Goal: Task Accomplishment & Management: Complete application form

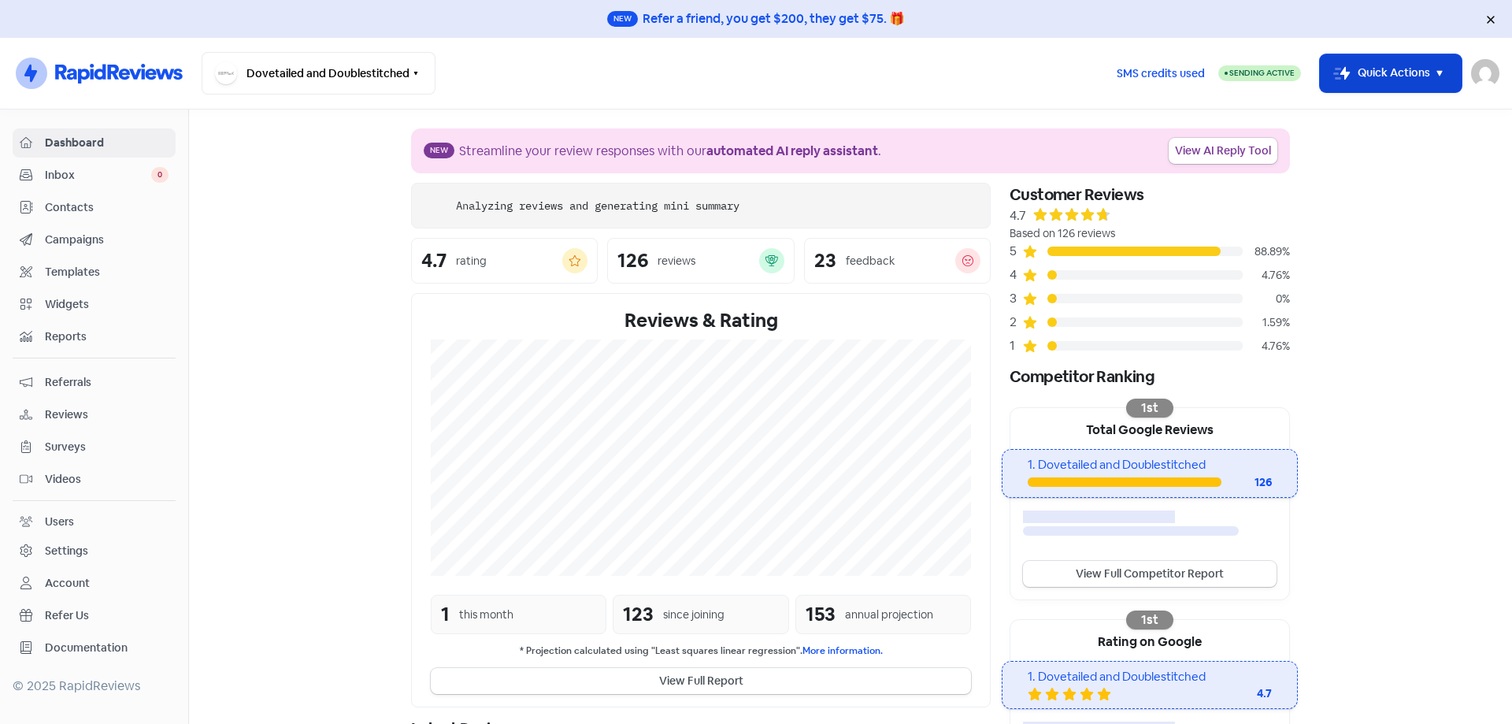
click at [1408, 72] on button "Icon For Thunder-move Quick Actions" at bounding box center [1391, 73] width 142 height 38
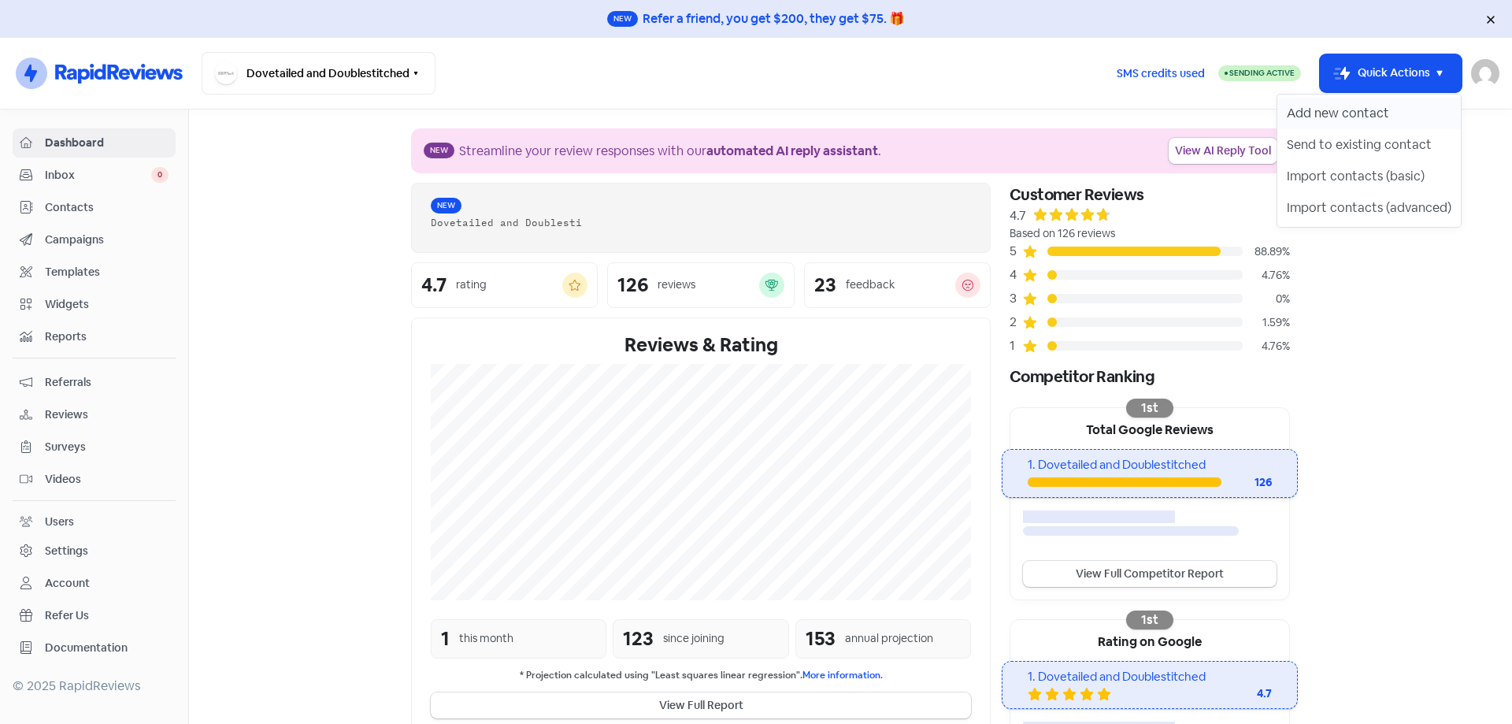
click at [1339, 120] on button "Add new contact" at bounding box center [1368, 113] width 183 height 31
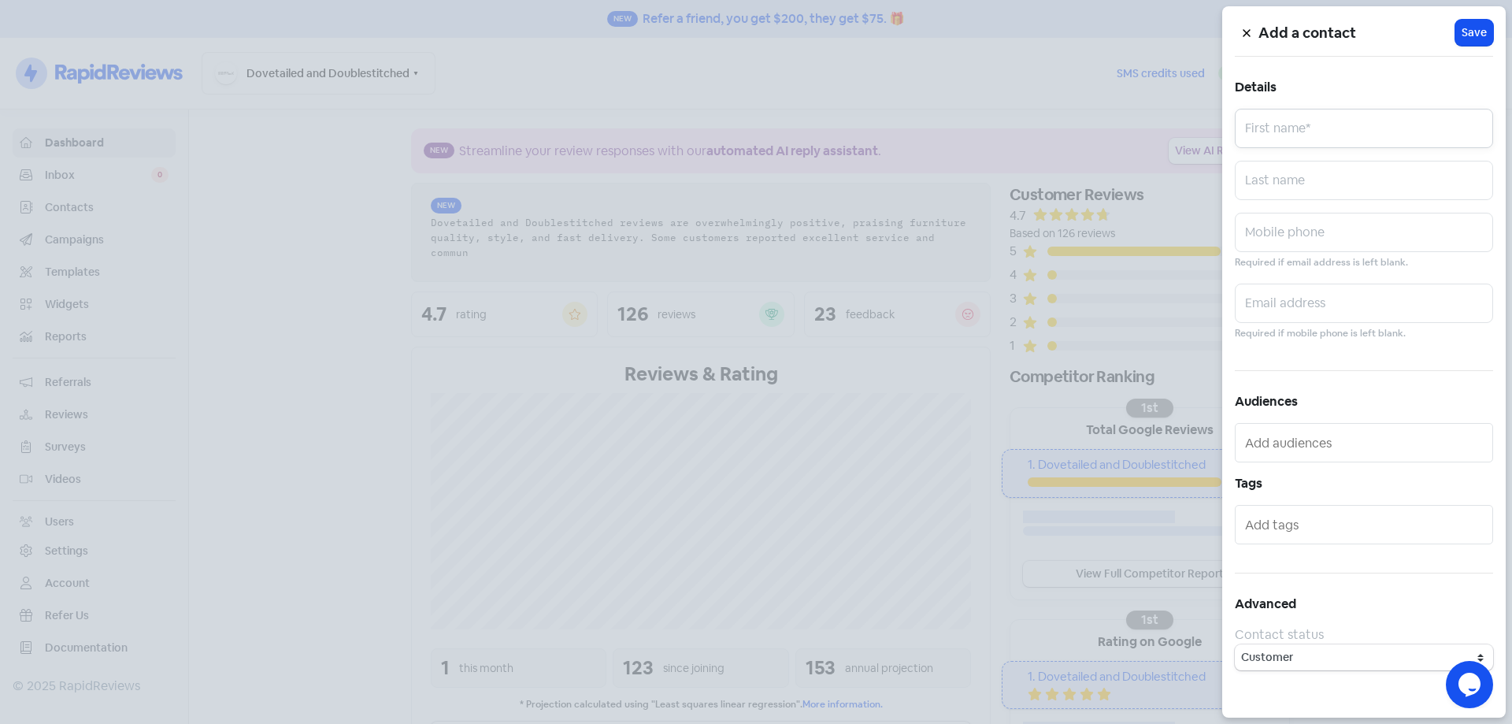
click at [1278, 124] on input "text" at bounding box center [1364, 128] width 258 height 39
paste input "[PERSON_NAME]"
type input "[PERSON_NAME]"
click at [1296, 236] on input "text" at bounding box center [1364, 232] width 258 height 39
paste input "0407303140"
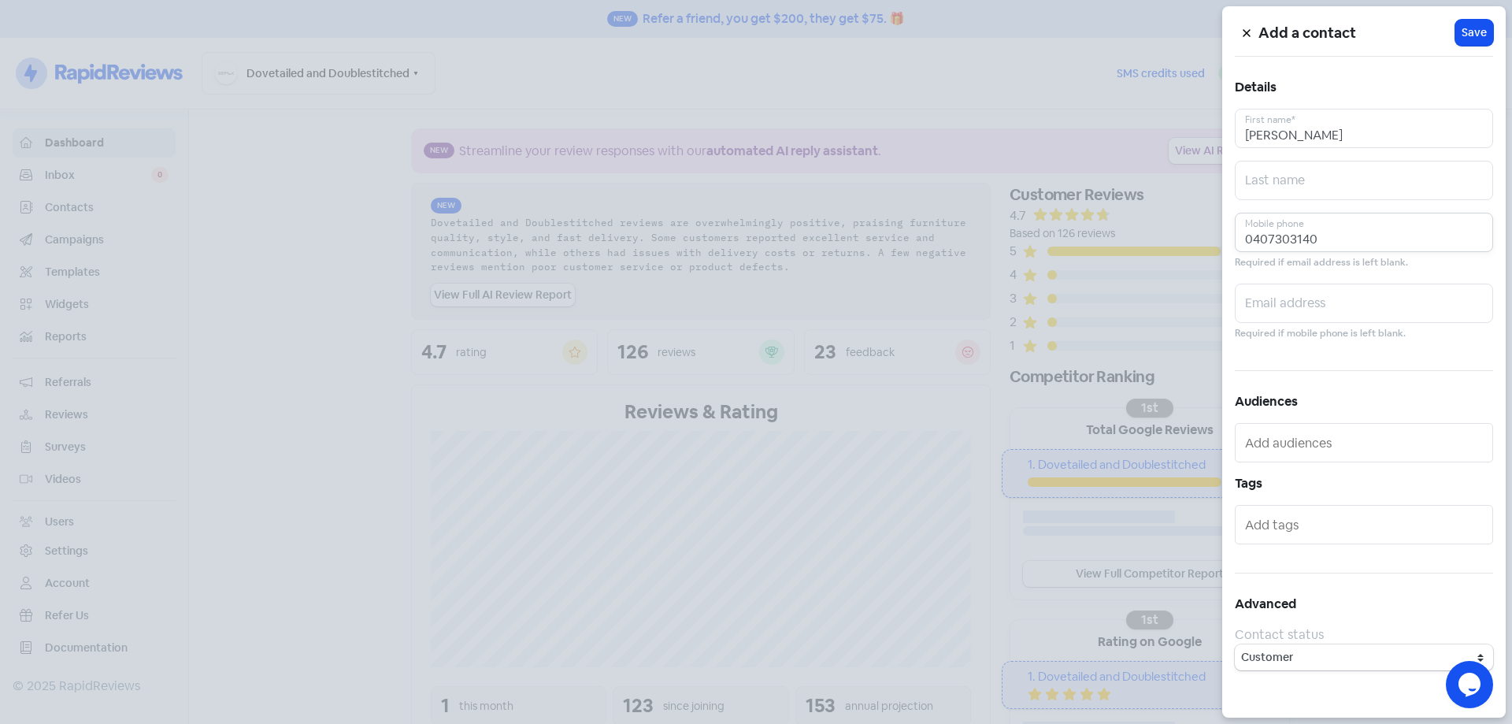
type input "0407303140"
click at [1311, 297] on input "text" at bounding box center [1364, 302] width 258 height 39
paste input "[EMAIL_ADDRESS][DOMAIN_NAME]"
type input "[EMAIL_ADDRESS][DOMAIN_NAME]"
click at [1478, 44] on button "Icon For Loading Save" at bounding box center [1474, 33] width 38 height 26
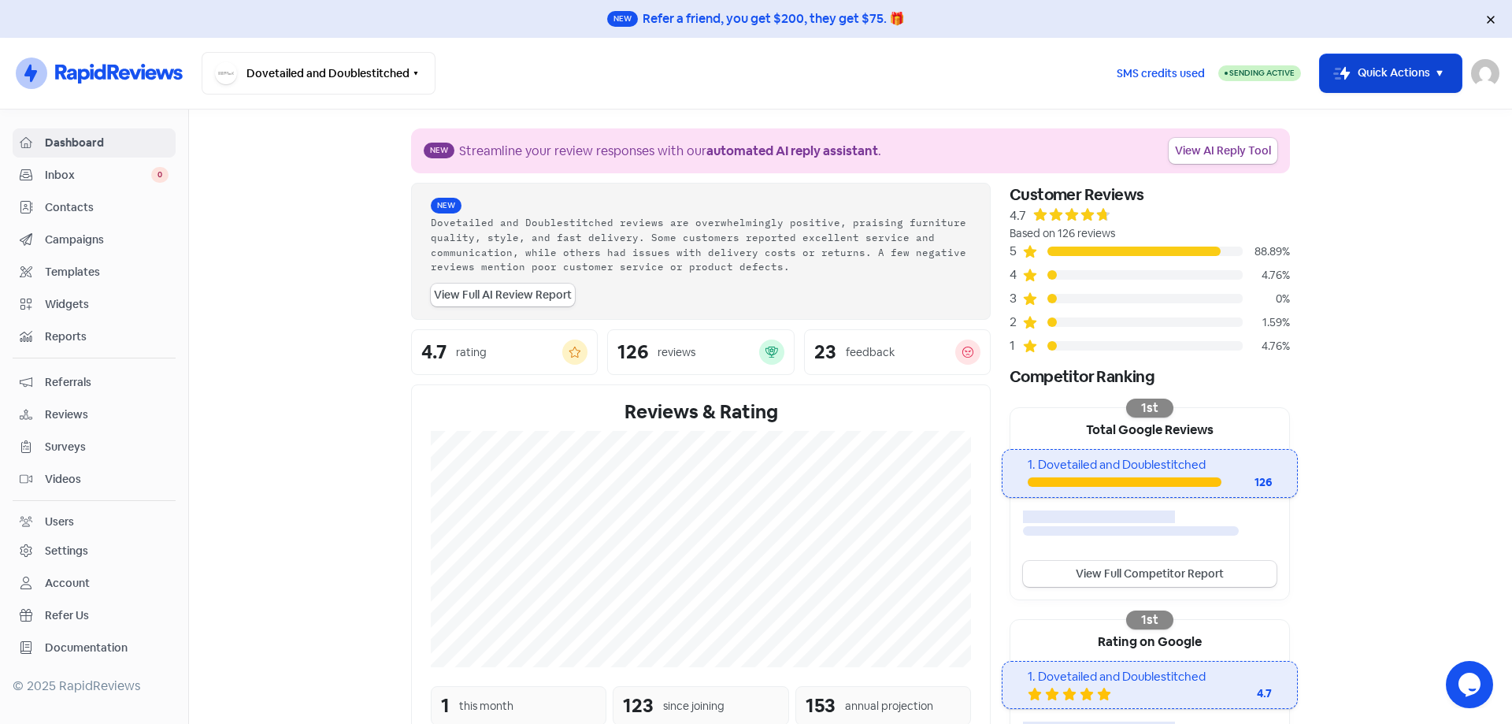
click at [1342, 57] on button "Icon For Thunder-move Quick Actions" at bounding box center [1391, 73] width 142 height 38
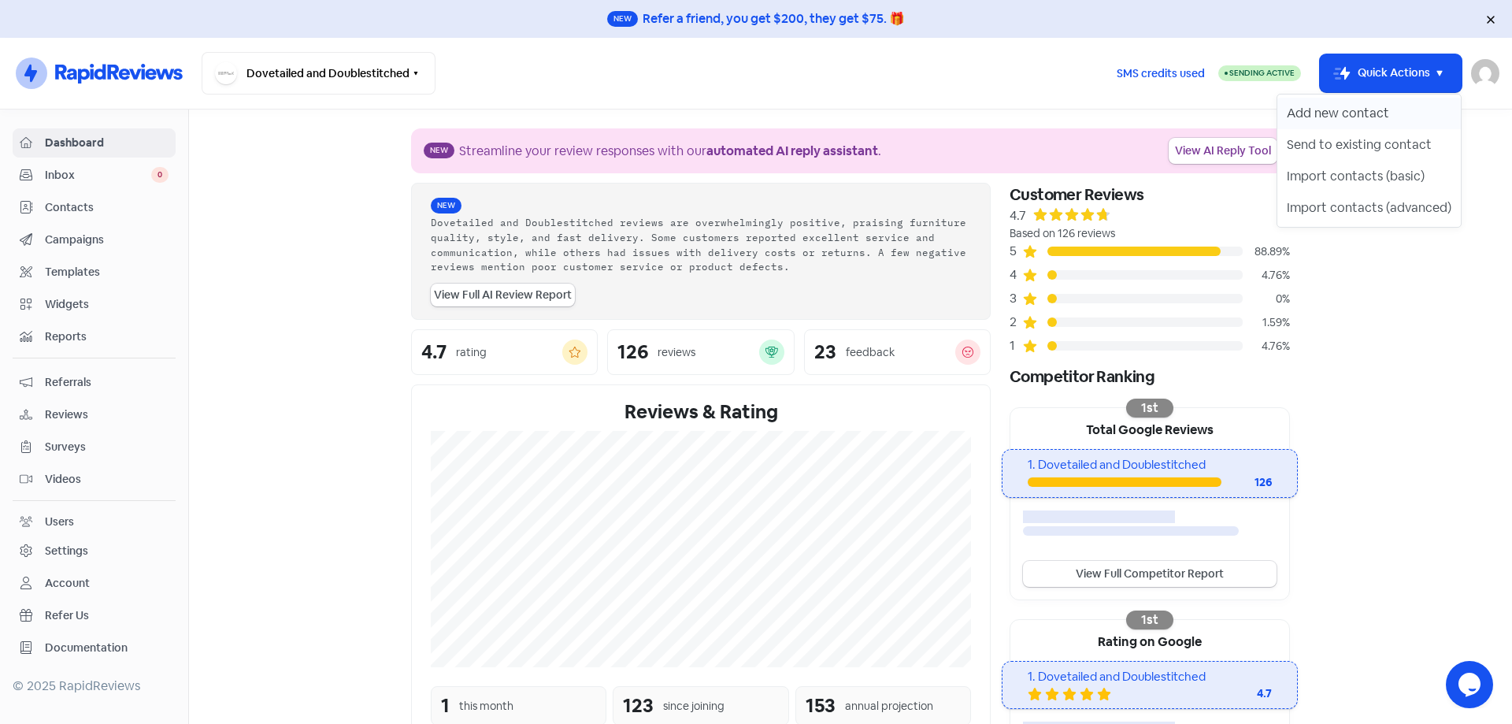
click at [1379, 109] on button "Add new contact" at bounding box center [1368, 113] width 183 height 31
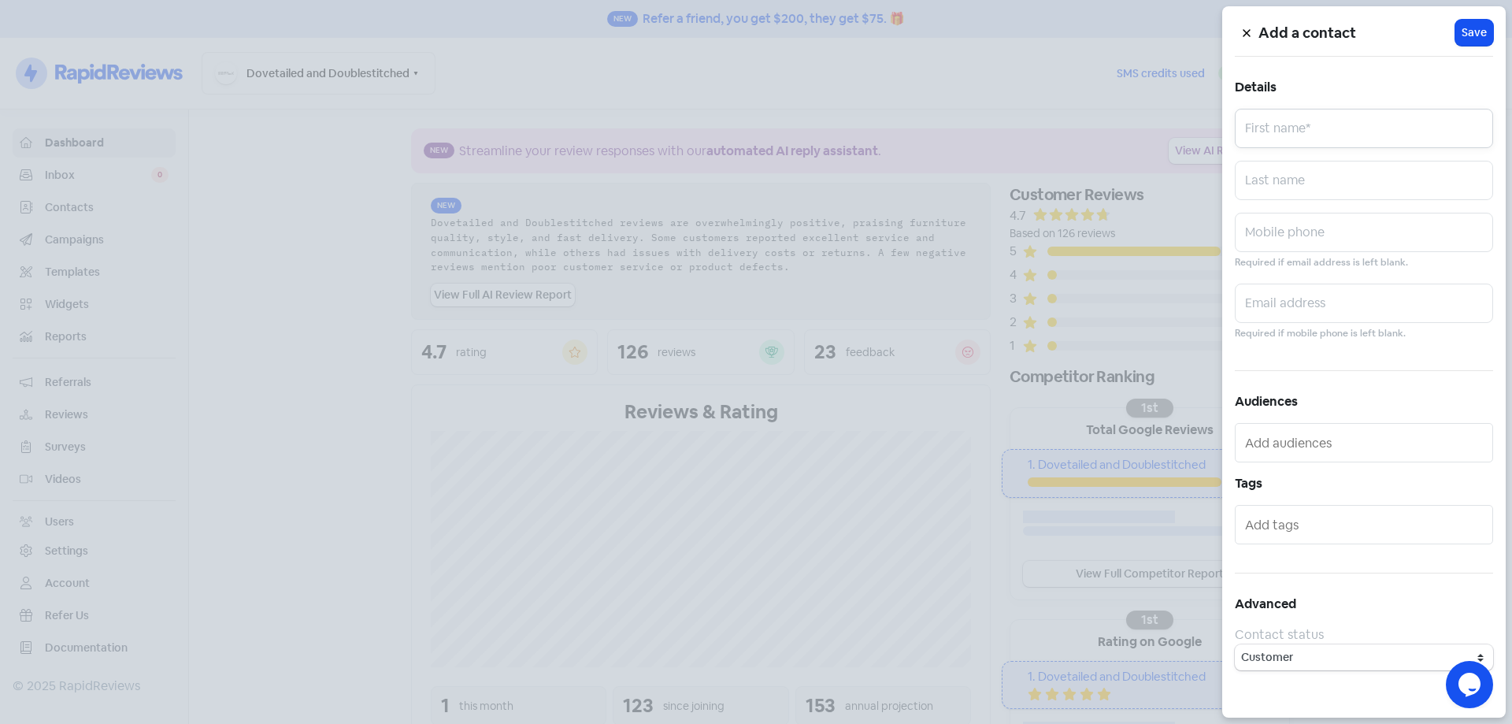
click at [1371, 128] on input "text" at bounding box center [1364, 128] width 258 height 39
paste input "[PERSON_NAME]"
type input "[PERSON_NAME]"
drag, startPoint x: 1346, startPoint y: 237, endPoint x: 1331, endPoint y: 235, distance: 15.0
click at [1343, 237] on input "text" at bounding box center [1364, 232] width 258 height 39
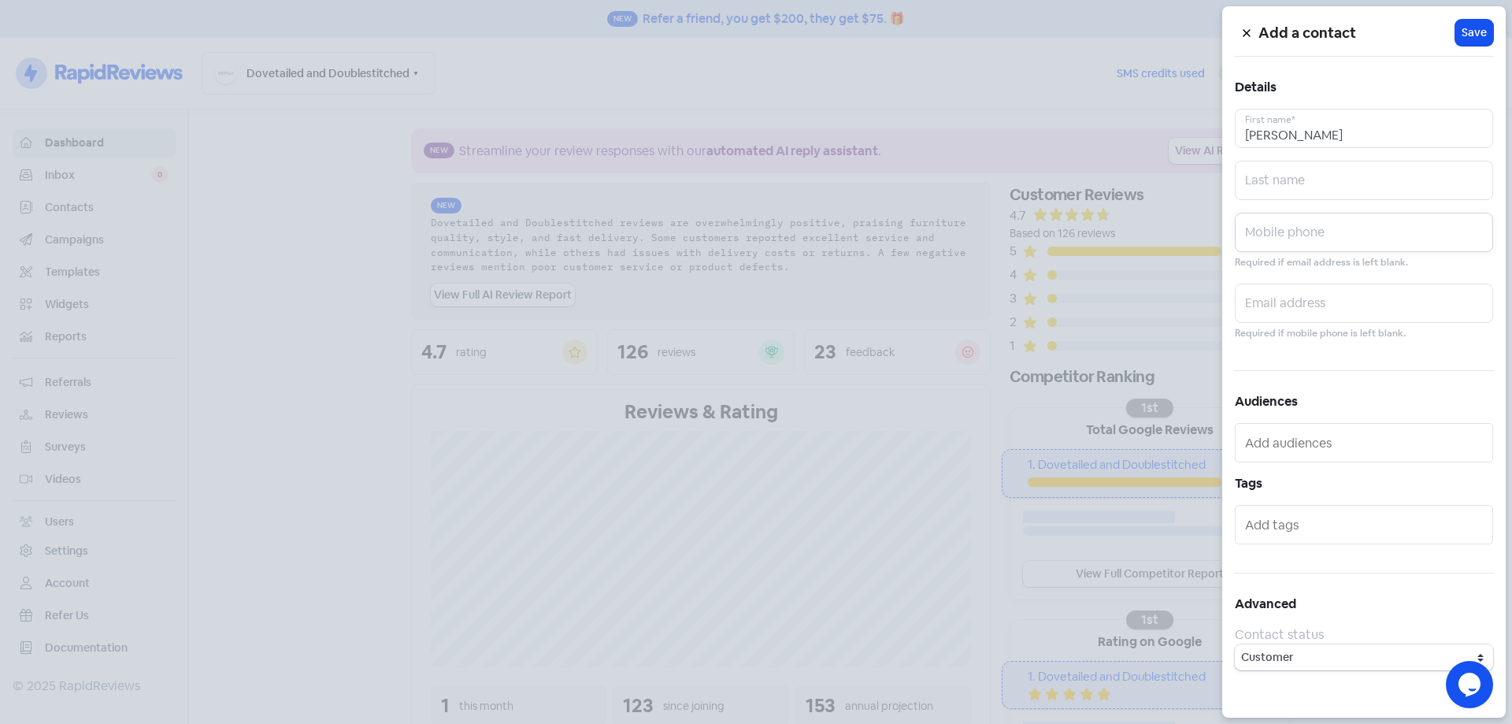
paste input "0419718084"
type input "0419718084"
click at [1380, 300] on input "text" at bounding box center [1364, 302] width 258 height 39
paste input "[EMAIL_ADDRESS][DOMAIN_NAME]"
type input "[EMAIL_ADDRESS][DOMAIN_NAME]"
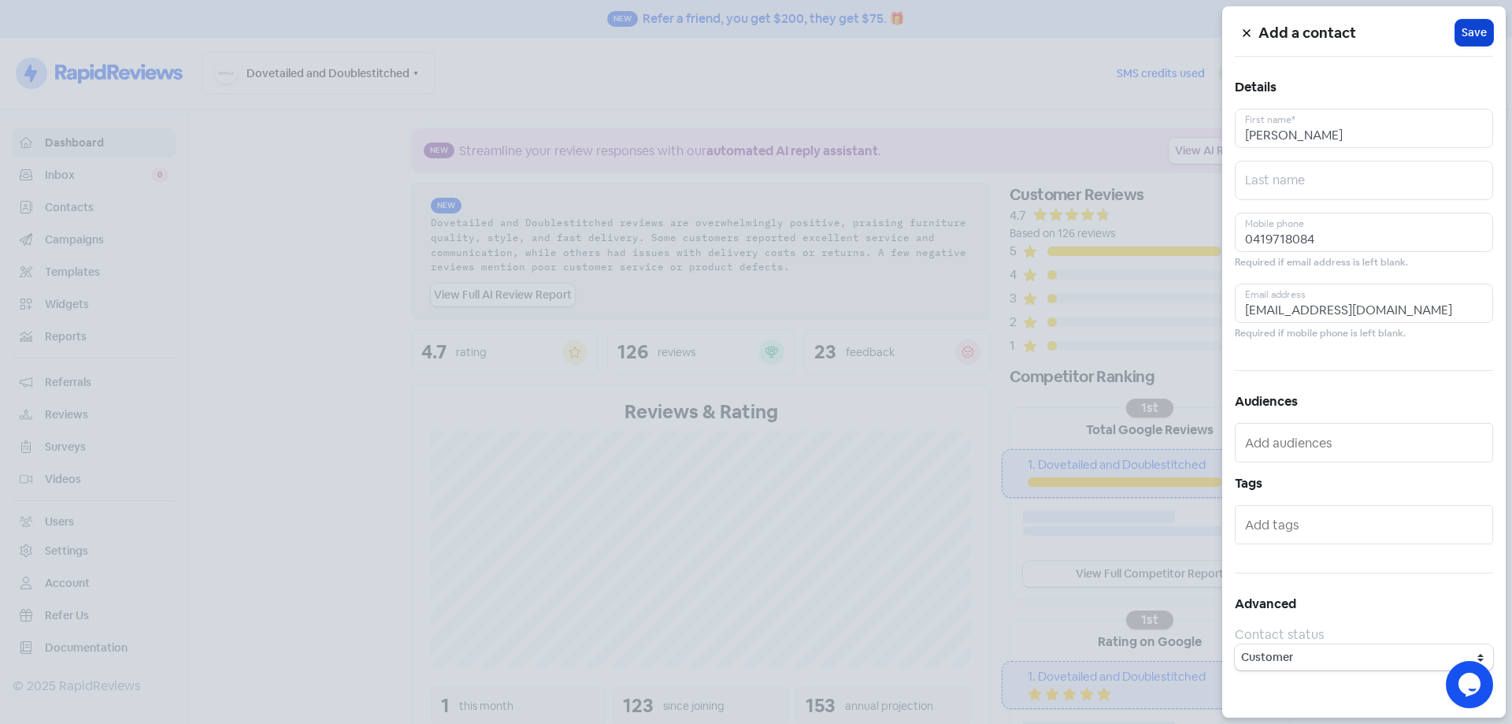
click at [1481, 24] on button "Icon For Loading Save" at bounding box center [1474, 33] width 38 height 26
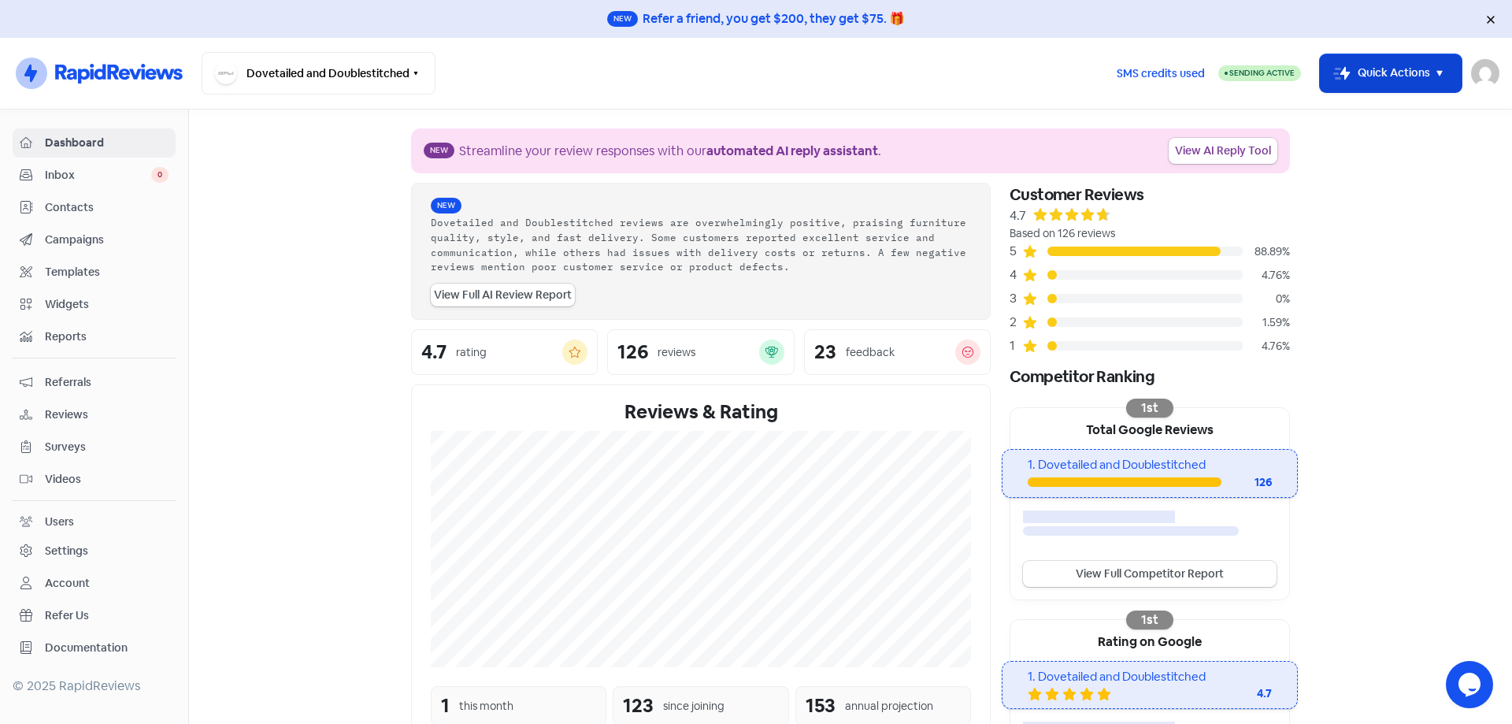
click at [1440, 80] on icon "button" at bounding box center [1439, 73] width 19 height 19
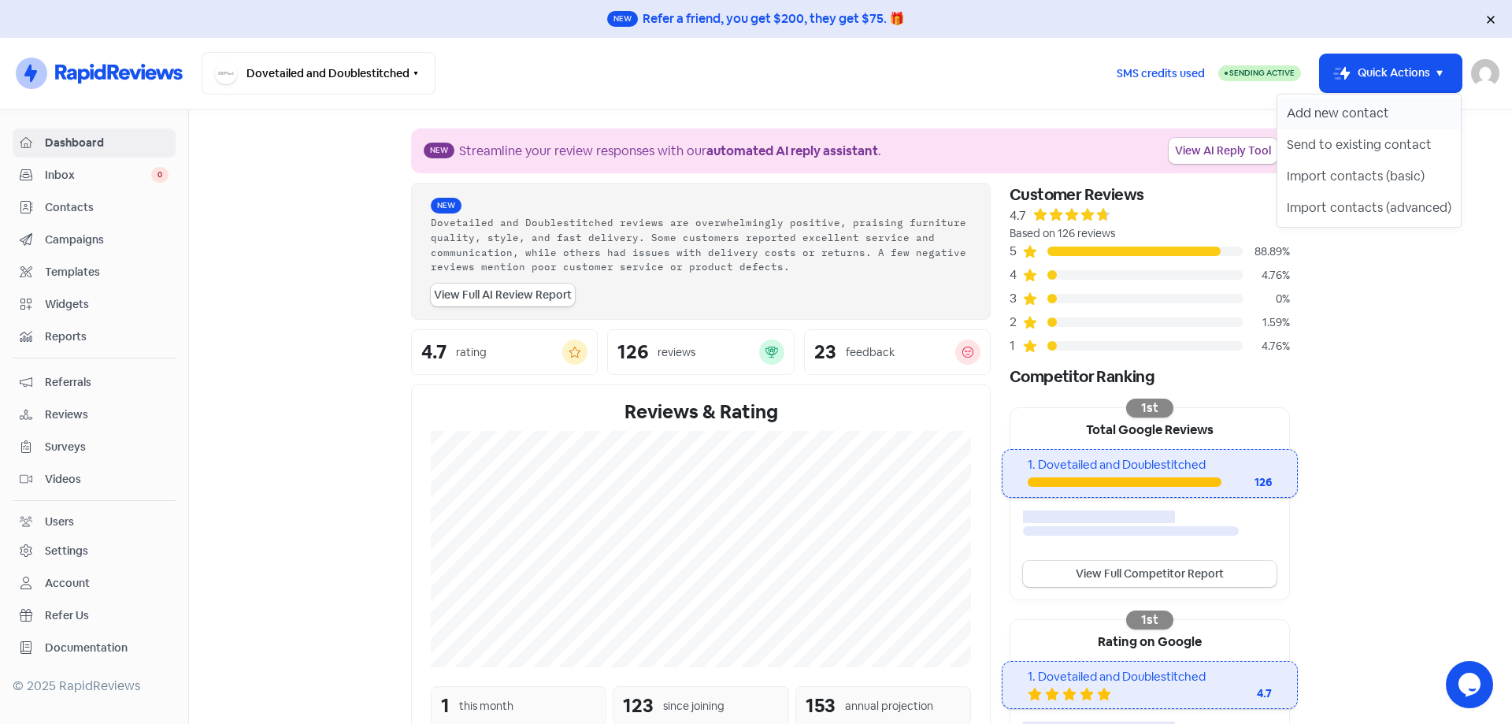
click at [1404, 109] on button "Add new contact" at bounding box center [1368, 113] width 183 height 31
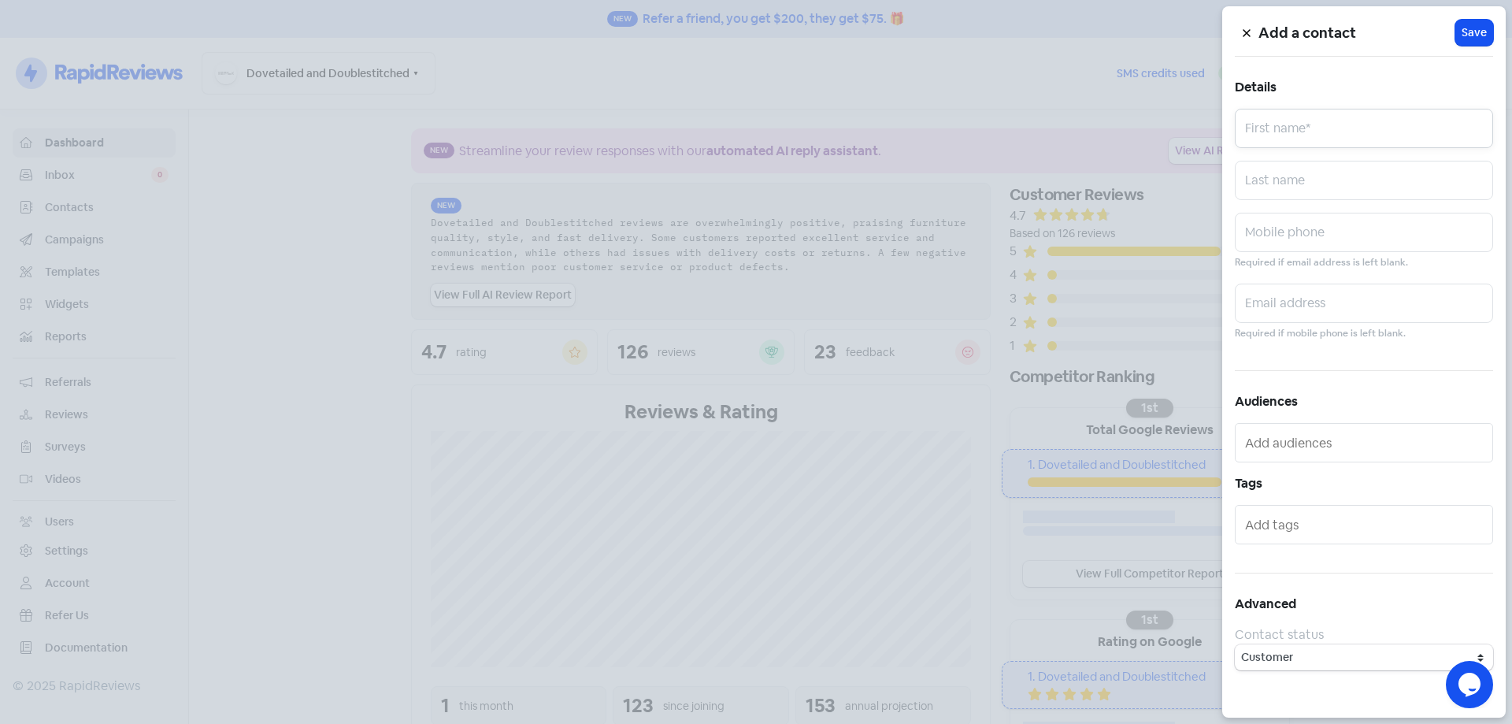
click at [1389, 130] on input "text" at bounding box center [1364, 128] width 258 height 39
paste input "[PERSON_NAME]"
type input "[PERSON_NAME]"
click at [1331, 229] on input "text" at bounding box center [1364, 232] width 258 height 39
paste input "433162389"
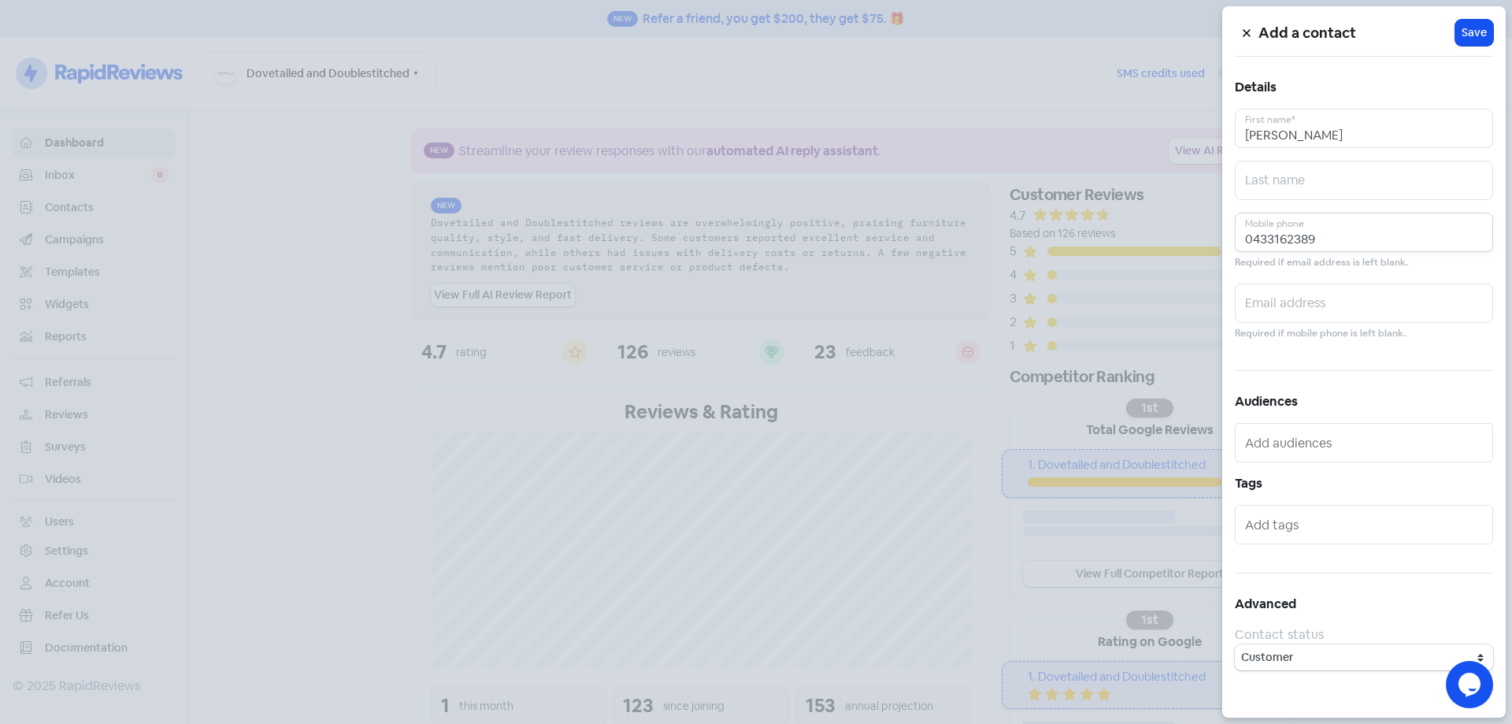
type input "0433162389"
click at [1298, 298] on input "text" at bounding box center [1364, 302] width 258 height 39
paste input "433162389"
click at [1244, 312] on input "433162389" at bounding box center [1364, 302] width 258 height 39
drag, startPoint x: 1234, startPoint y: 297, endPoint x: 1046, endPoint y: 261, distance: 191.5
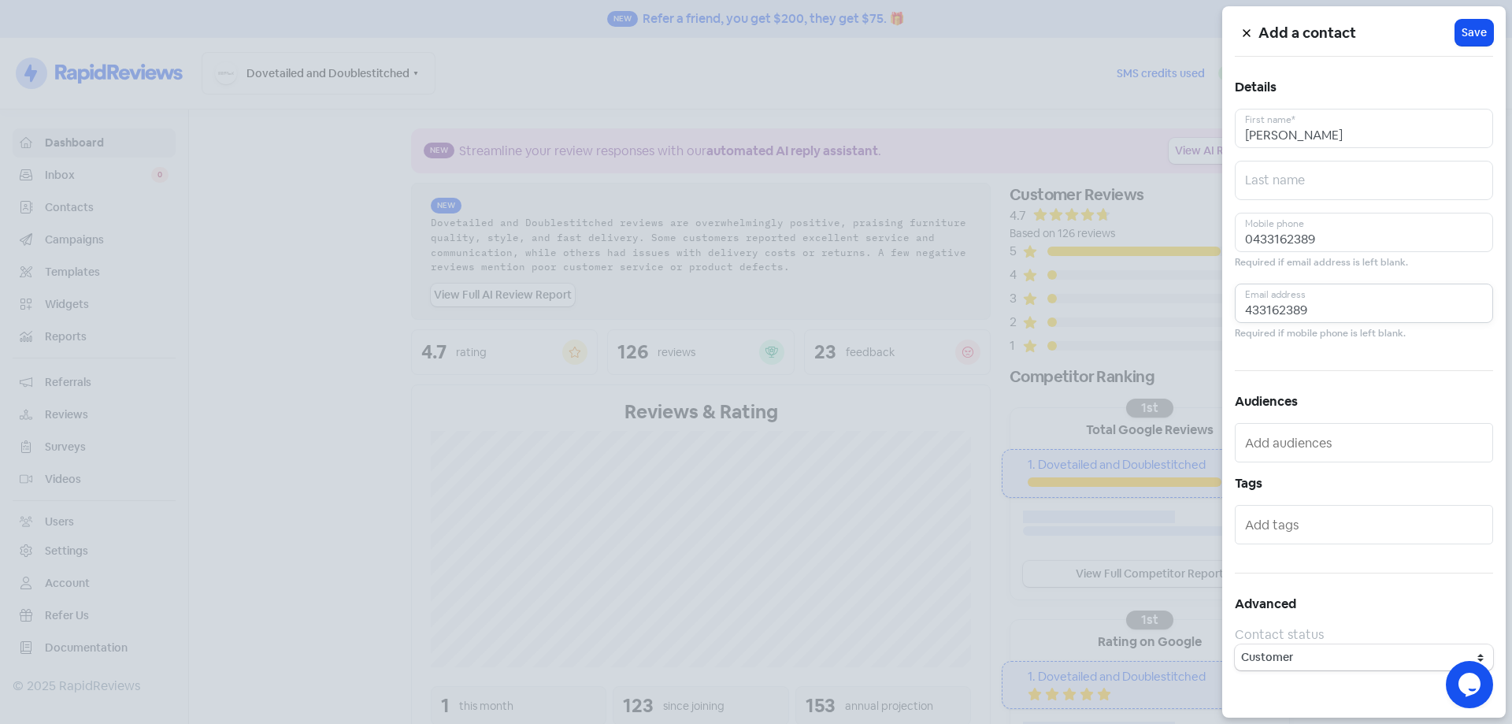
click at [1235, 283] on input "433162389" at bounding box center [1364, 302] width 258 height 39
paste input "[PERSON_NAME][EMAIL_ADDRESS][DOMAIN_NAME]"
type input "[PERSON_NAME][EMAIL_ADDRESS][DOMAIN_NAME]"
click at [1487, 43] on button "Icon For Loading Save" at bounding box center [1474, 33] width 38 height 26
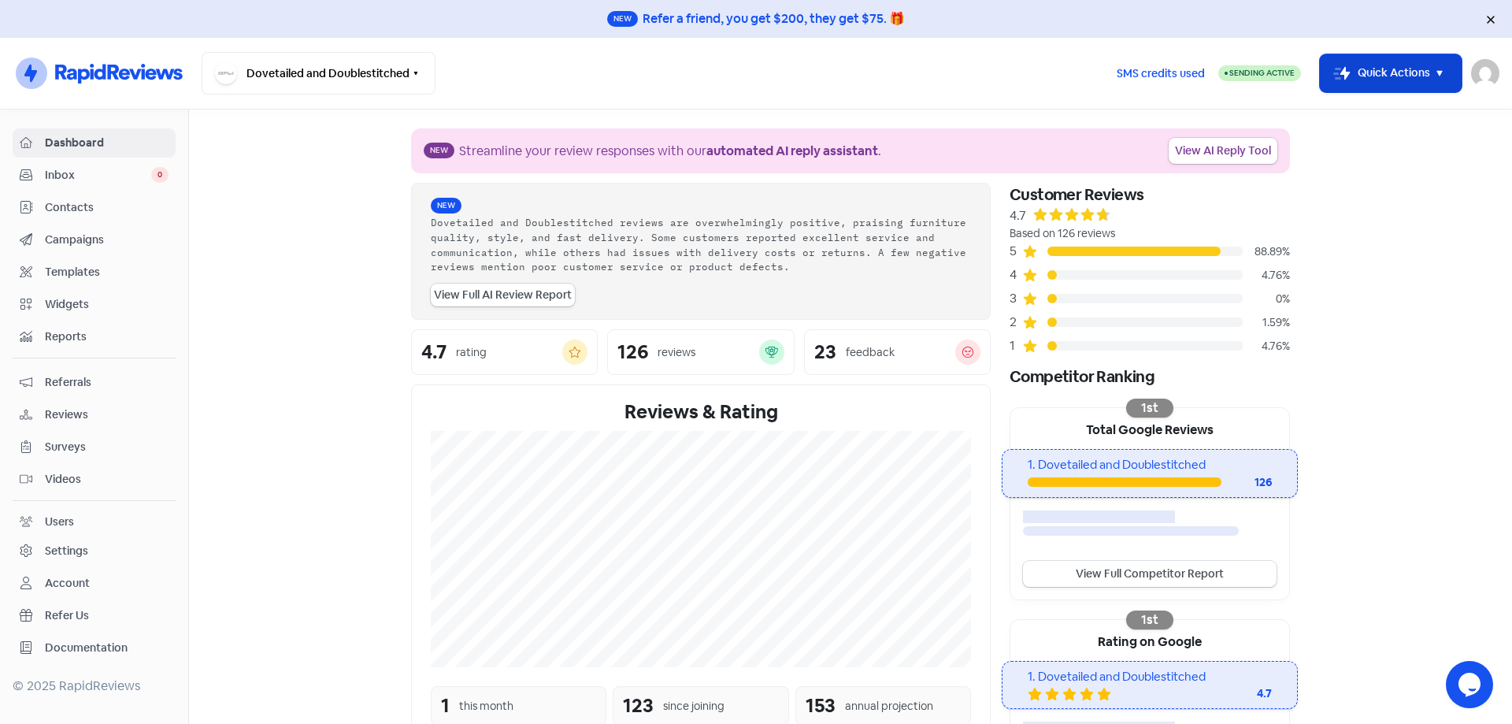
click at [1391, 85] on button "Icon For Thunder-move Quick Actions" at bounding box center [1391, 73] width 142 height 38
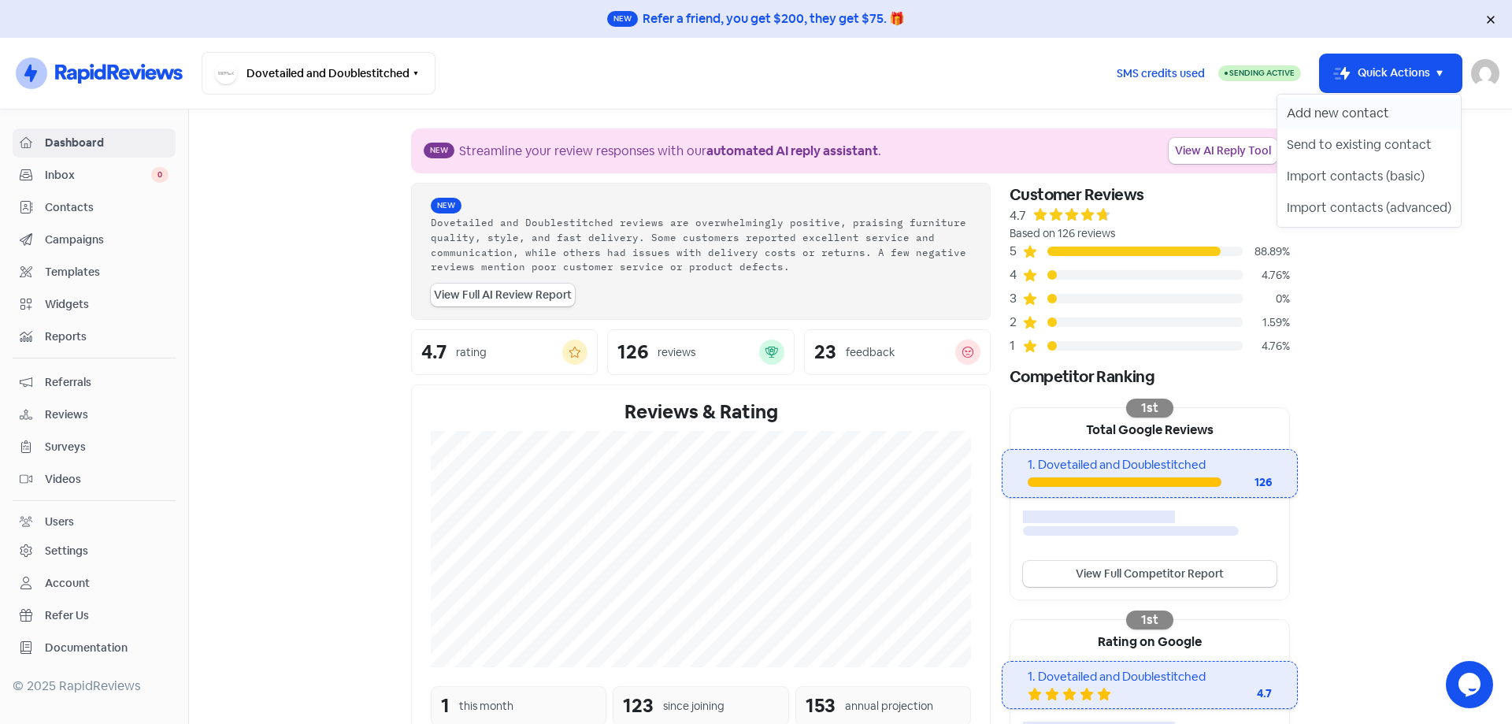
click at [1383, 113] on button "Add new contact" at bounding box center [1368, 113] width 183 height 31
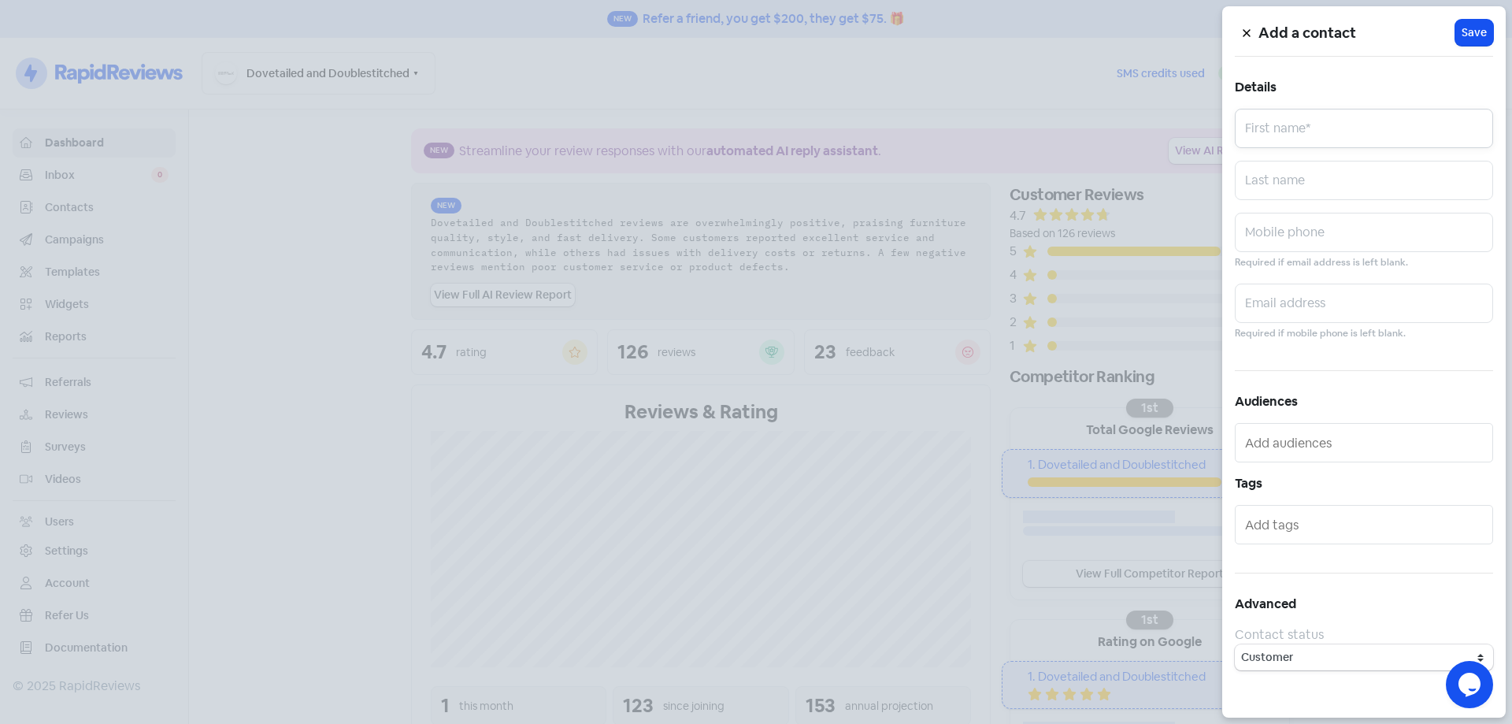
click at [1372, 124] on input "text" at bounding box center [1364, 128] width 258 height 39
paste input "[PERSON_NAME]"
type input "[PERSON_NAME]"
click at [1321, 224] on input "text" at bounding box center [1364, 232] width 258 height 39
paste input "0417027009"
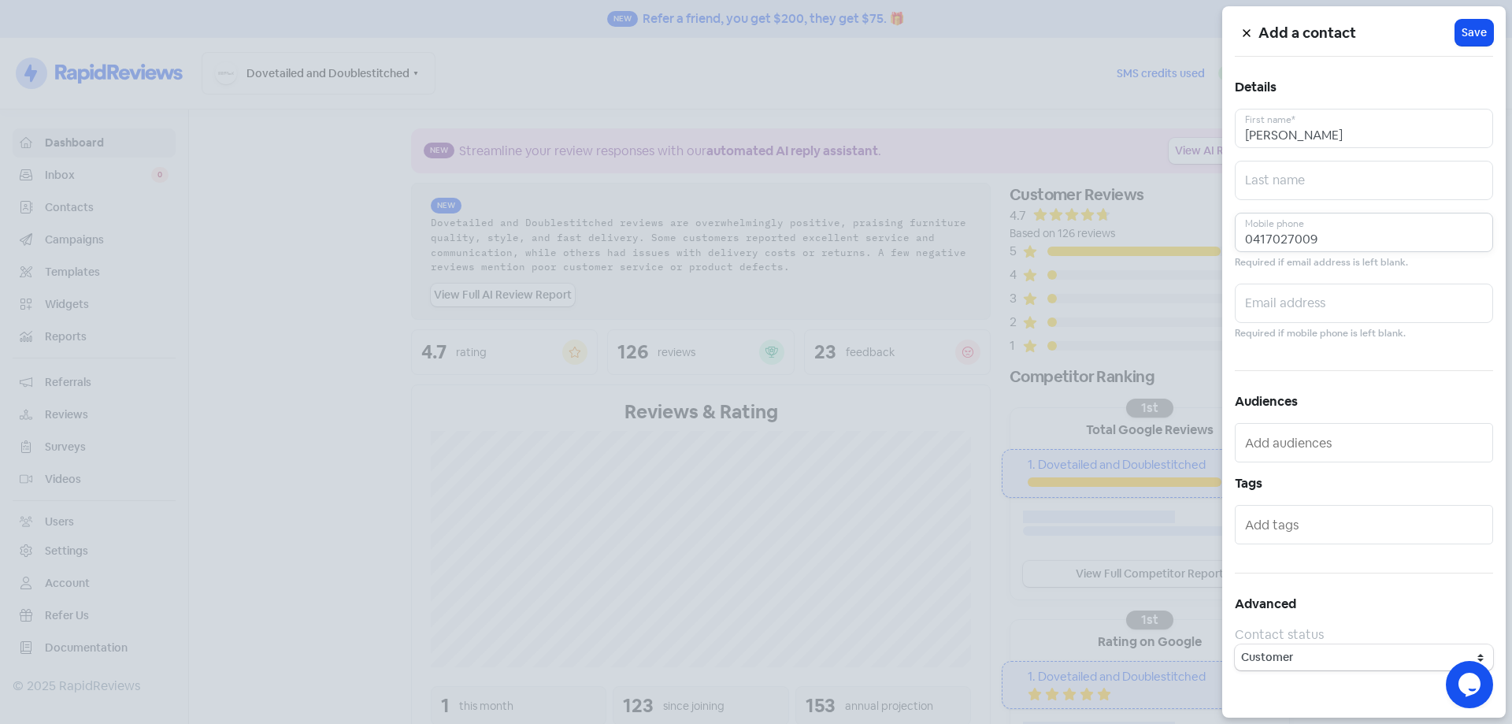
type input "0417027009"
click at [1305, 308] on input "text" at bounding box center [1364, 302] width 258 height 39
paste input "[EMAIL_ADDRESS][DOMAIN_NAME]"
type input "[EMAIL_ADDRESS][DOMAIN_NAME]"
click at [1465, 39] on span "Save" at bounding box center [1473, 32] width 25 height 17
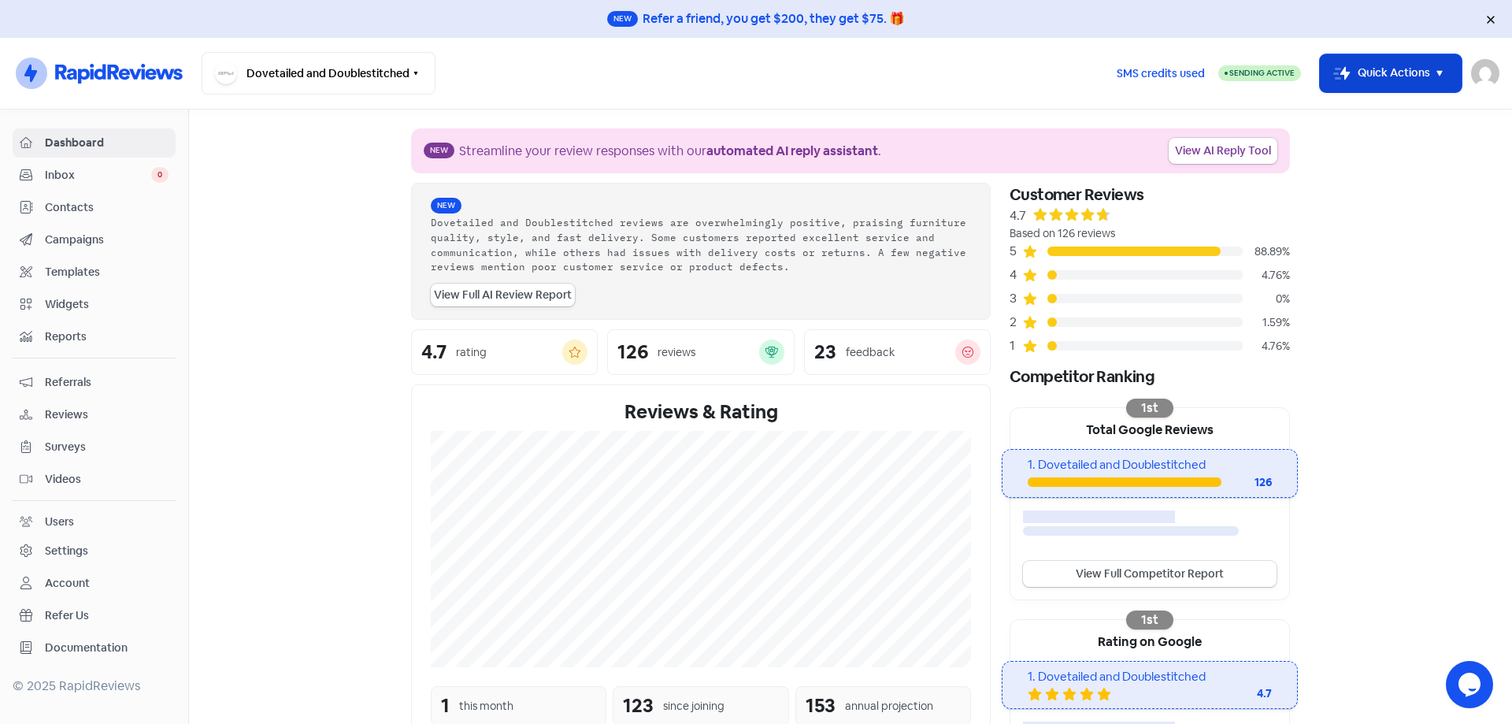
click at [1376, 78] on button "Icon For Thunder-move Quick Actions" at bounding box center [1391, 73] width 142 height 38
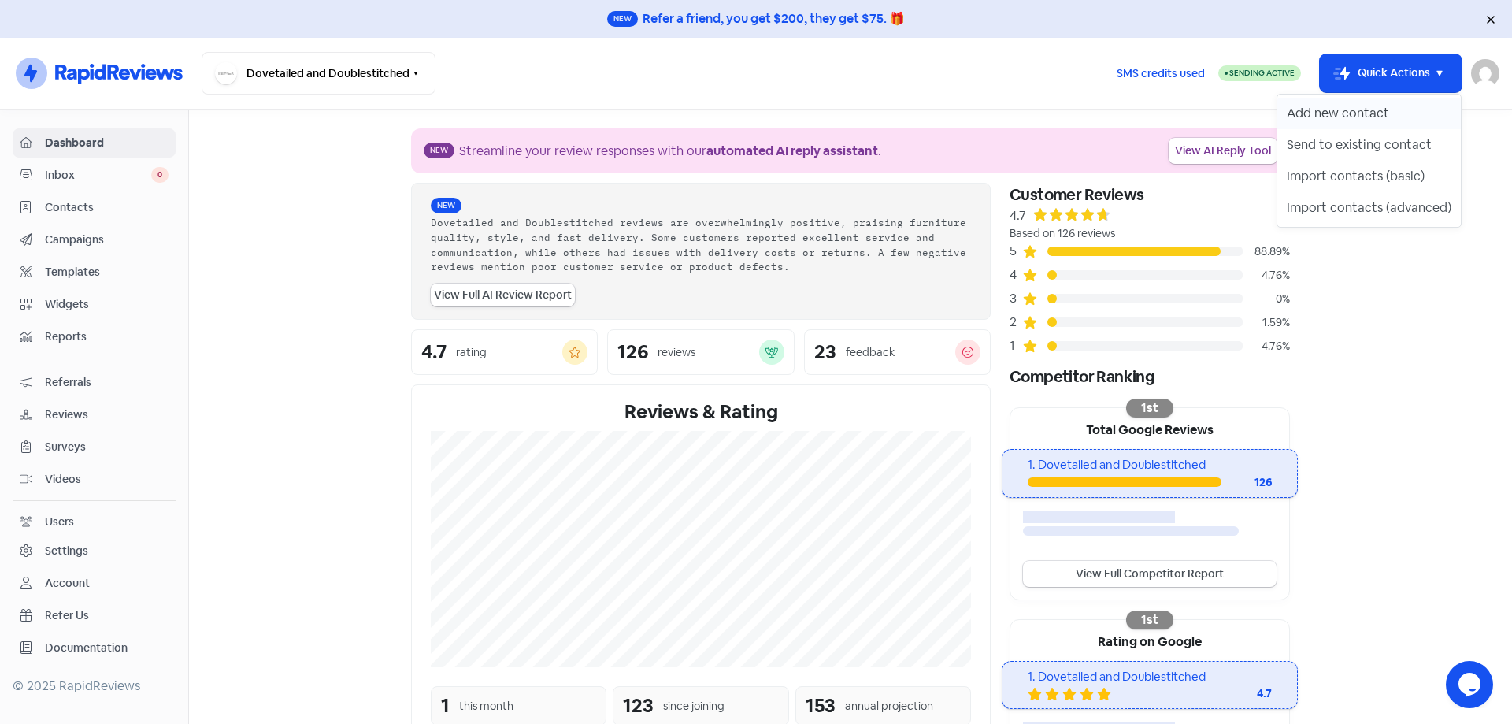
click at [1376, 109] on button "Add new contact" at bounding box center [1368, 113] width 183 height 31
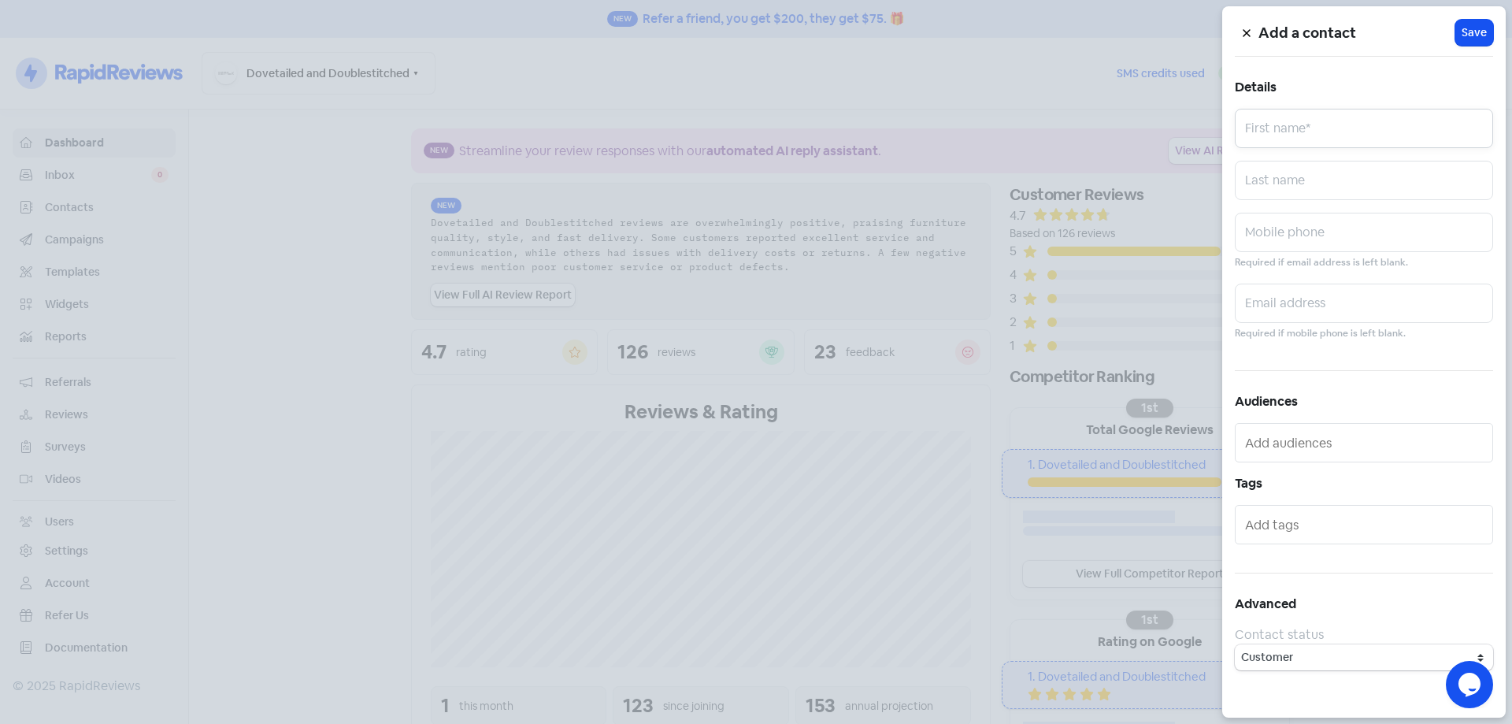
paste input "[PERSON_NAME]"
type input "[PERSON_NAME]"
click at [1360, 234] on input "text" at bounding box center [1364, 232] width 258 height 39
paste input "0411548905"
type input "0411548905"
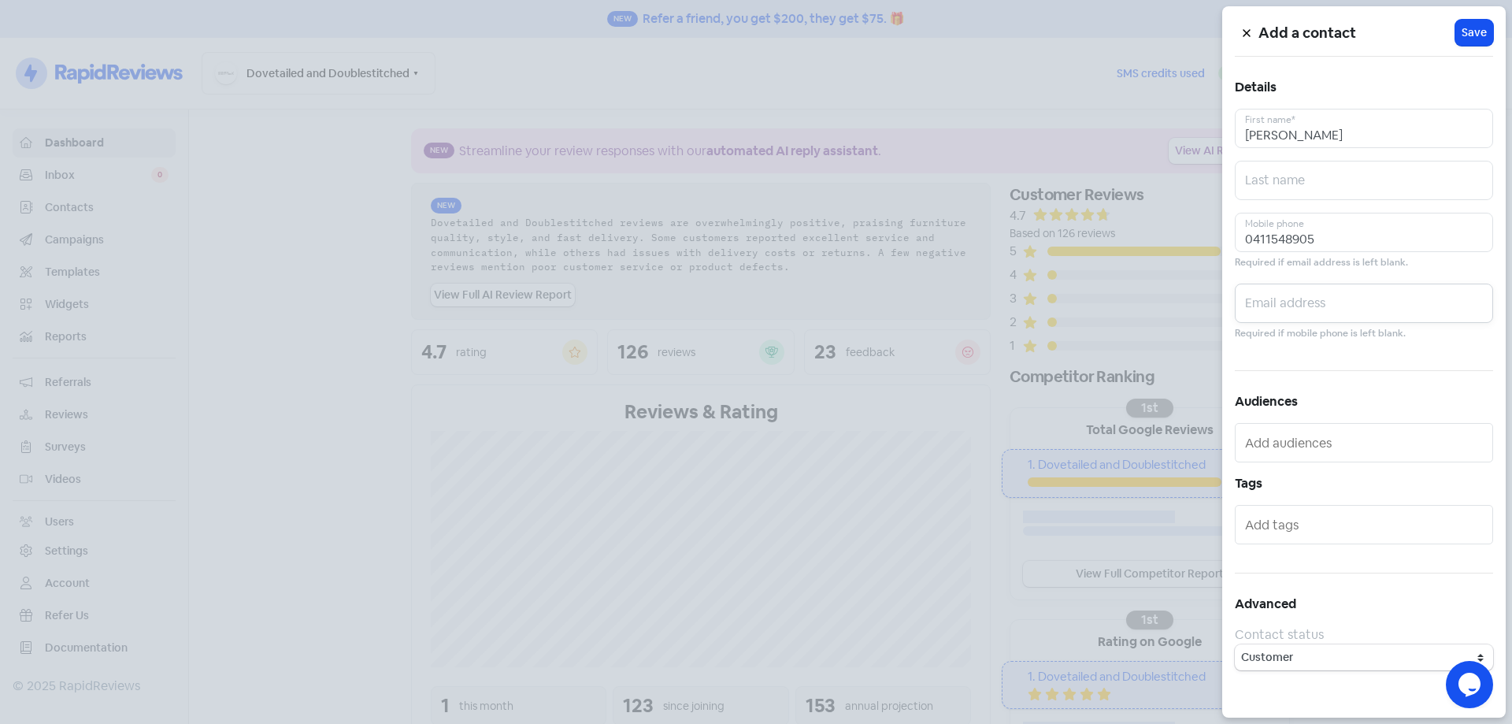
click at [1340, 301] on input "text" at bounding box center [1364, 302] width 258 height 39
paste input "[EMAIL_ADDRESS][DOMAIN_NAME]"
type input "[EMAIL_ADDRESS][DOMAIN_NAME]"
click at [1474, 33] on span "Save" at bounding box center [1473, 32] width 25 height 17
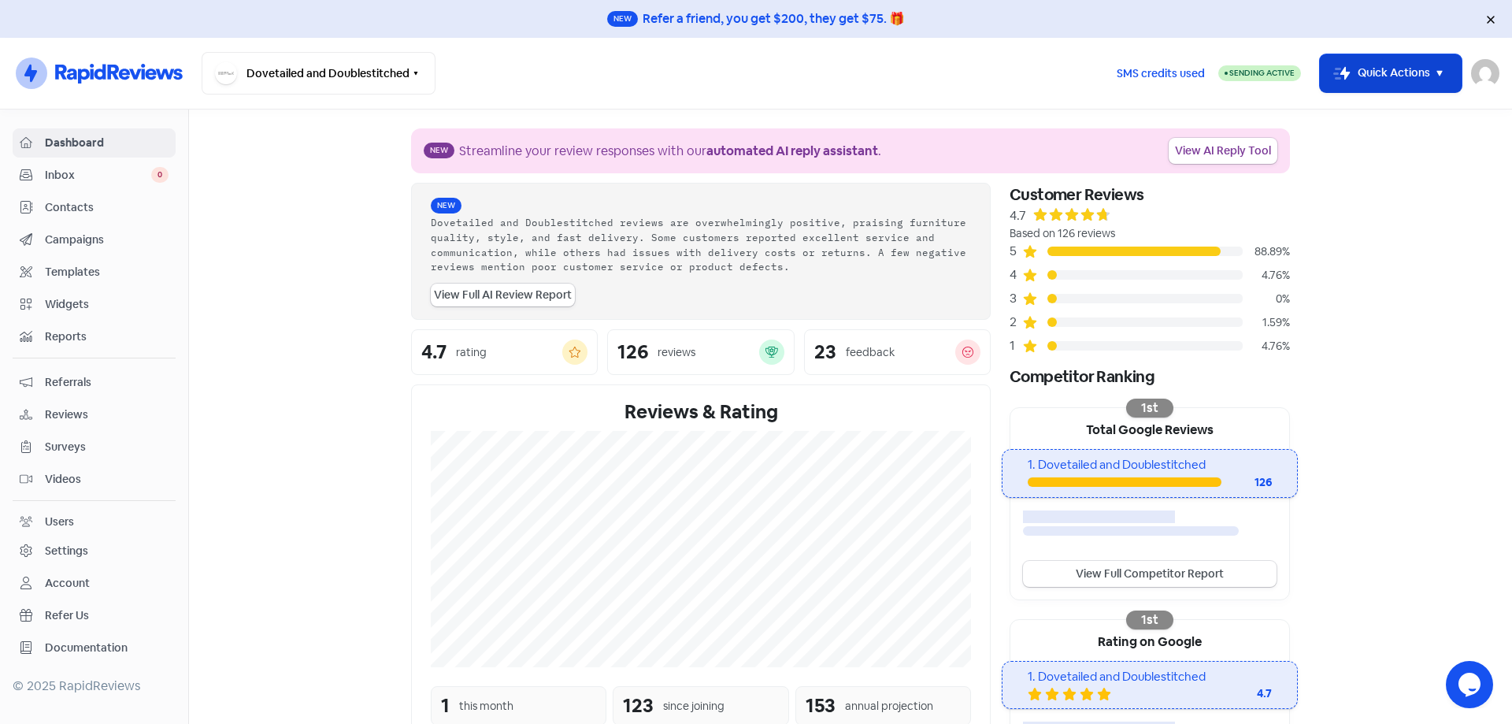
drag, startPoint x: 1328, startPoint y: 69, endPoint x: 1347, endPoint y: 86, distance: 24.5
click at [1332, 70] on rect "button" at bounding box center [1341, 73] width 19 height 19
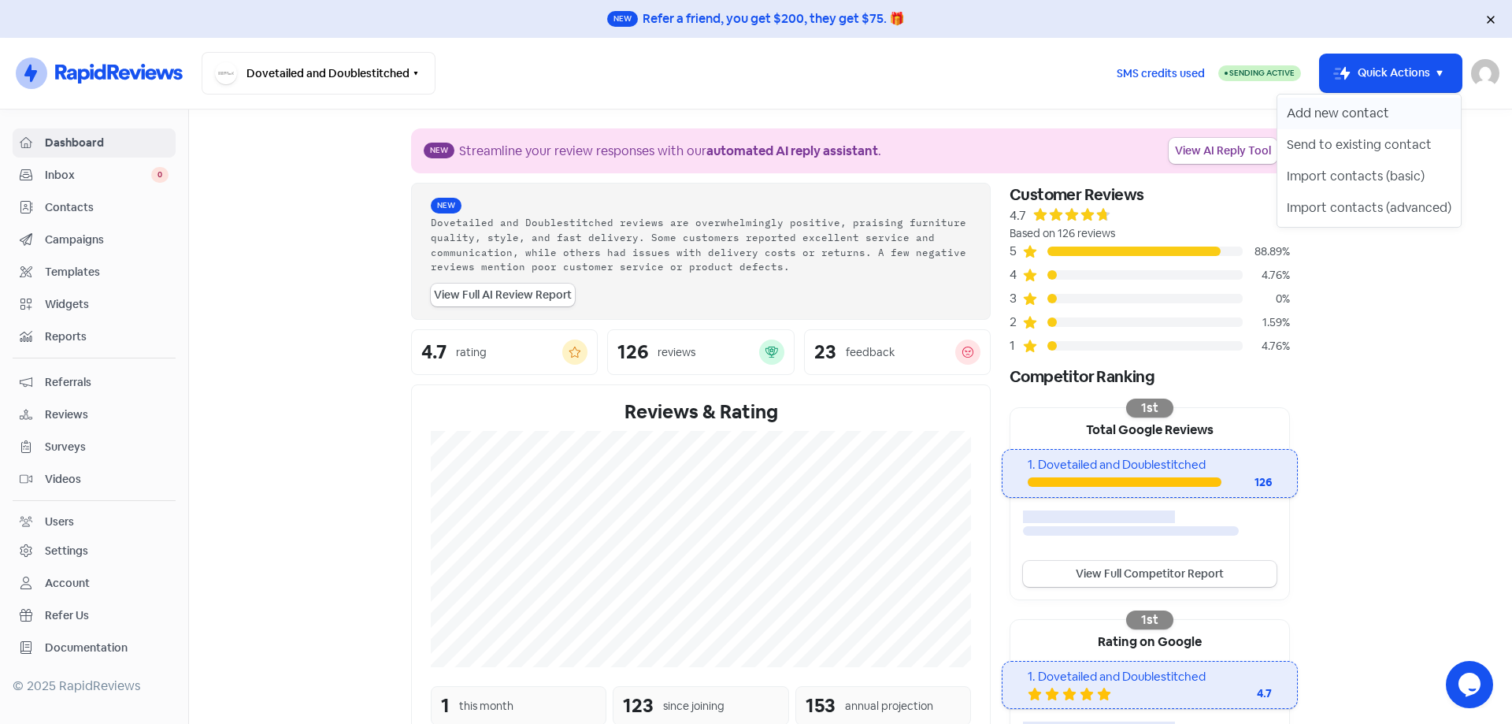
click at [1361, 112] on button "Add new contact" at bounding box center [1368, 113] width 183 height 31
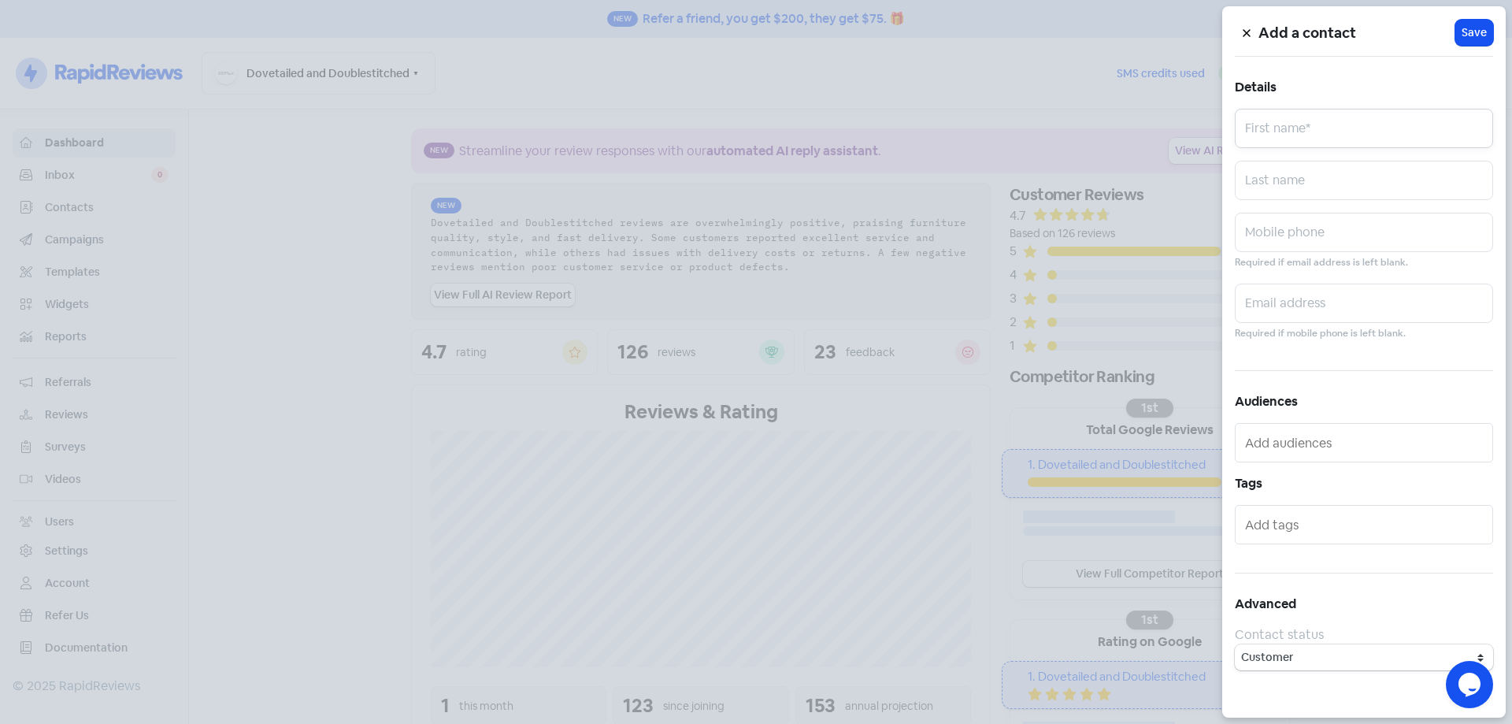
click at [1356, 125] on input "text" at bounding box center [1364, 128] width 258 height 39
paste input "[PERSON_NAME]"
type input "[PERSON_NAME]"
click at [1318, 313] on input "text" at bounding box center [1364, 302] width 258 height 39
paste input "[PERSON_NAME][EMAIL_ADDRESS][DOMAIN_NAME]"
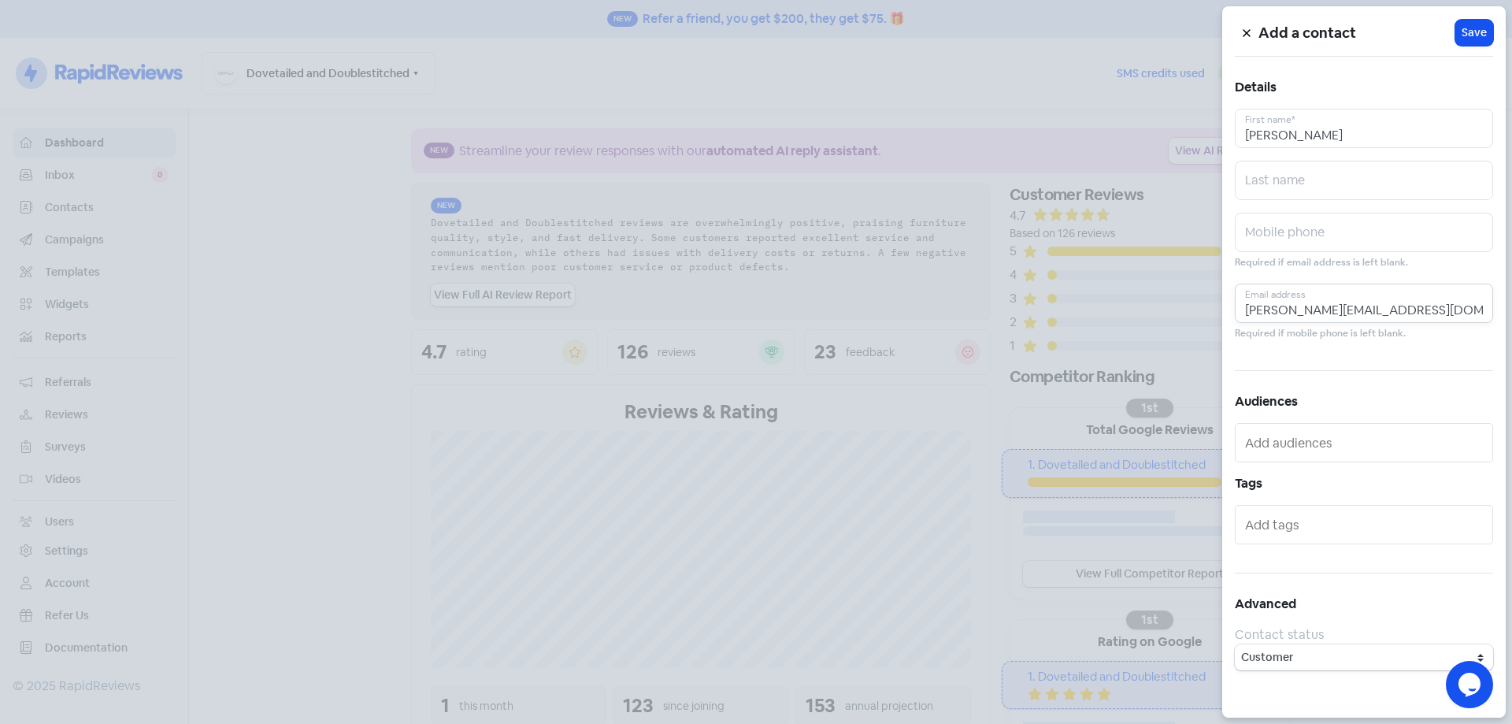
type input "[PERSON_NAME][EMAIL_ADDRESS][DOMAIN_NAME]"
click at [1259, 228] on input "text" at bounding box center [1364, 232] width 258 height 39
paste input "431167782"
type input "0431167782"
click at [1465, 33] on span "Save" at bounding box center [1473, 32] width 25 height 17
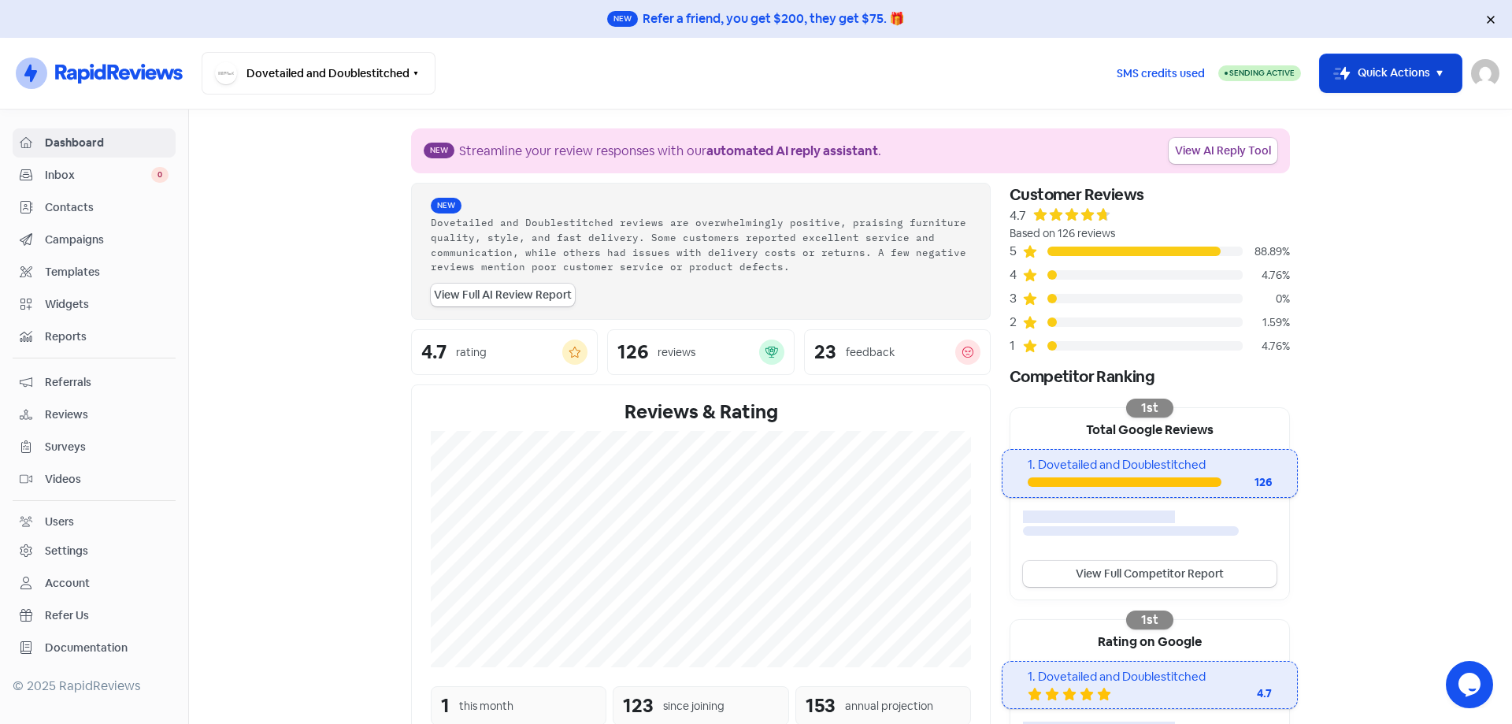
click at [1379, 63] on button "Icon For Thunder-move Quick Actions" at bounding box center [1391, 73] width 142 height 38
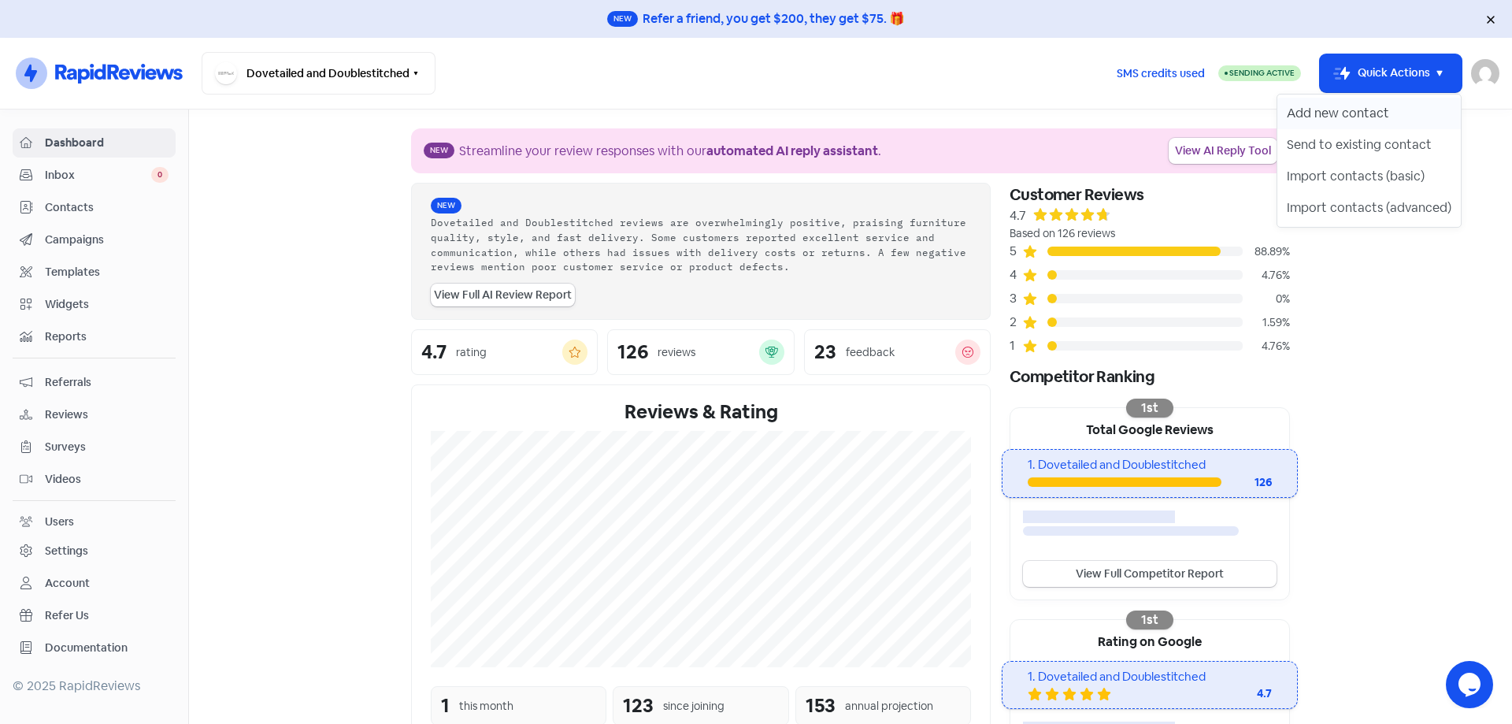
click at [1391, 105] on button "Add new contact" at bounding box center [1368, 113] width 183 height 31
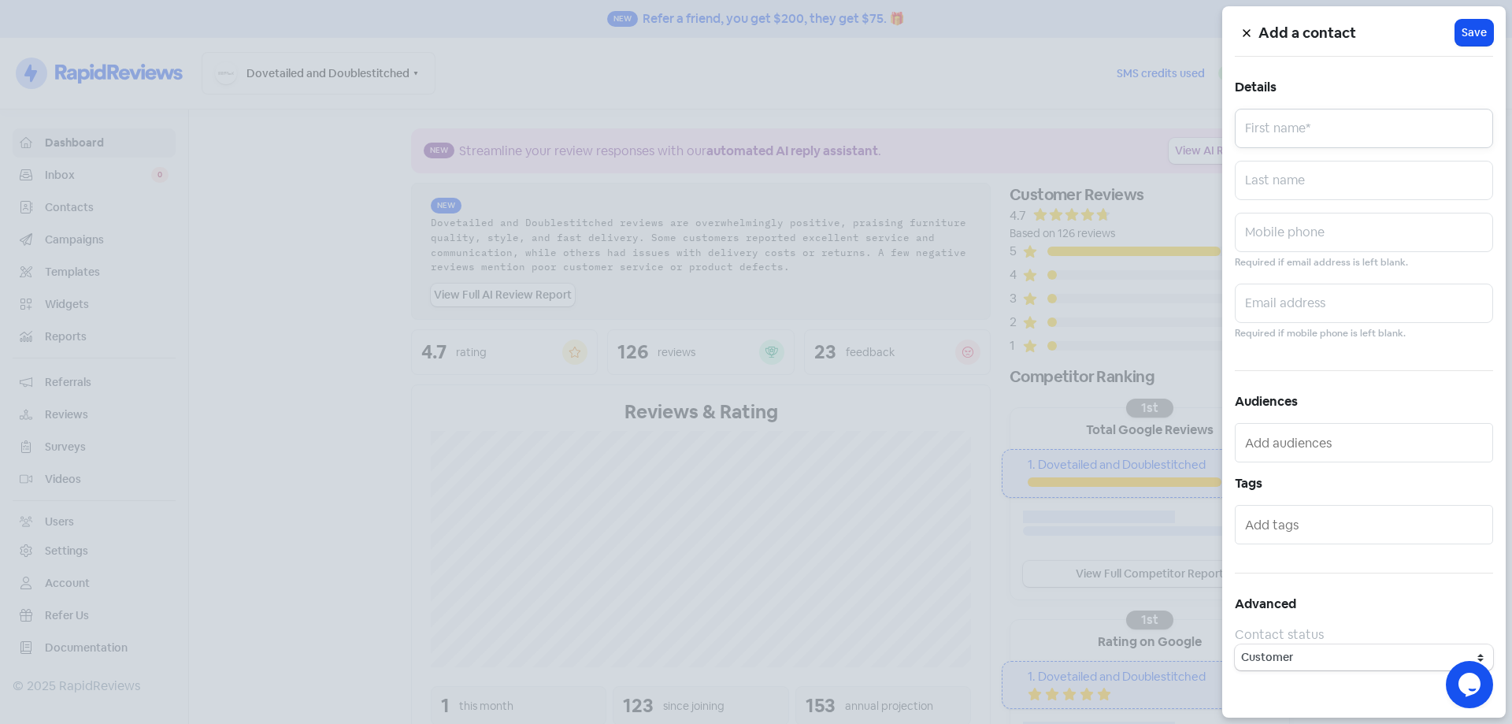
click at [1381, 131] on input "text" at bounding box center [1364, 128] width 258 height 39
paste input "[PERSON_NAME]"
type input "[PERSON_NAME]"
drag, startPoint x: 1329, startPoint y: 228, endPoint x: 1318, endPoint y: 224, distance: 12.0
click at [1329, 228] on input "text" at bounding box center [1364, 232] width 258 height 39
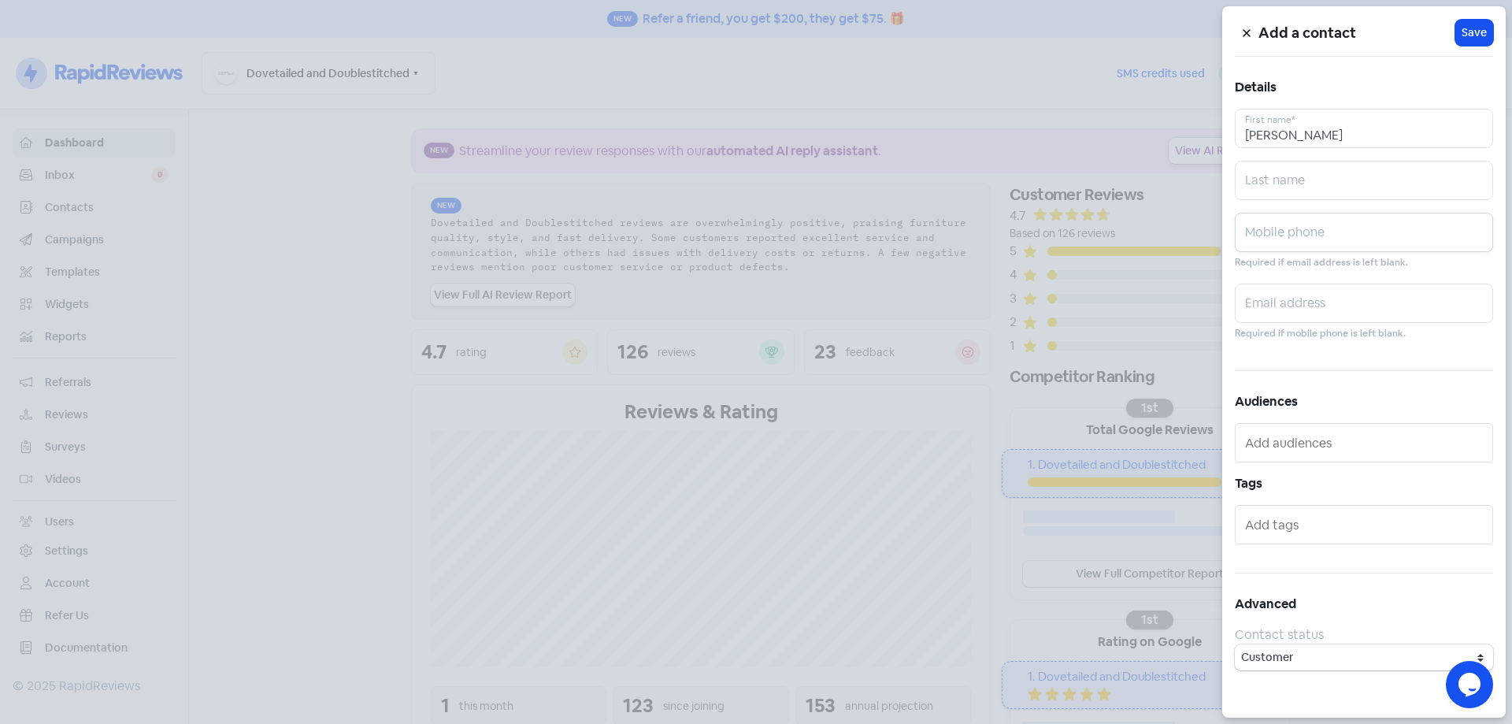
paste input "0411540896"
type input "0411540896"
click at [1317, 315] on input "text" at bounding box center [1364, 302] width 258 height 39
paste input "[PERSON_NAME][EMAIL_ADDRESS][DOMAIN_NAME]"
type input "[PERSON_NAME][EMAIL_ADDRESS][DOMAIN_NAME]"
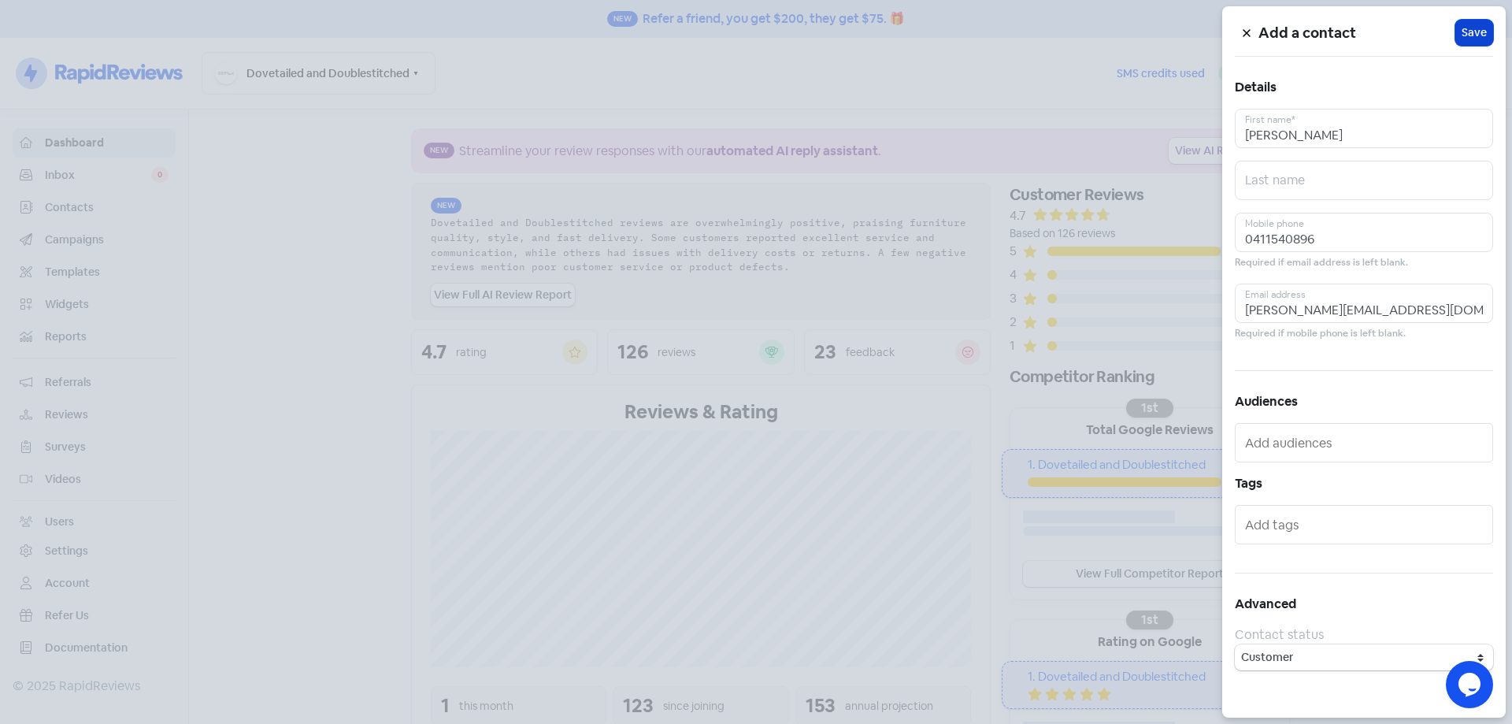
click at [1475, 34] on span "Save" at bounding box center [1473, 32] width 25 height 17
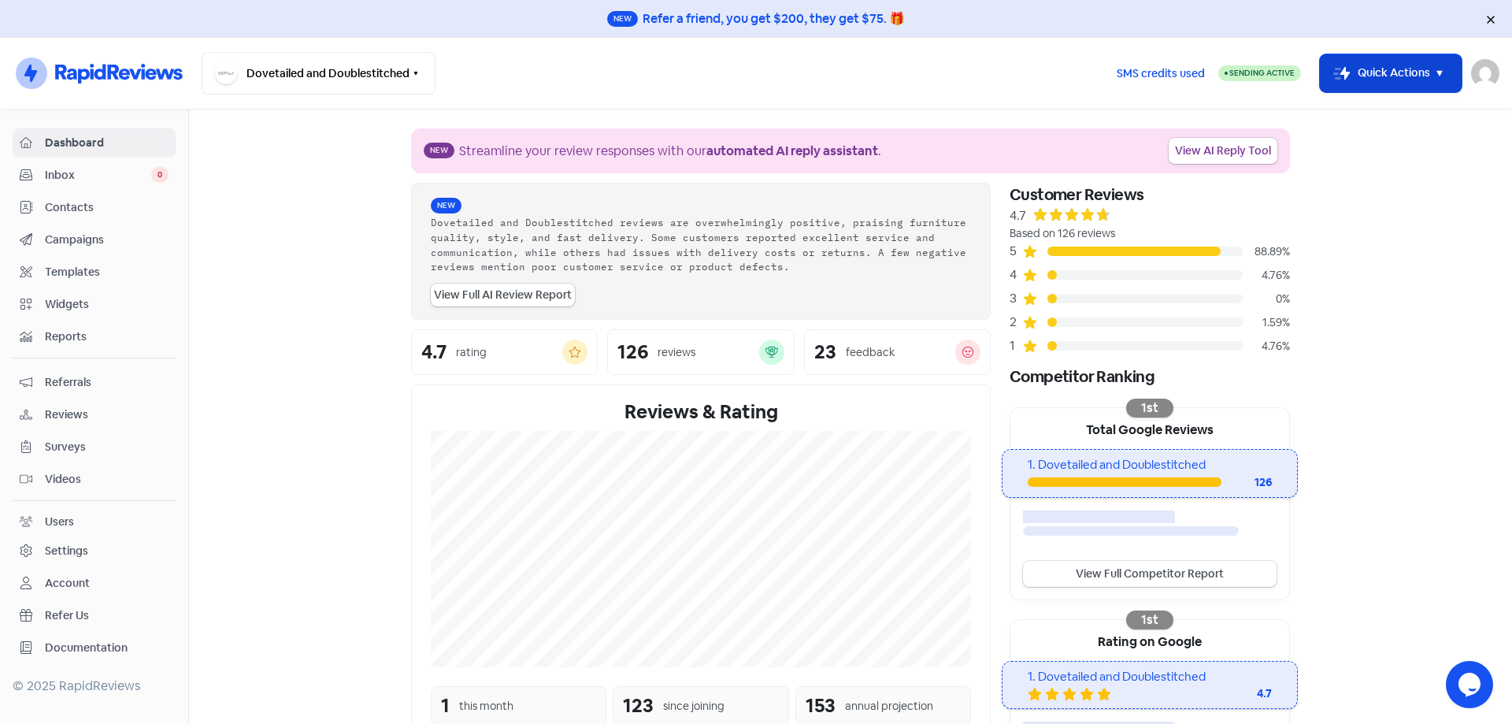
click at [1400, 83] on button "Icon For Thunder-move Quick Actions" at bounding box center [1391, 73] width 142 height 38
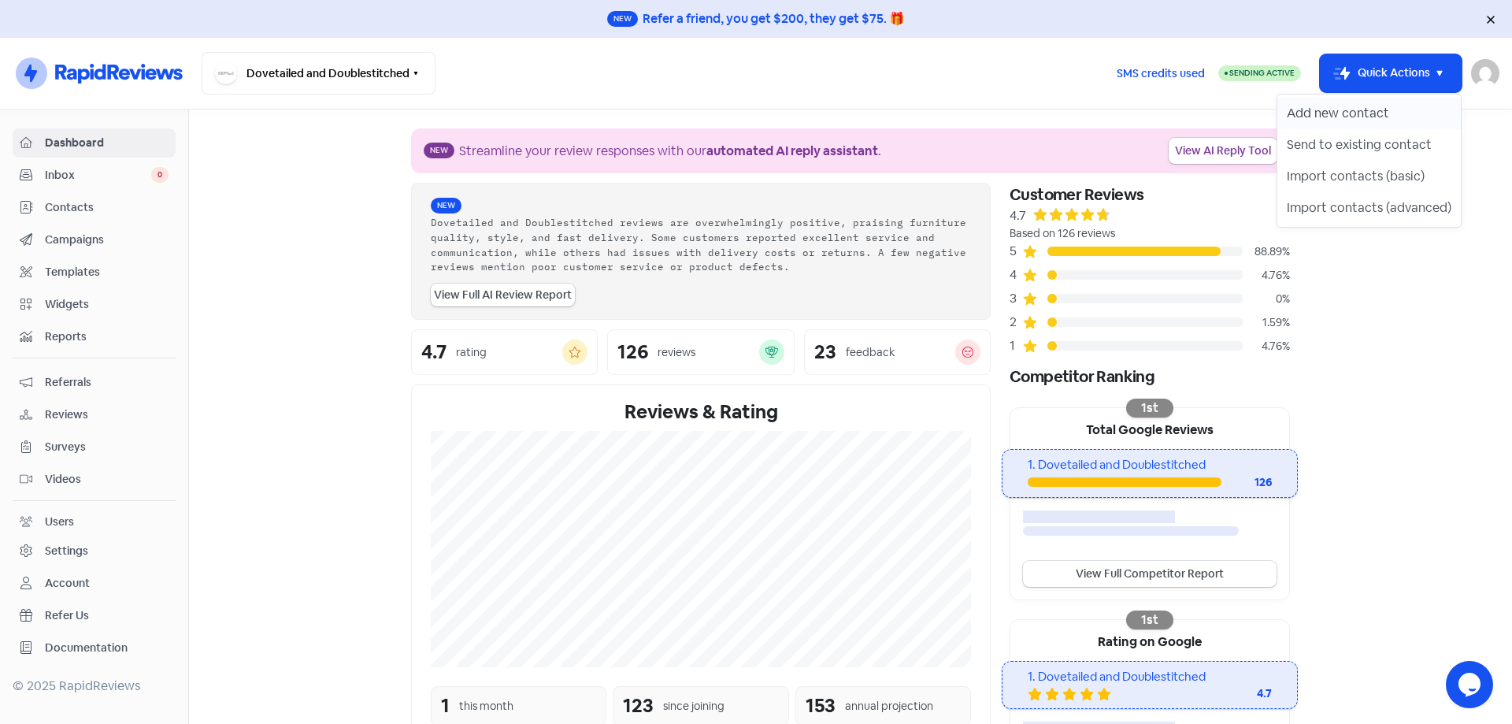
click at [1376, 117] on button "Add new contact" at bounding box center [1368, 113] width 183 height 31
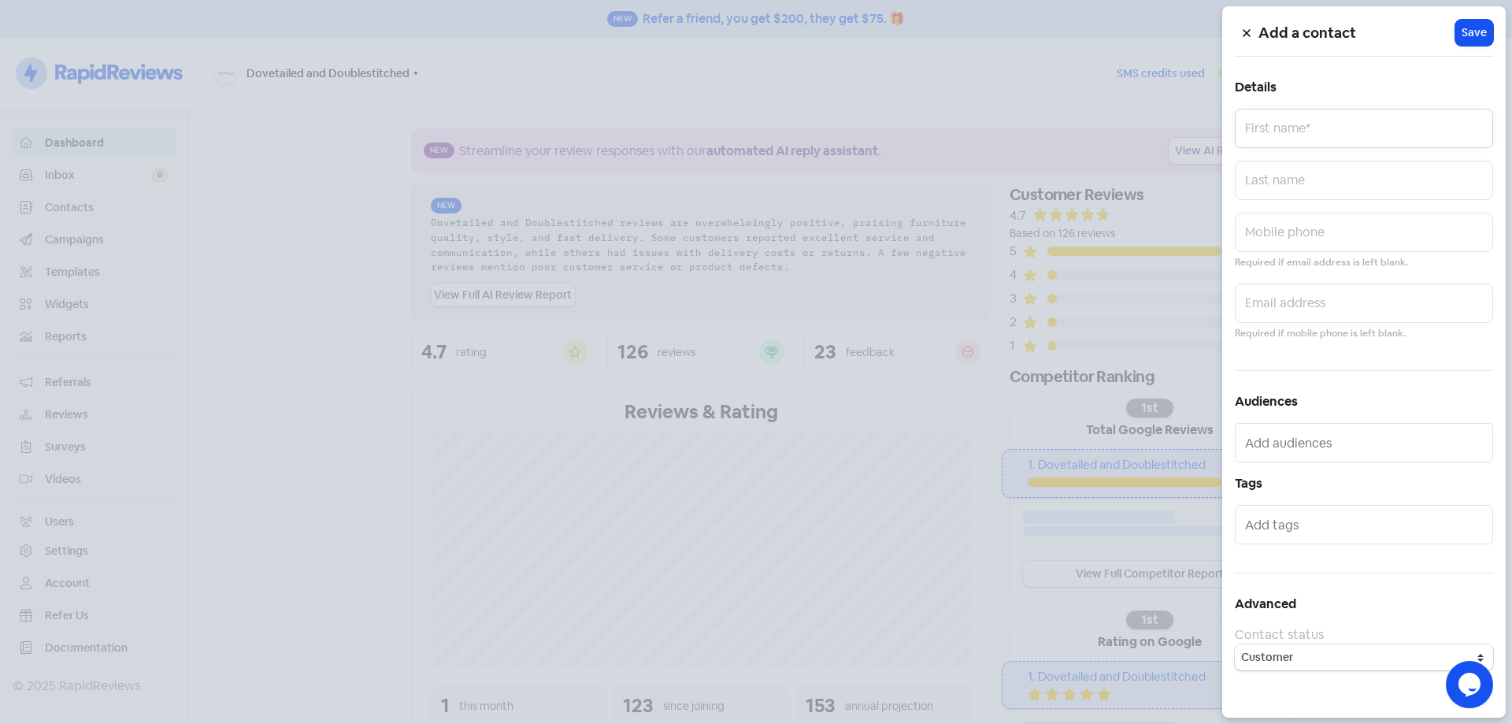
click at [1377, 120] on input "text" at bounding box center [1364, 128] width 258 height 39
paste input "[PERSON_NAME]"
type input "[PERSON_NAME]"
click at [1307, 232] on input "text" at bounding box center [1364, 232] width 258 height 39
paste input "0432797152"
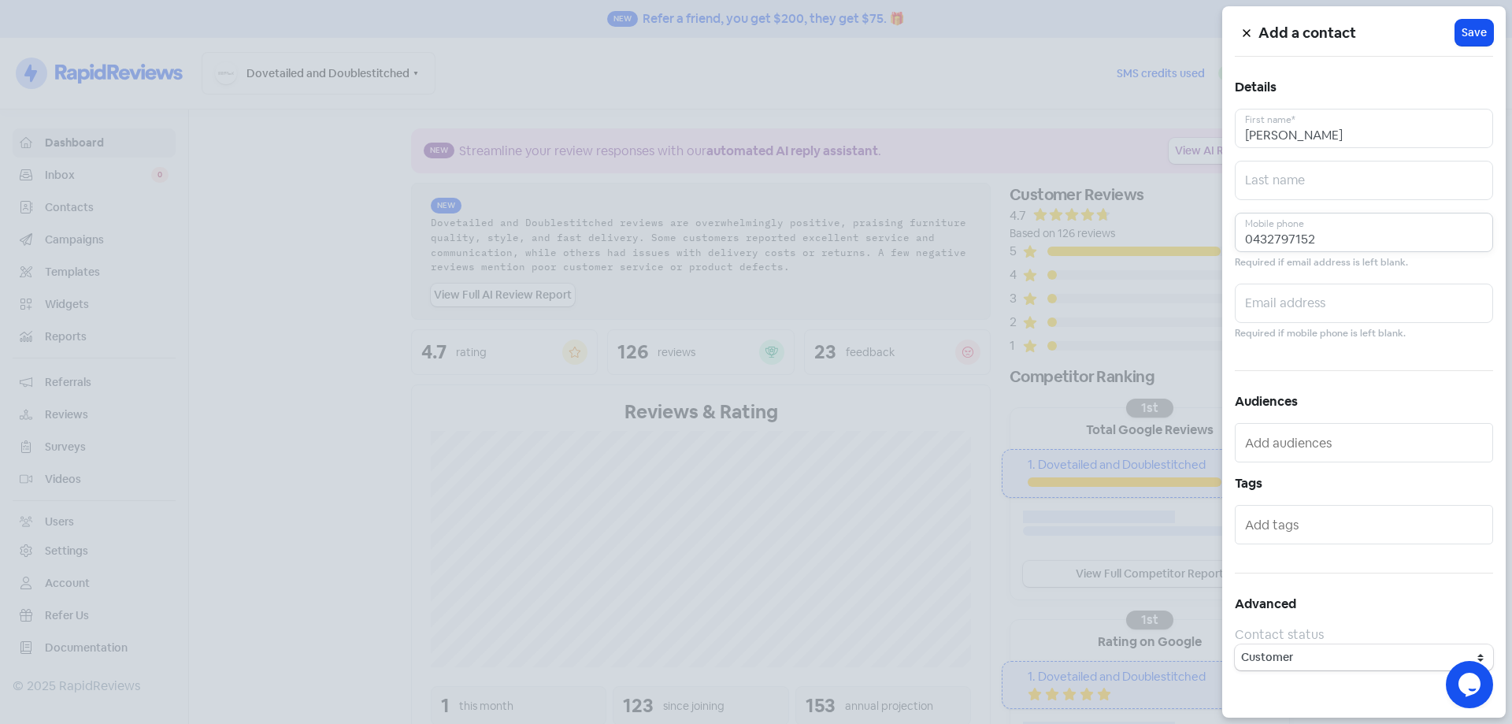
type input "0432797152"
click at [1313, 294] on input "text" at bounding box center [1364, 302] width 258 height 39
paste input "[EMAIL_ADDRESS][DOMAIN_NAME]"
type input "[EMAIL_ADDRESS][DOMAIN_NAME]"
click at [1500, 30] on div "Add a contact Icon For Loading Save Details [PERSON_NAME] First name* Last name…" at bounding box center [1363, 361] width 283 height 711
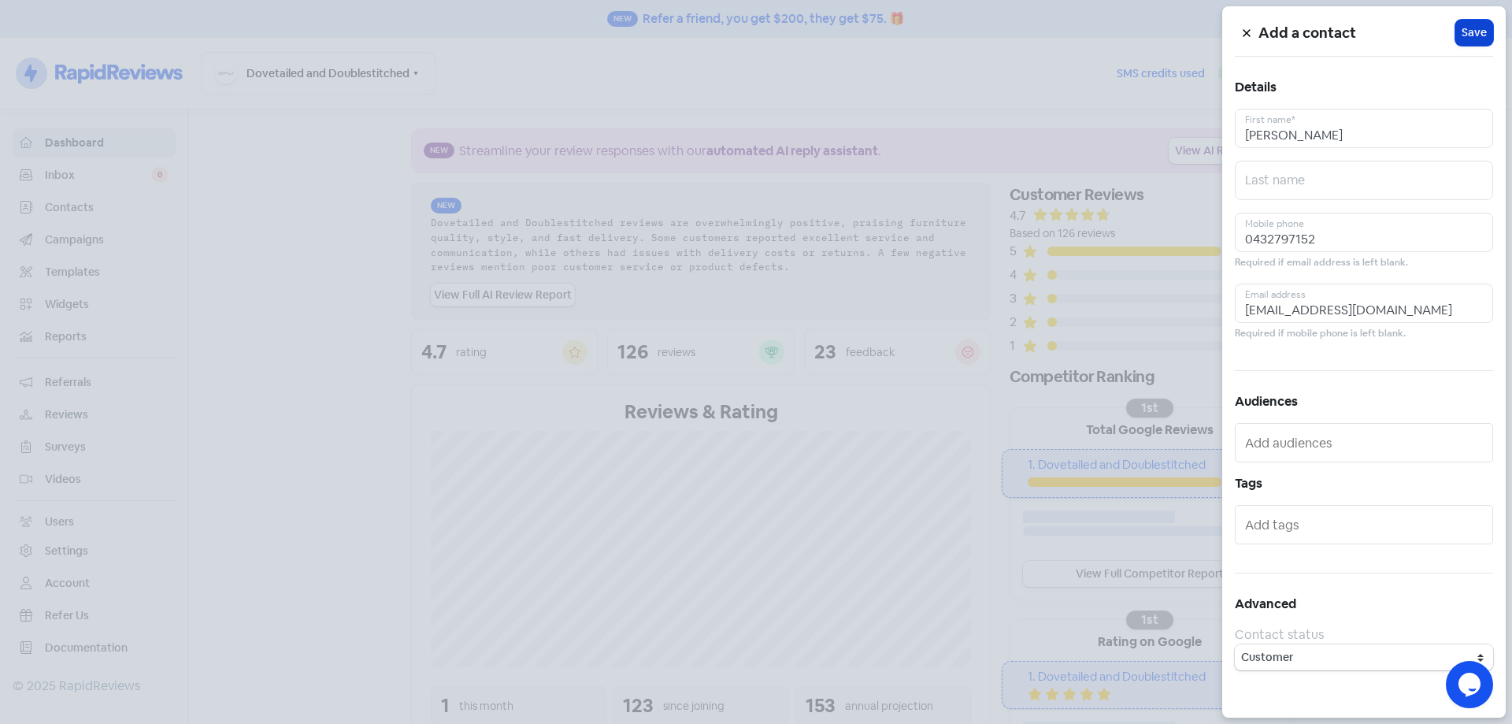
click at [1487, 35] on div "Add a contact Icon For Loading Save Details [PERSON_NAME] First name* Last name…" at bounding box center [1363, 361] width 283 height 711
click at [1471, 38] on span "Save" at bounding box center [1473, 32] width 25 height 17
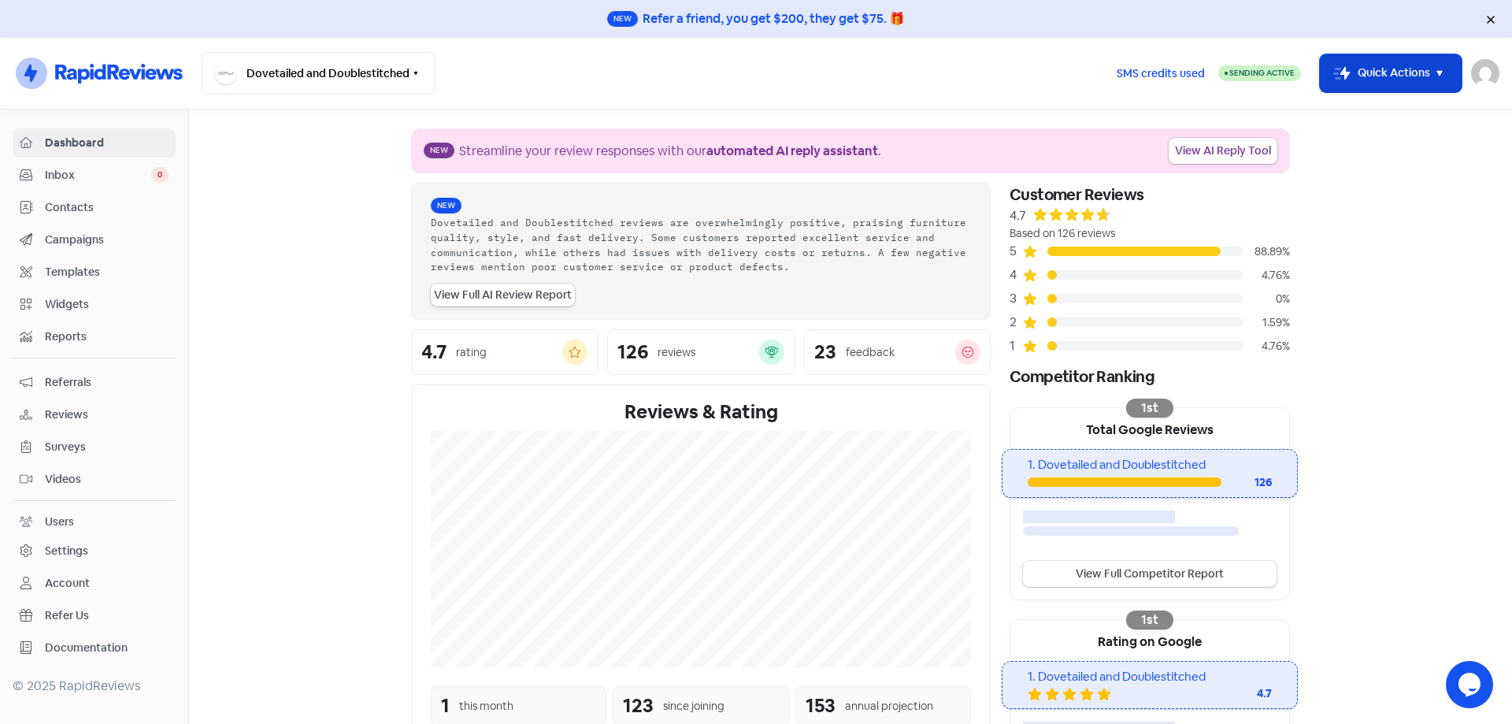
click at [1417, 75] on button "Icon For Thunder-move Quick Actions" at bounding box center [1391, 73] width 142 height 38
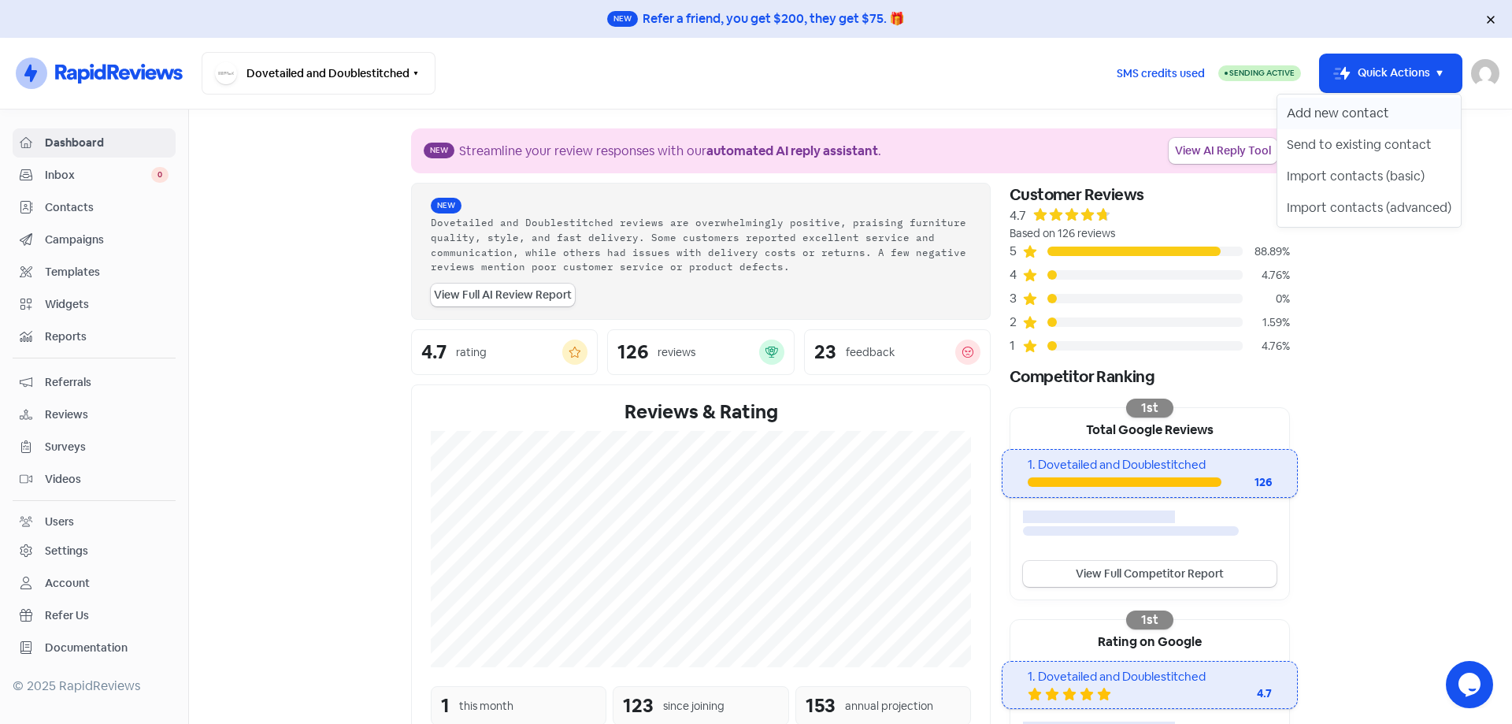
click at [1396, 101] on button "Add new contact" at bounding box center [1368, 113] width 183 height 31
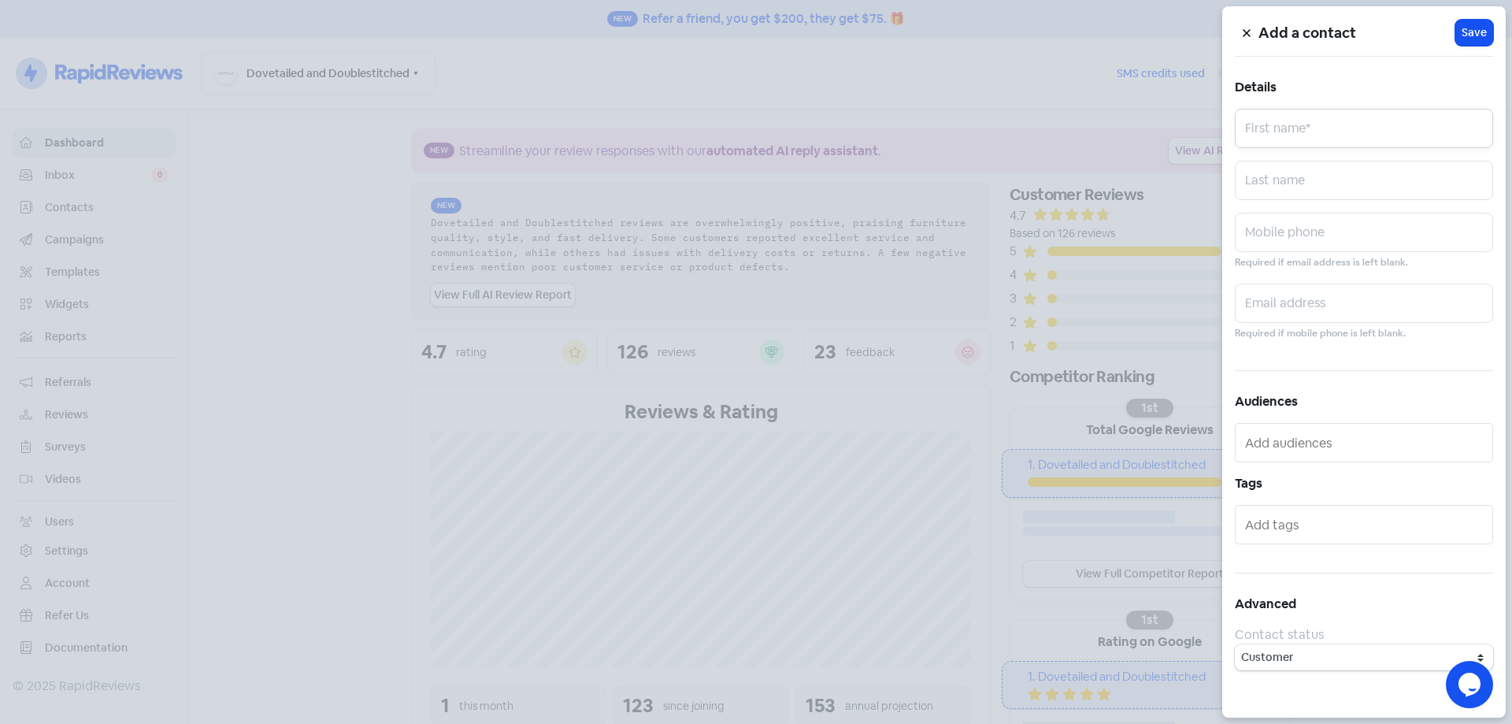
click at [1388, 121] on input "text" at bounding box center [1364, 128] width 258 height 39
paste input "[PERSON_NAME]"
type input "[PERSON_NAME]"
click at [1337, 226] on input "text" at bounding box center [1364, 232] width 258 height 39
paste input "409287047"
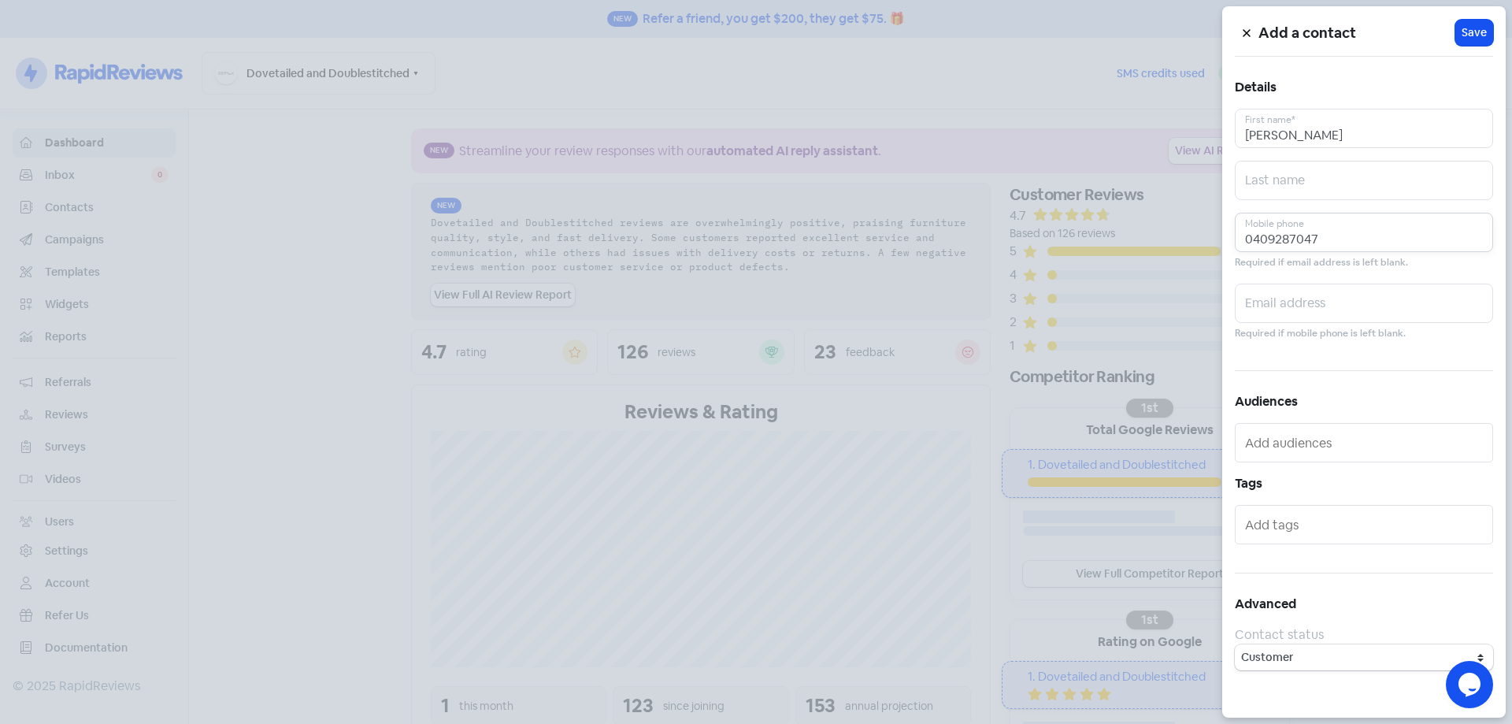
type input "0409287047"
click at [1369, 320] on input "text" at bounding box center [1364, 302] width 258 height 39
paste input "[EMAIL_ADDRESS][DOMAIN_NAME]"
type input "[EMAIL_ADDRESS][DOMAIN_NAME]"
click at [1466, 33] on span "Save" at bounding box center [1473, 32] width 25 height 17
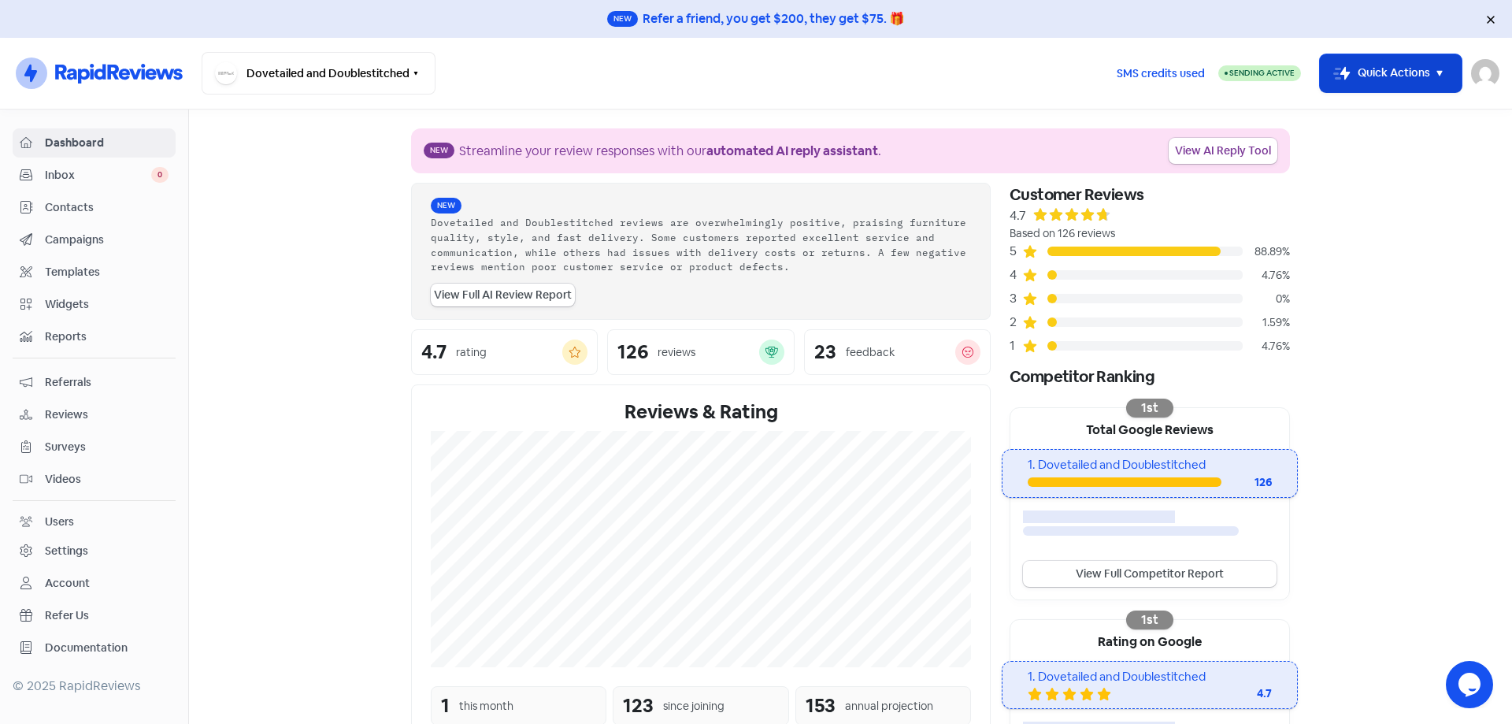
click at [1359, 78] on button "Icon For Thunder-move Quick Actions" at bounding box center [1391, 73] width 142 height 38
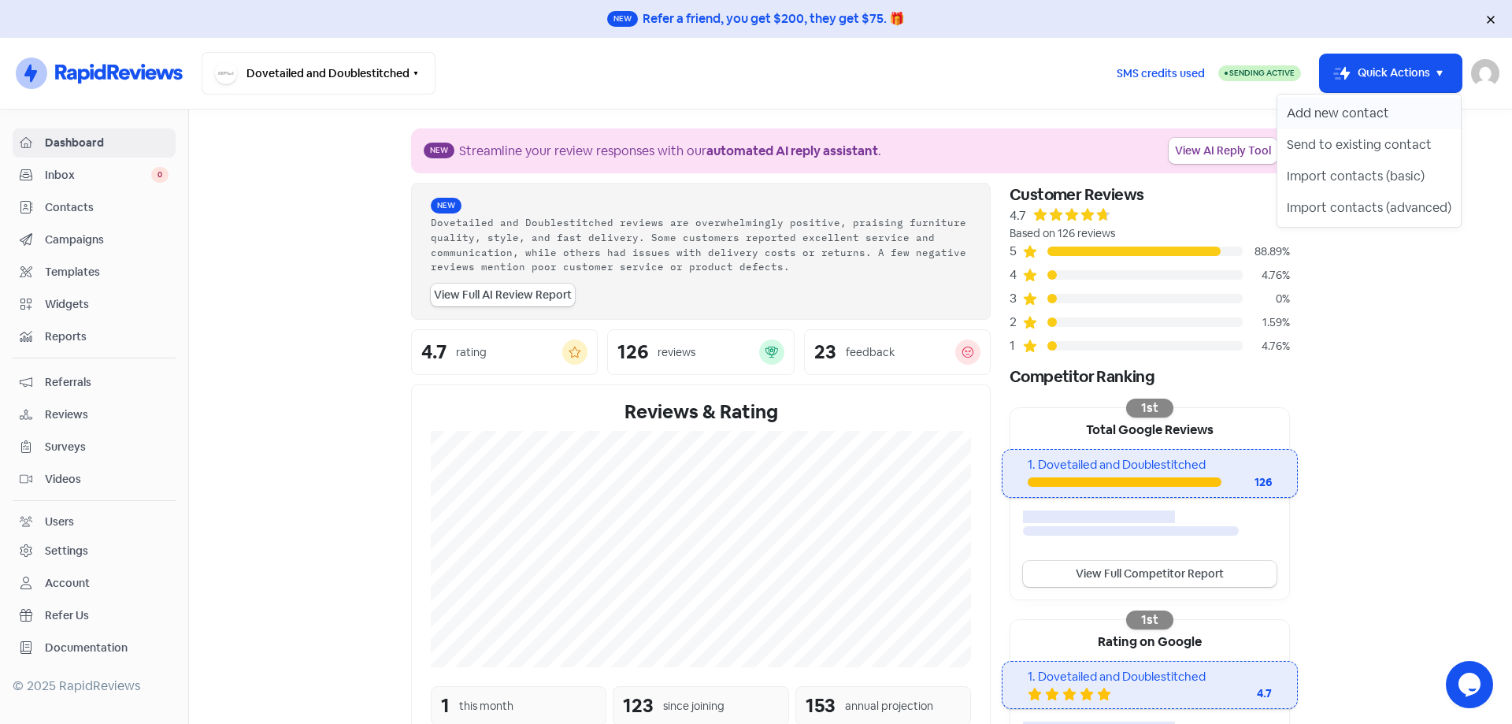
drag, startPoint x: 1365, startPoint y: 98, endPoint x: 1361, endPoint y: 108, distance: 10.7
click at [1362, 106] on button "Add new contact" at bounding box center [1368, 113] width 183 height 31
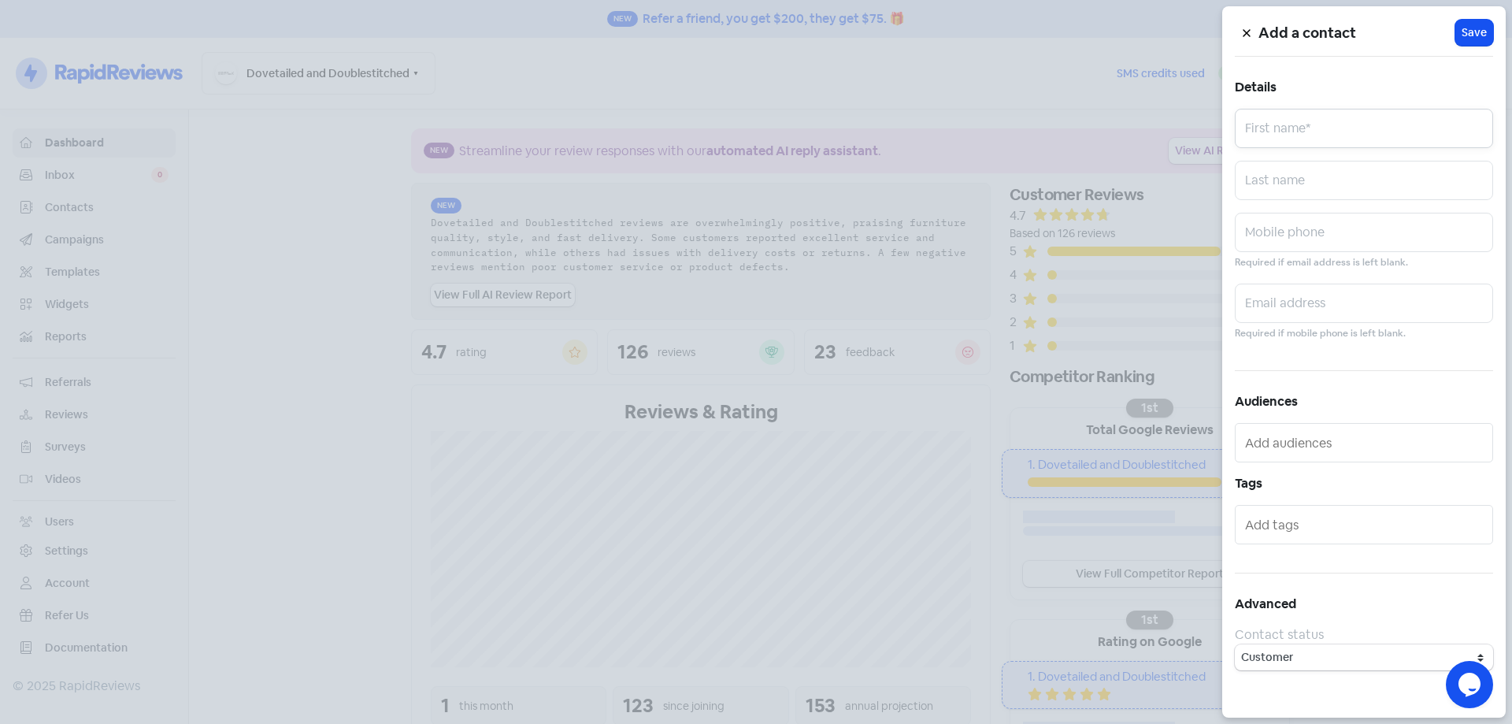
click at [1353, 125] on input "text" at bounding box center [1364, 128] width 258 height 39
paste input "[PERSON_NAME]"
type input "[PERSON_NAME]"
click at [1344, 243] on input "text" at bounding box center [1364, 232] width 258 height 39
paste input "417440727"
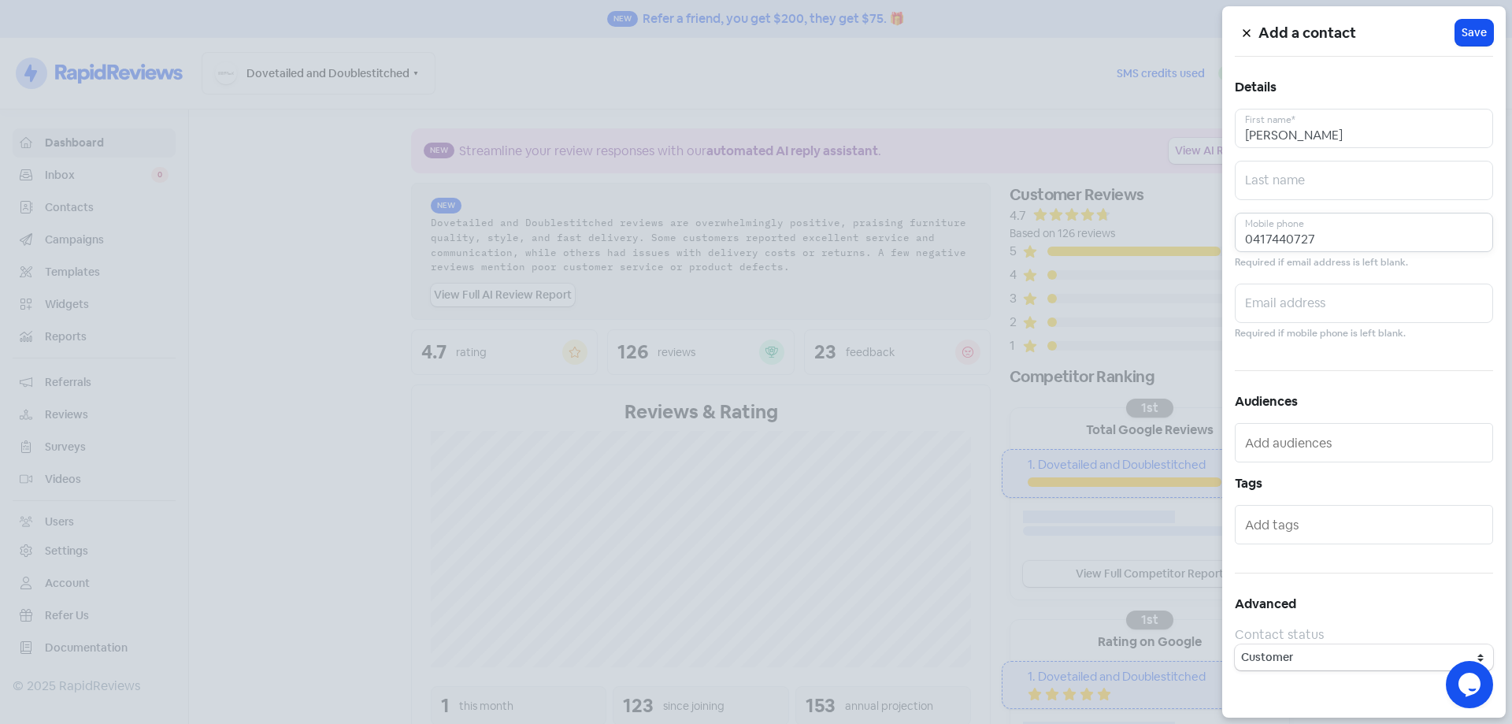
type input "0417440727"
click at [1351, 309] on input "text" at bounding box center [1364, 302] width 258 height 39
paste input "[EMAIL_ADDRESS][DOMAIN_NAME]"
type input "[EMAIL_ADDRESS][DOMAIN_NAME]"
click at [1471, 38] on span "Save" at bounding box center [1473, 32] width 25 height 17
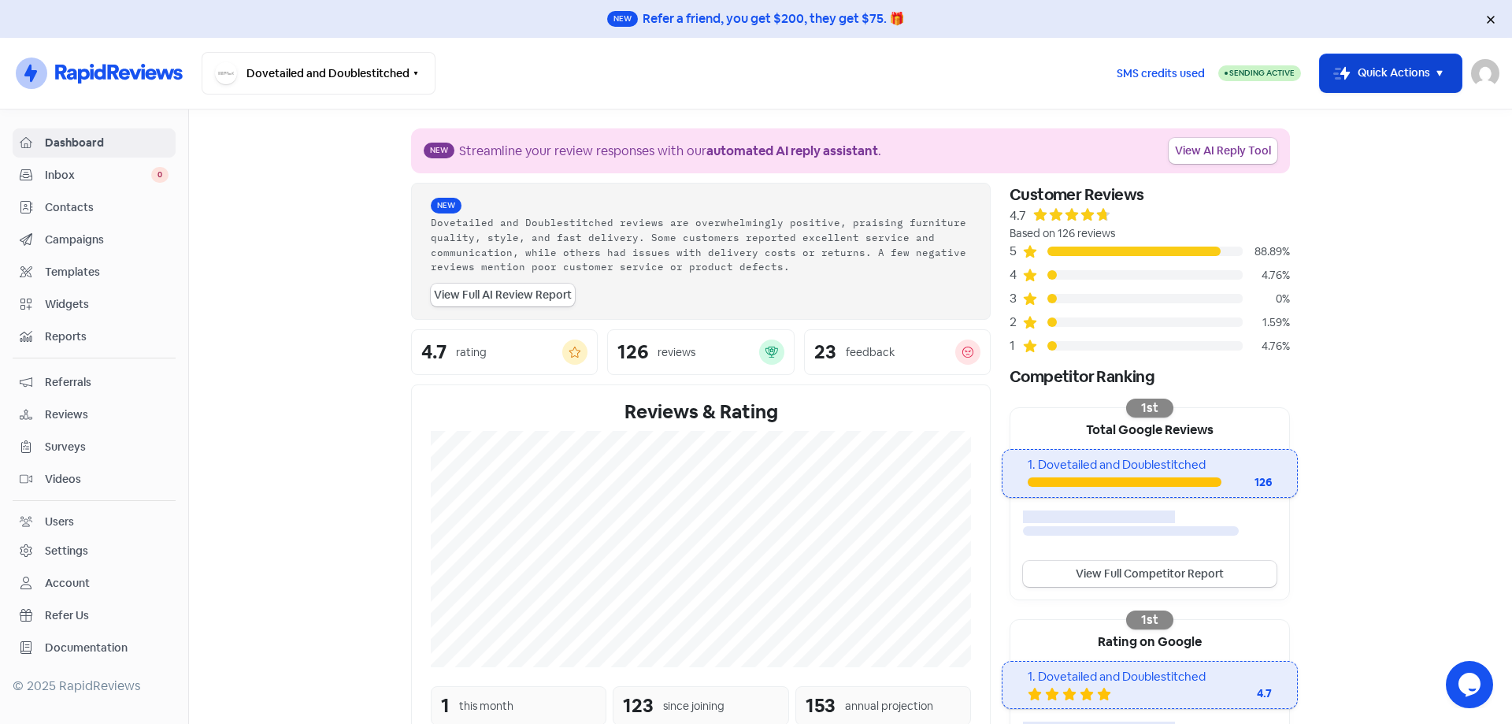
click at [1386, 68] on button "Icon For Thunder-move Quick Actions" at bounding box center [1391, 73] width 142 height 38
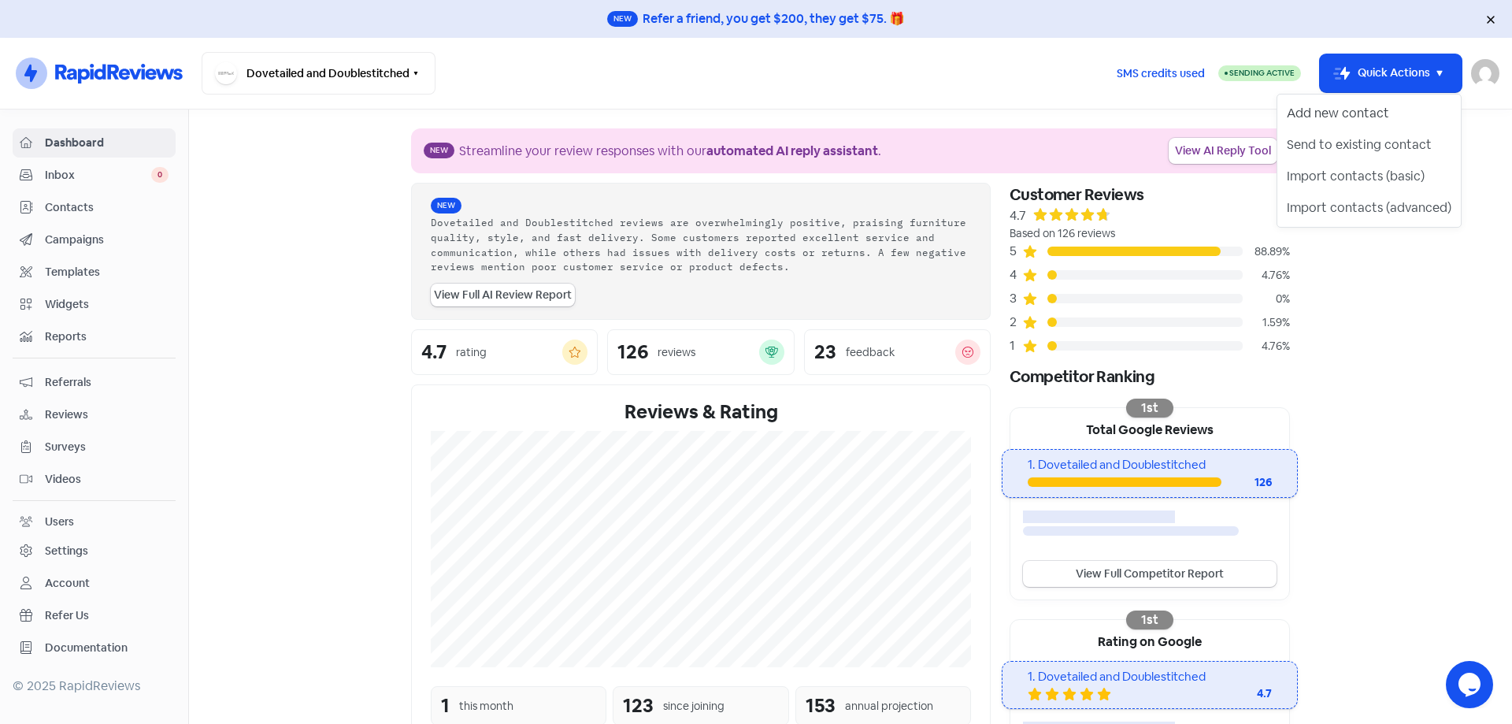
click at [1371, 109] on button "Add new contact" at bounding box center [1368, 113] width 183 height 31
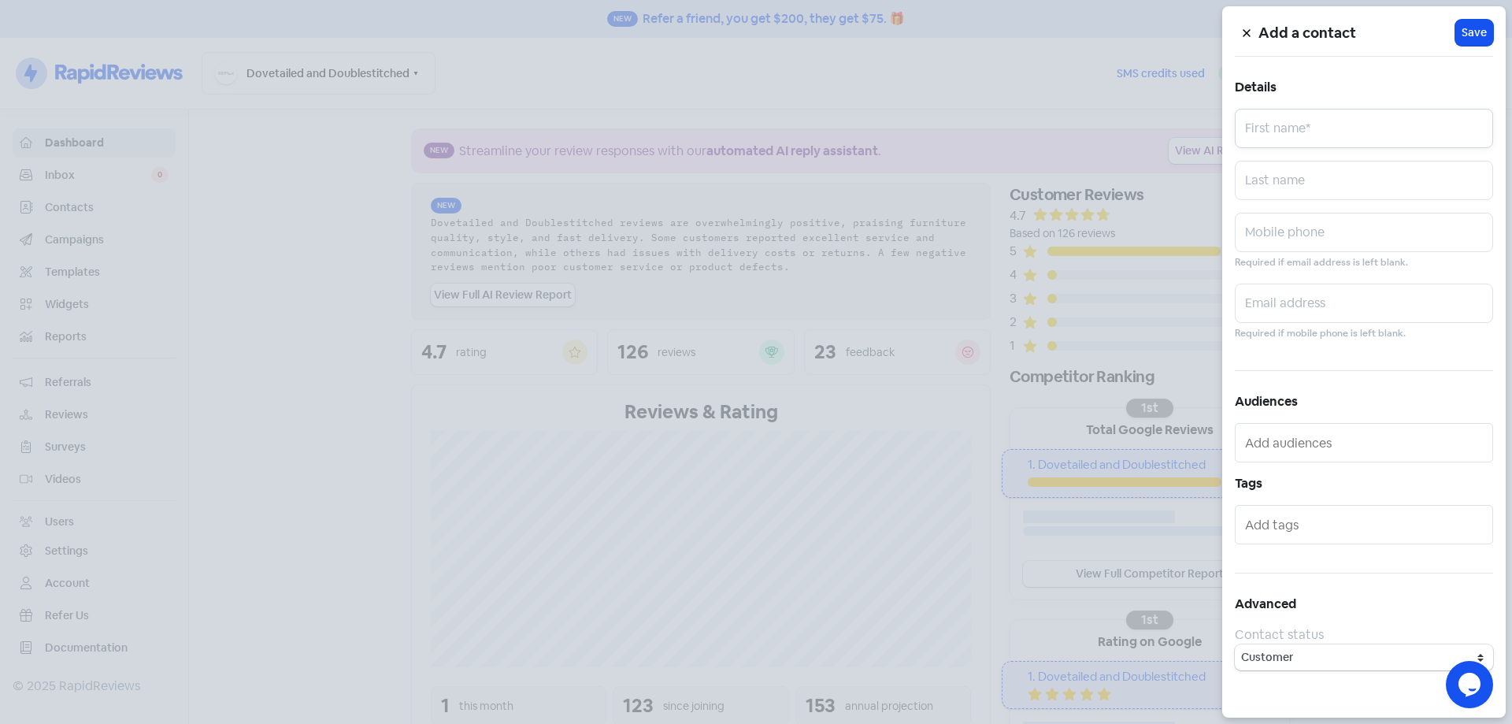
click at [1367, 123] on input "text" at bounding box center [1364, 128] width 258 height 39
paste input "Susannah"
type input "Susannah"
click at [1360, 228] on input "text" at bounding box center [1364, 232] width 258 height 39
paste input "410426254"
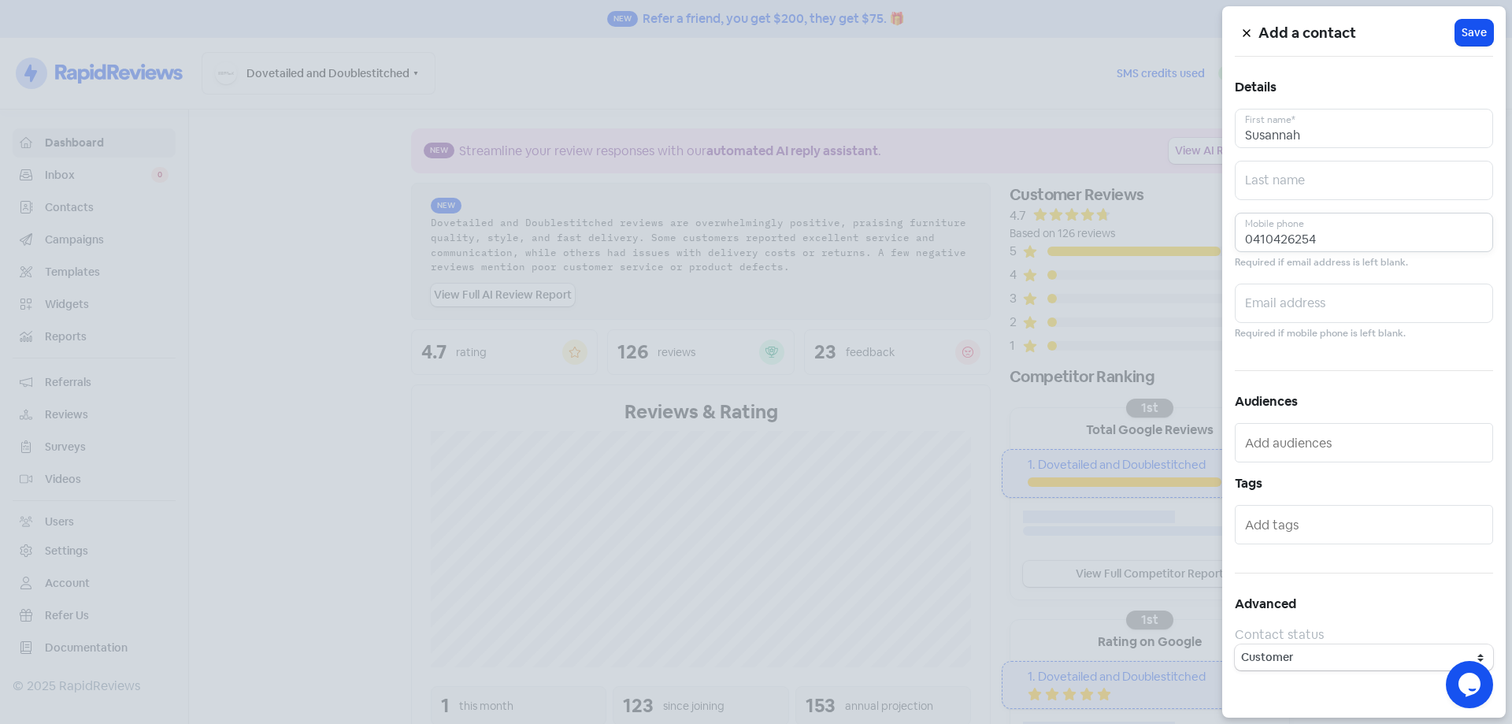
type input "0410426254"
click at [1350, 298] on input "text" at bounding box center [1364, 302] width 258 height 39
paste input "[EMAIL_ADDRESS][DOMAIN_NAME]"
type input "[EMAIL_ADDRESS][DOMAIN_NAME]"
click at [1490, 28] on button "Icon For Loading Save" at bounding box center [1474, 33] width 38 height 26
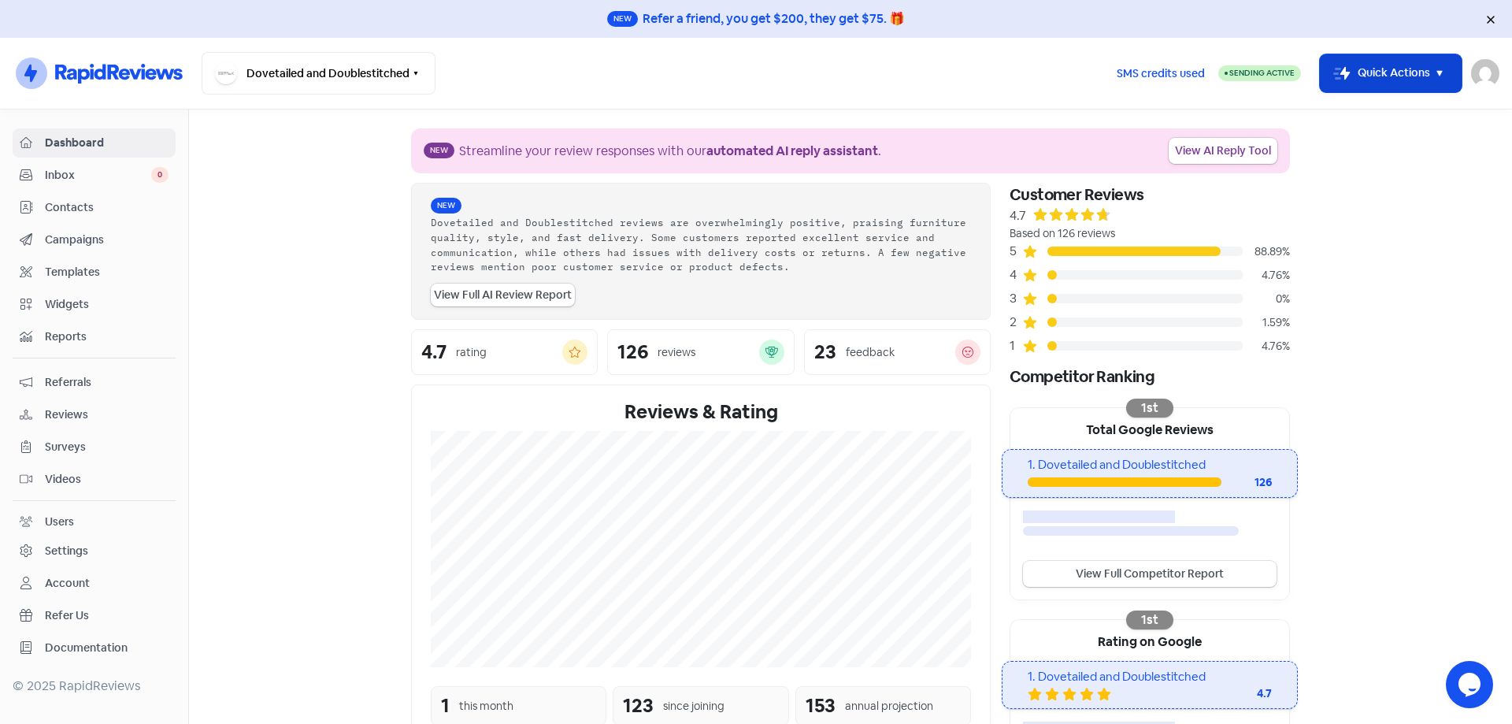
click at [1402, 83] on button "Icon For Thunder-move Quick Actions" at bounding box center [1391, 73] width 142 height 38
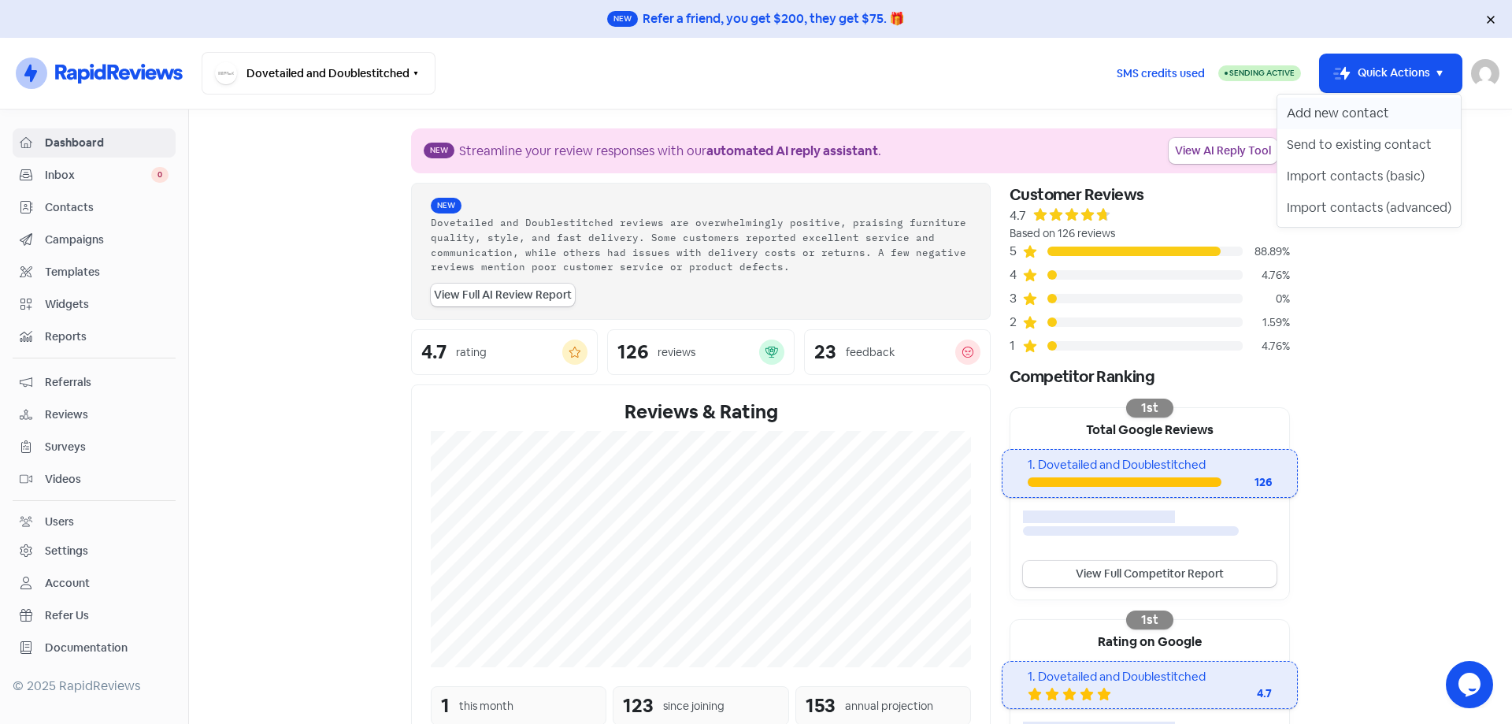
click at [1390, 111] on button "Add new contact" at bounding box center [1368, 113] width 183 height 31
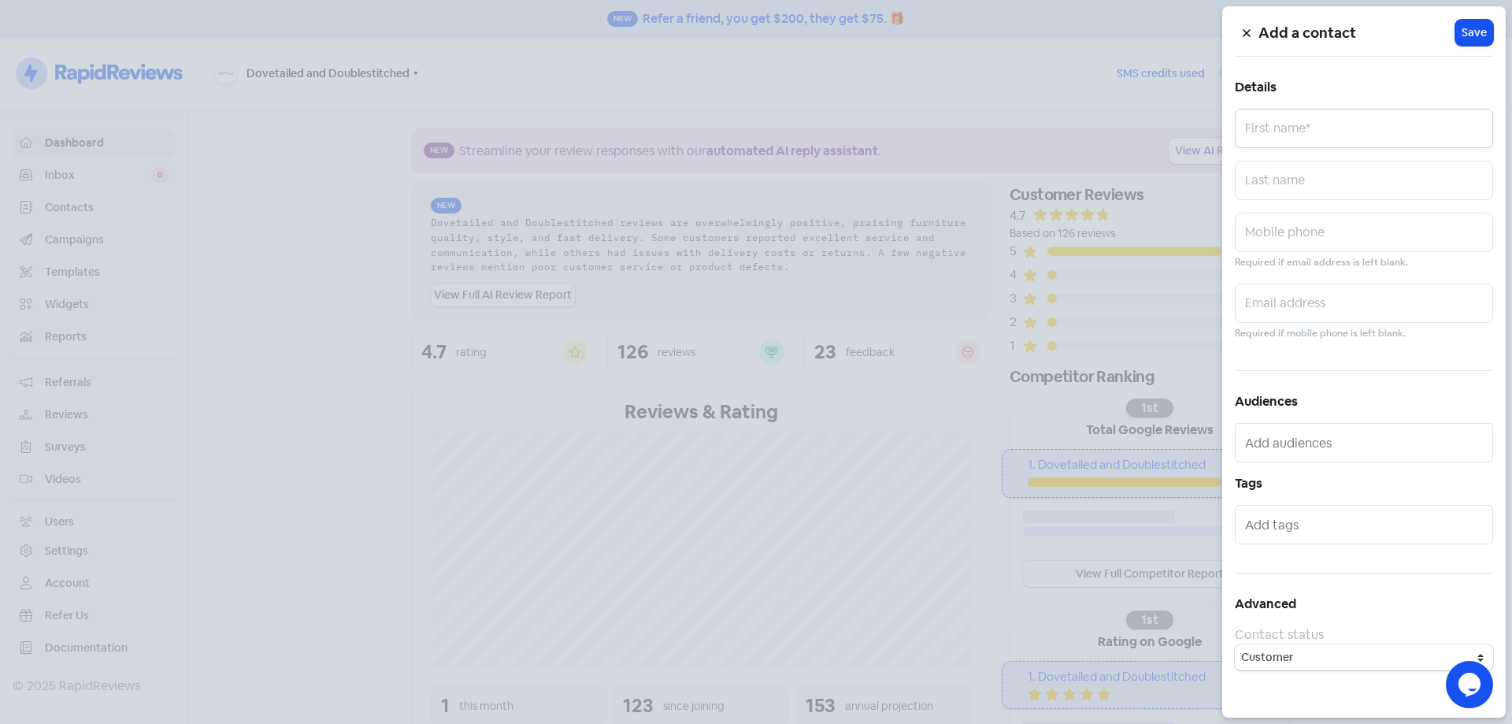
click at [1338, 132] on input "text" at bounding box center [1364, 128] width 258 height 39
paste input "Warring"
type input "Warring"
drag, startPoint x: 1323, startPoint y: 250, endPoint x: 1310, endPoint y: 245, distance: 13.8
click at [1321, 248] on input "text" at bounding box center [1364, 232] width 258 height 39
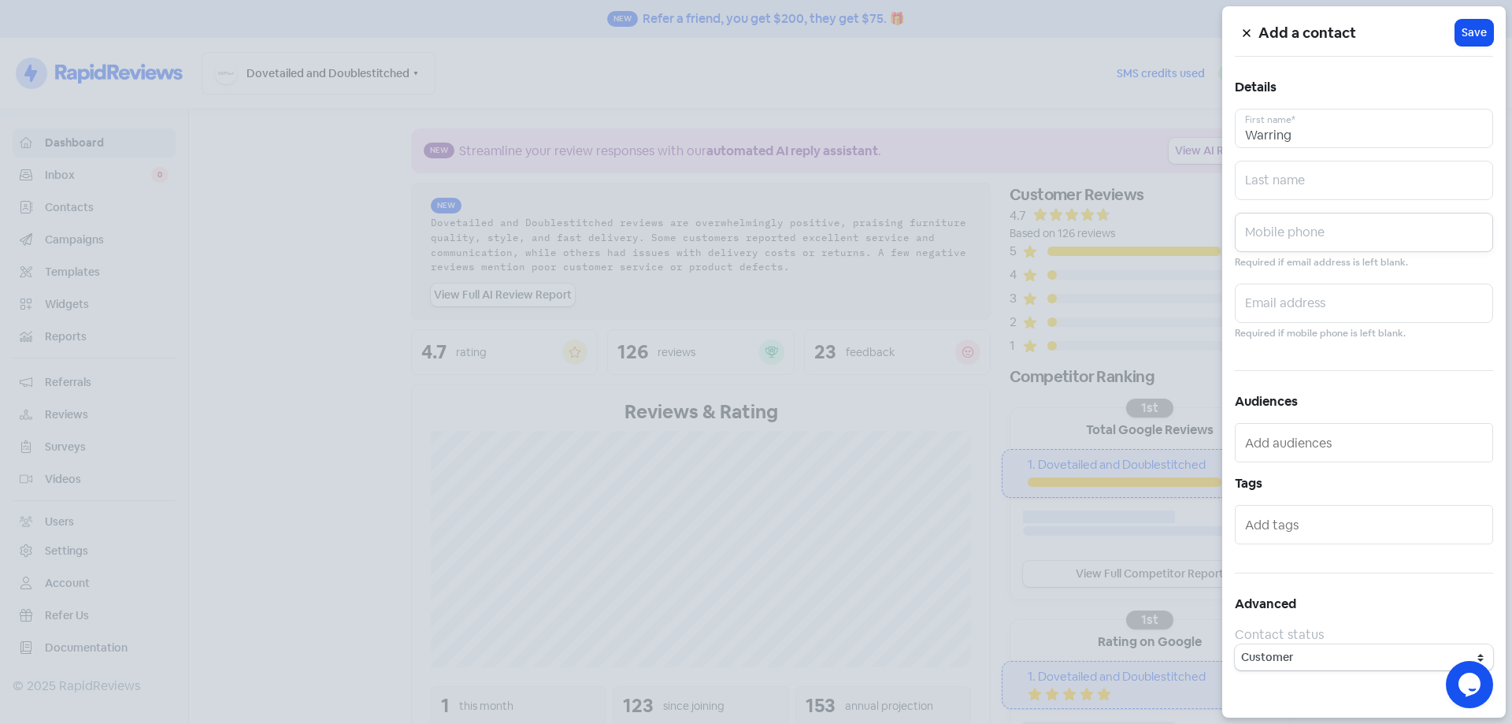
paste input "0401987763"
type input "0401987763"
click at [1323, 303] on input "text" at bounding box center [1364, 302] width 258 height 39
paste input "[EMAIL_ADDRESS][DOMAIN_NAME]"
type input "[EMAIL_ADDRESS][DOMAIN_NAME]"
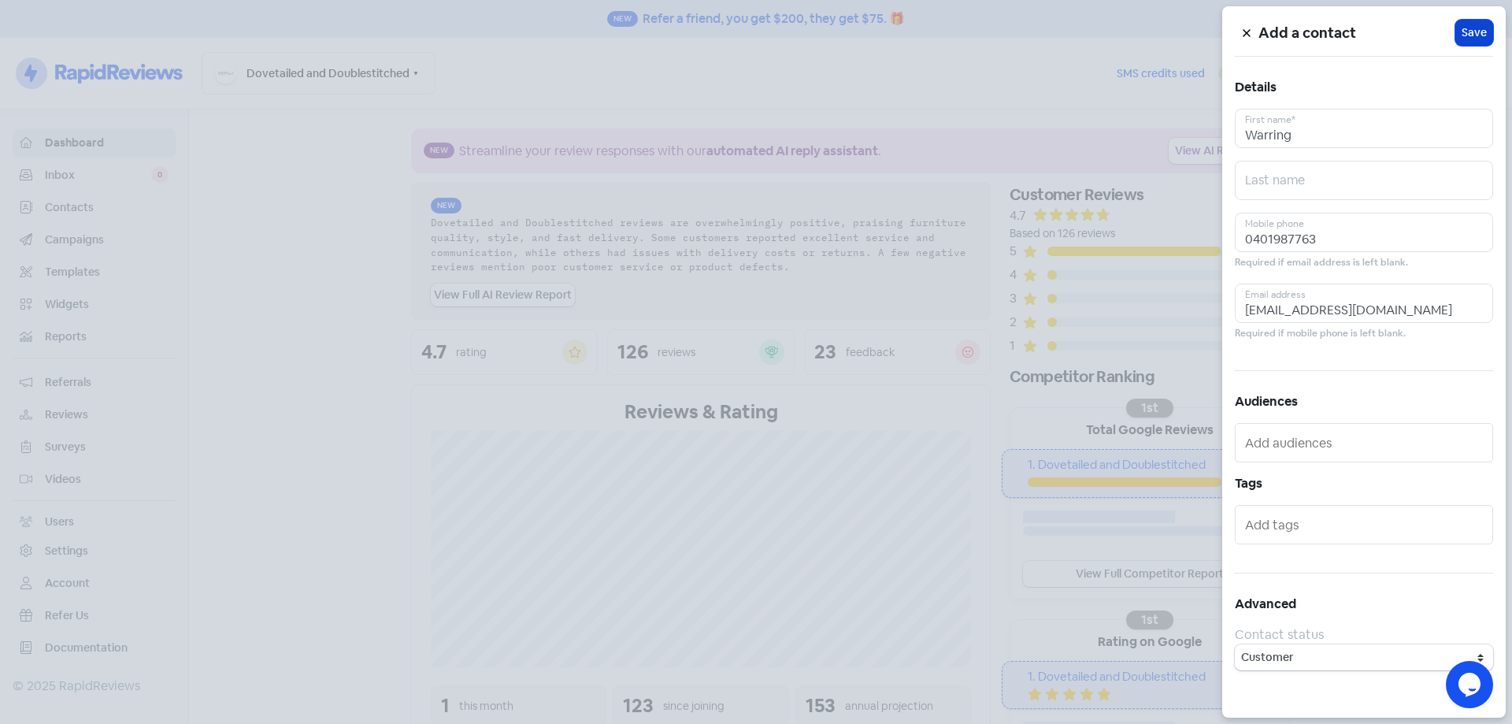
click at [1470, 31] on span "Save" at bounding box center [1473, 32] width 25 height 17
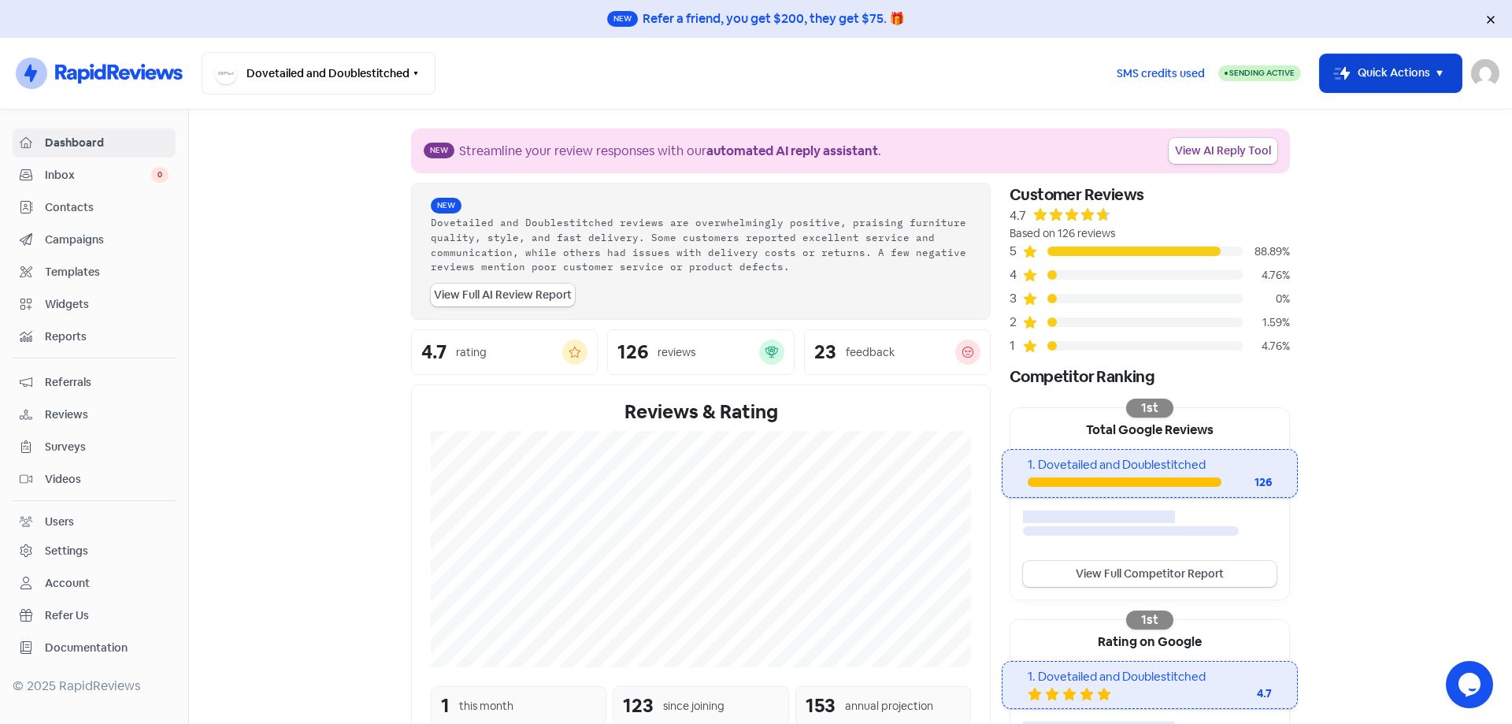
click at [1385, 83] on button "Icon For Thunder-move Quick Actions" at bounding box center [1391, 73] width 142 height 38
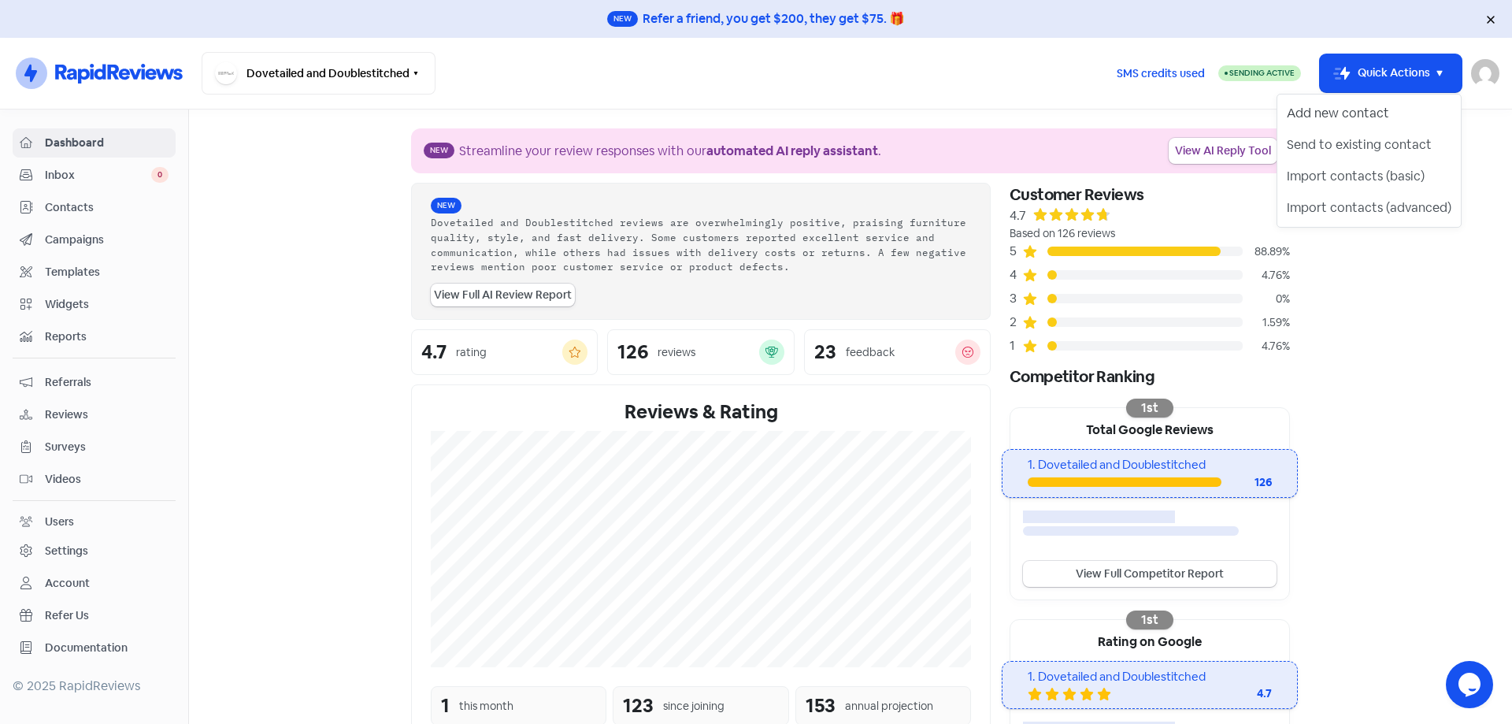
click at [1357, 117] on button "Add new contact" at bounding box center [1368, 113] width 183 height 31
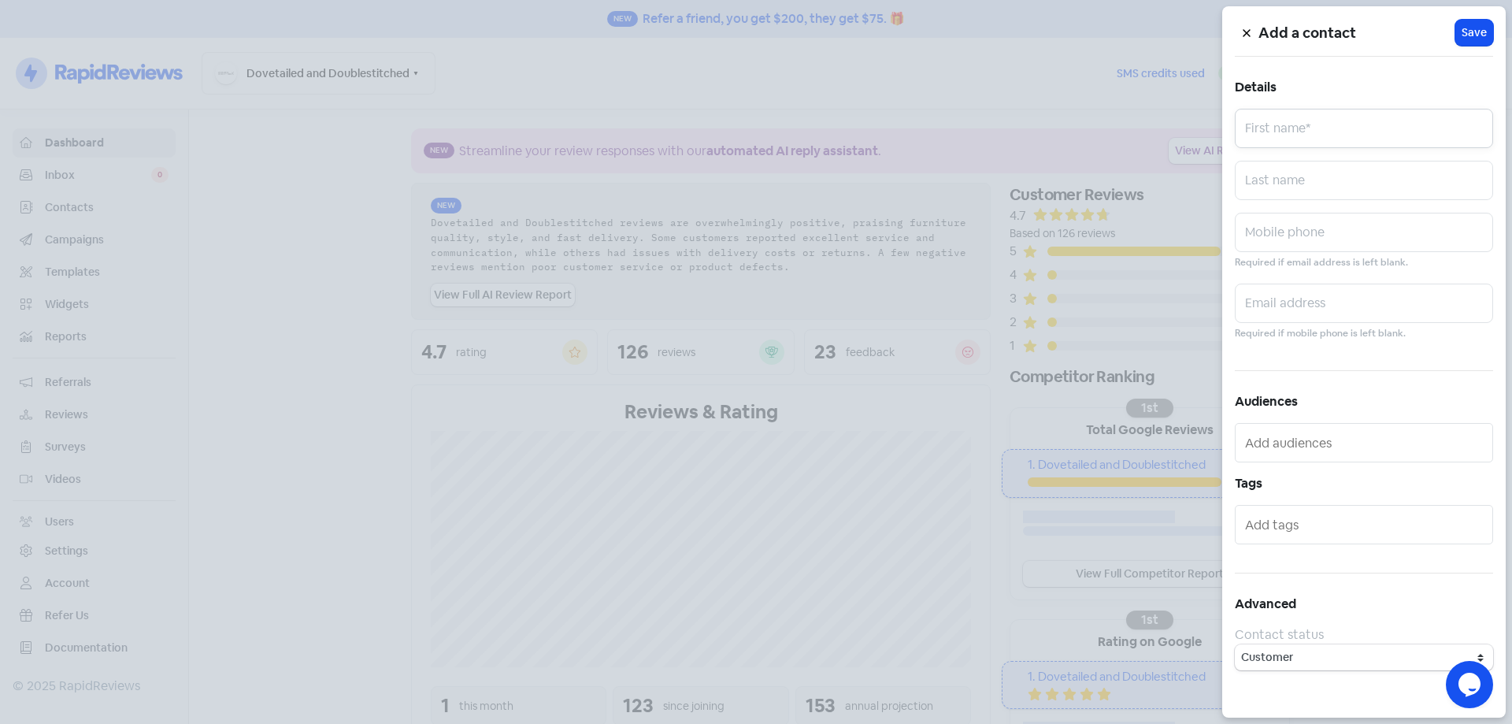
click at [1352, 138] on input "text" at bounding box center [1364, 128] width 258 height 39
paste input "[PERSON_NAME]"
type input "[PERSON_NAME]"
click at [1310, 300] on input "text" at bounding box center [1364, 302] width 258 height 39
paste input "[PERSON_NAME][EMAIL_ADDRESS][PERSON_NAME][DOMAIN_NAME]"
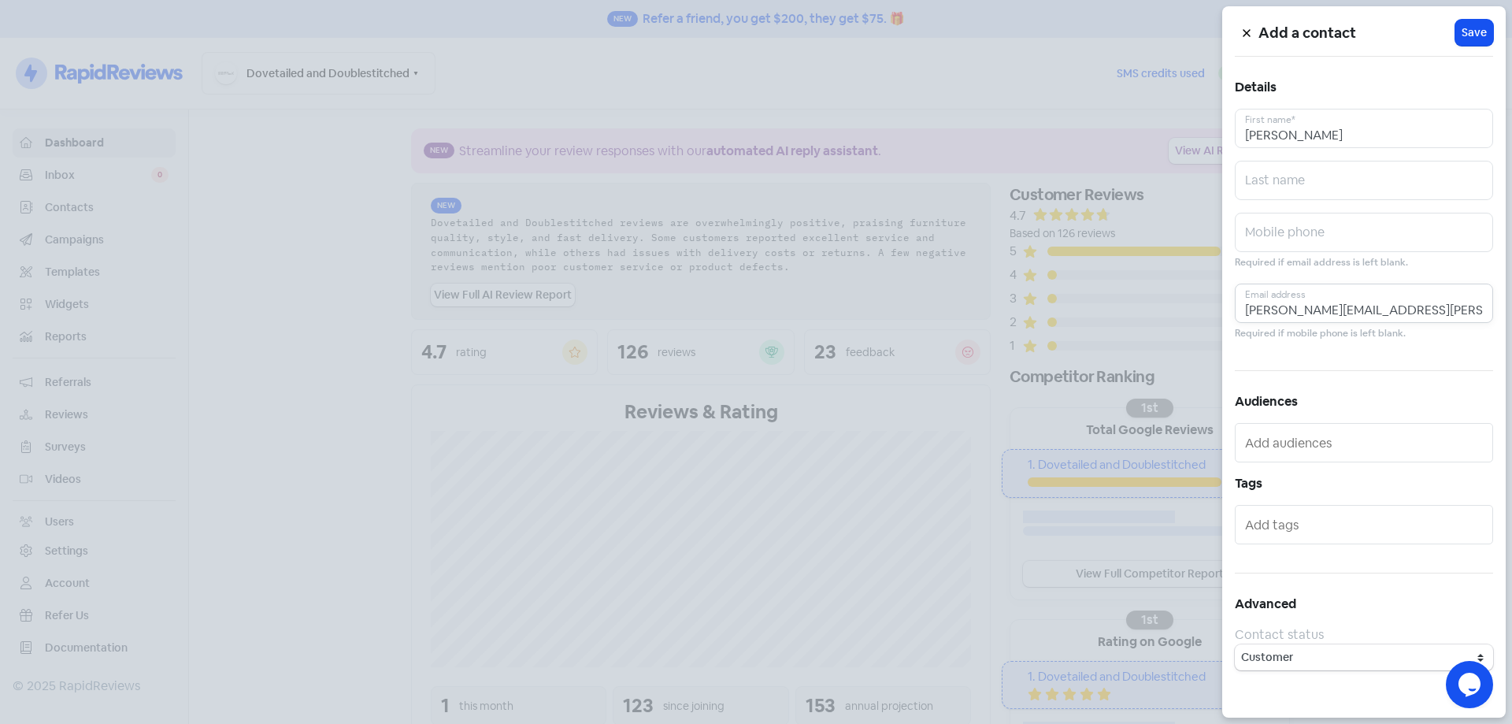
type input "[PERSON_NAME][EMAIL_ADDRESS][PERSON_NAME][DOMAIN_NAME]"
click at [1314, 234] on input "text" at bounding box center [1364, 232] width 258 height 39
paste input "0411166971"
type input "0411166971"
click at [1484, 39] on span "Save" at bounding box center [1473, 32] width 25 height 17
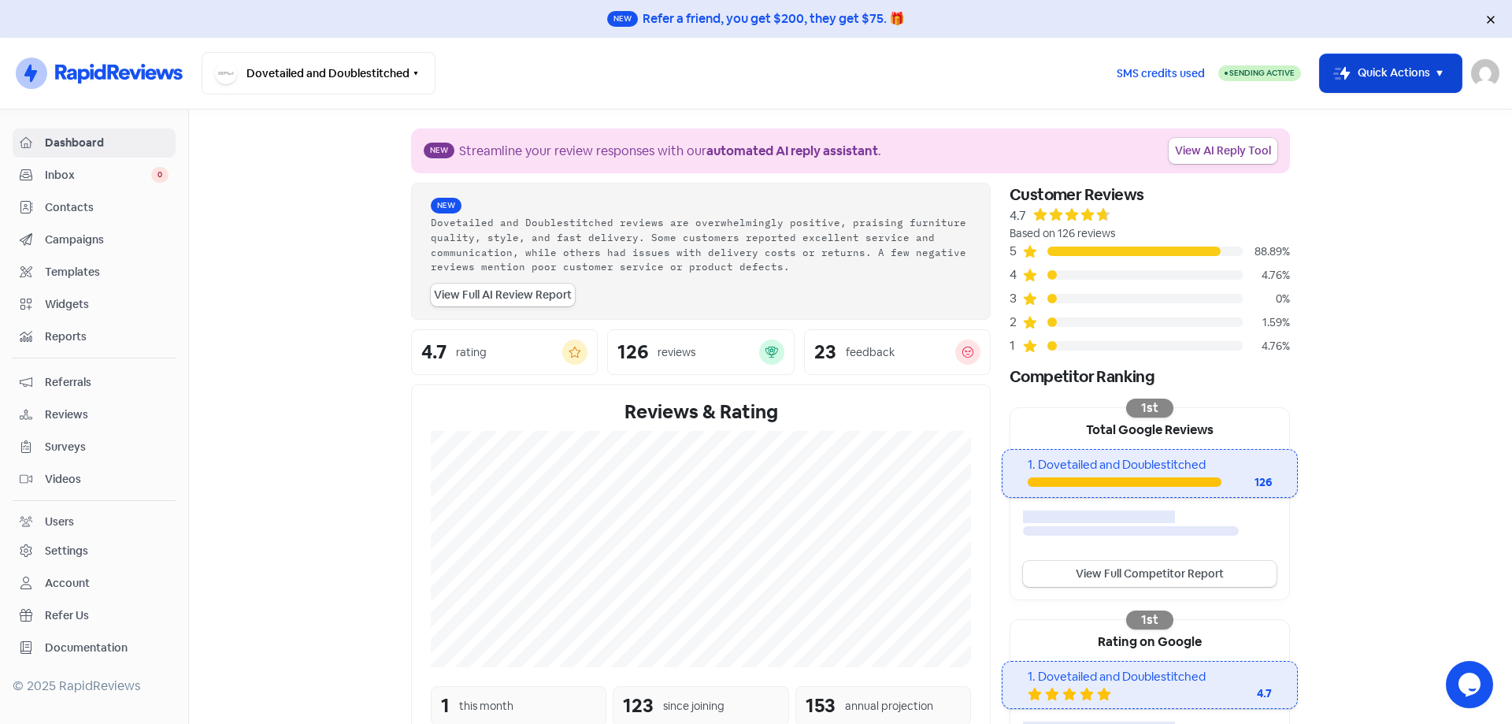
click at [1374, 70] on button "Icon For Thunder-move Quick Actions" at bounding box center [1391, 73] width 142 height 38
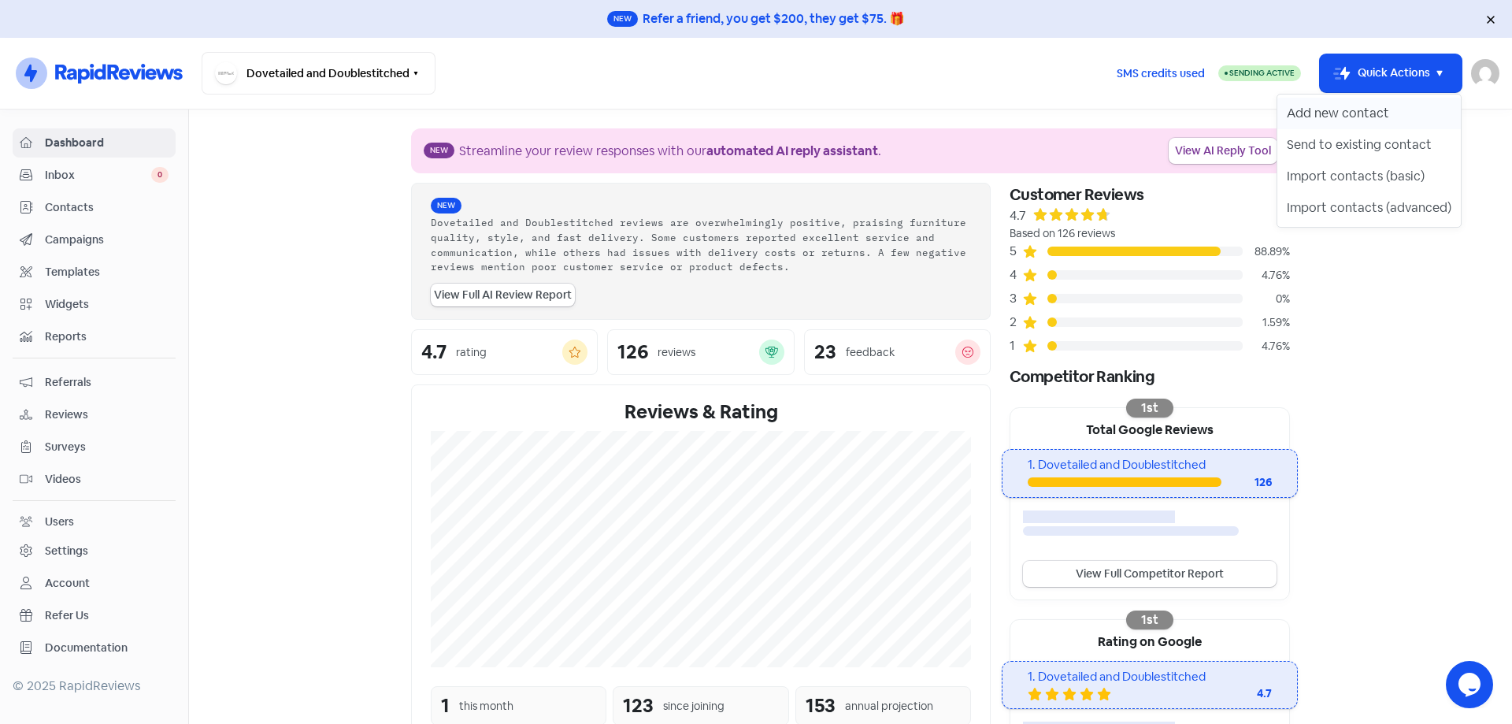
click at [1360, 104] on button "Add new contact" at bounding box center [1368, 113] width 183 height 31
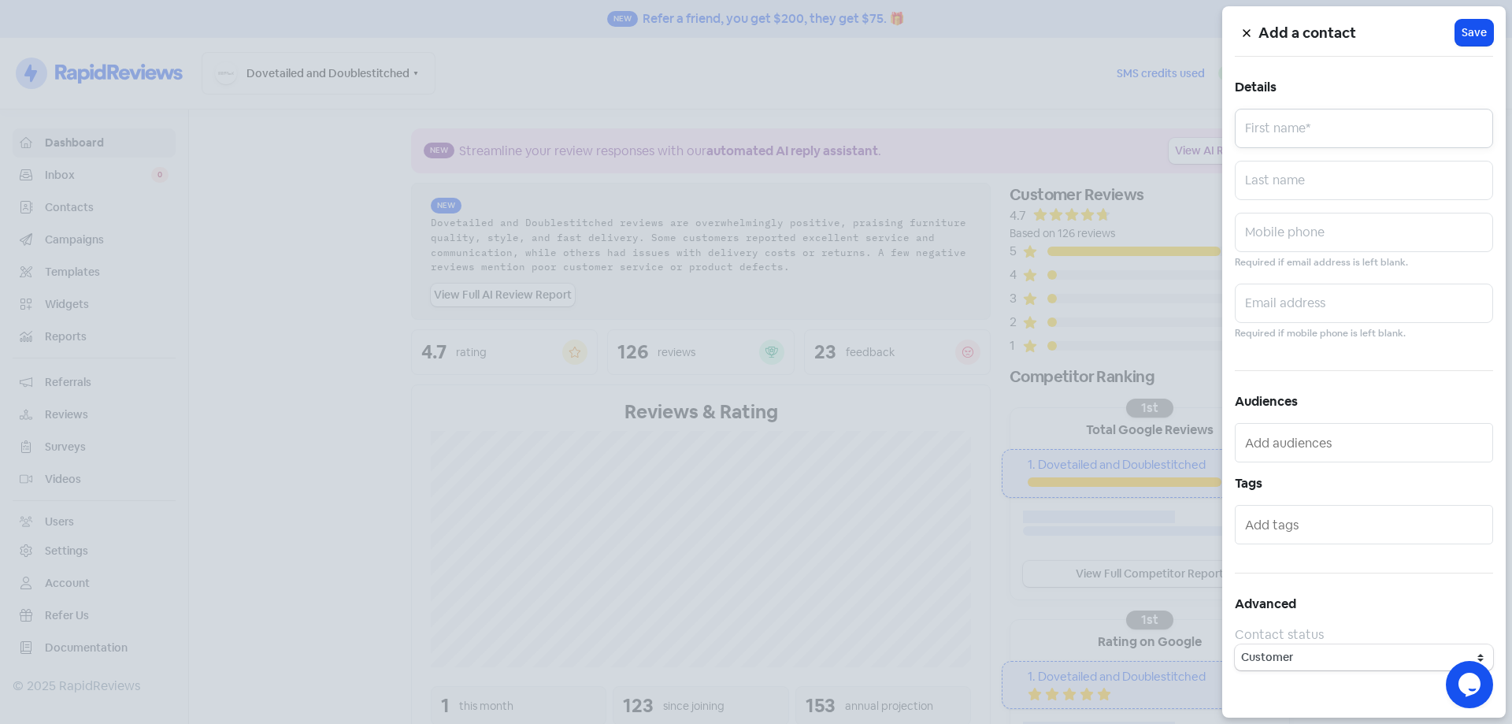
click at [1327, 126] on input "text" at bounding box center [1364, 128] width 258 height 39
paste input "[PERSON_NAME]"
type input "[PERSON_NAME]"
click at [1324, 228] on input "text" at bounding box center [1364, 232] width 258 height 39
paste input "424237256"
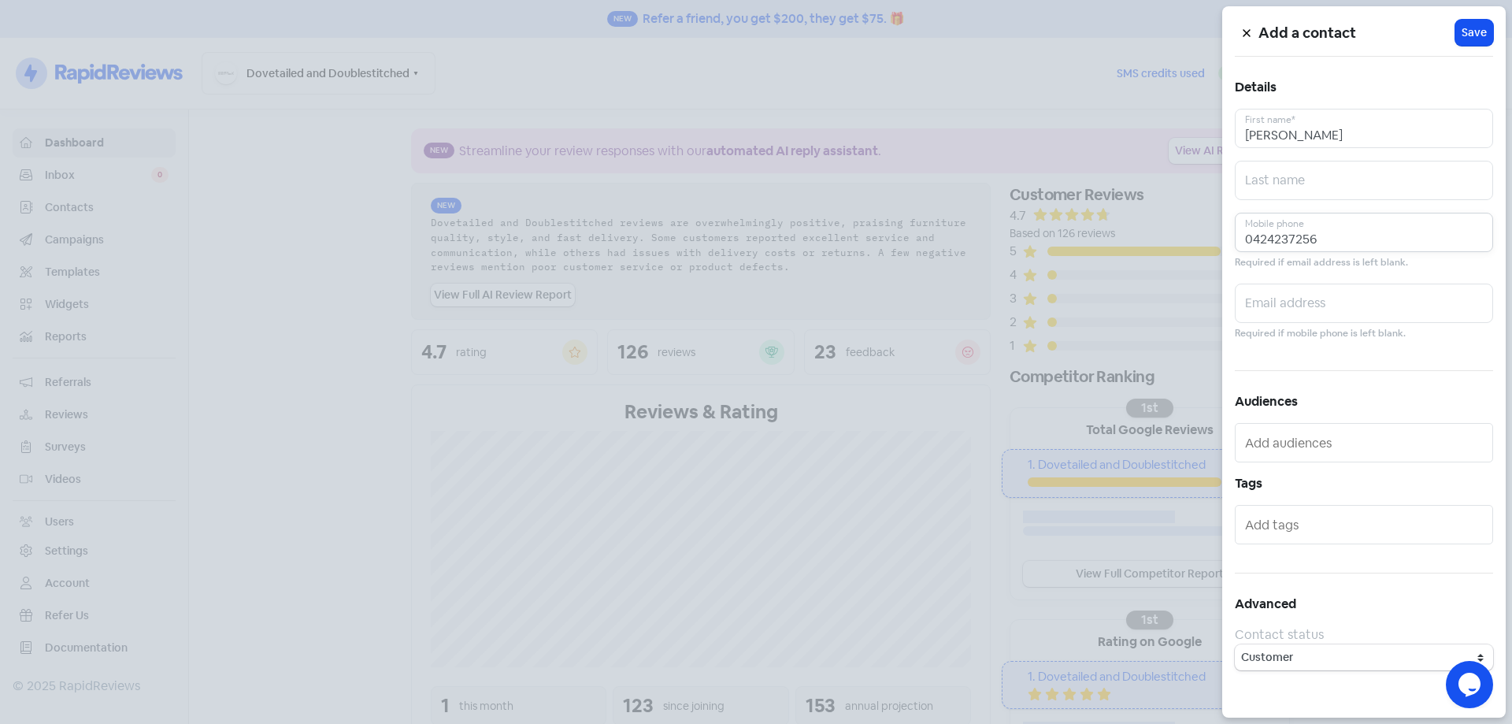
type input "0424237256"
click at [1332, 294] on input "text" at bounding box center [1364, 302] width 258 height 39
paste input "[EMAIL_ADDRESS][DOMAIN_NAME]"
type input "[EMAIL_ADDRESS][DOMAIN_NAME]"
click at [1476, 36] on span "Save" at bounding box center [1473, 32] width 25 height 17
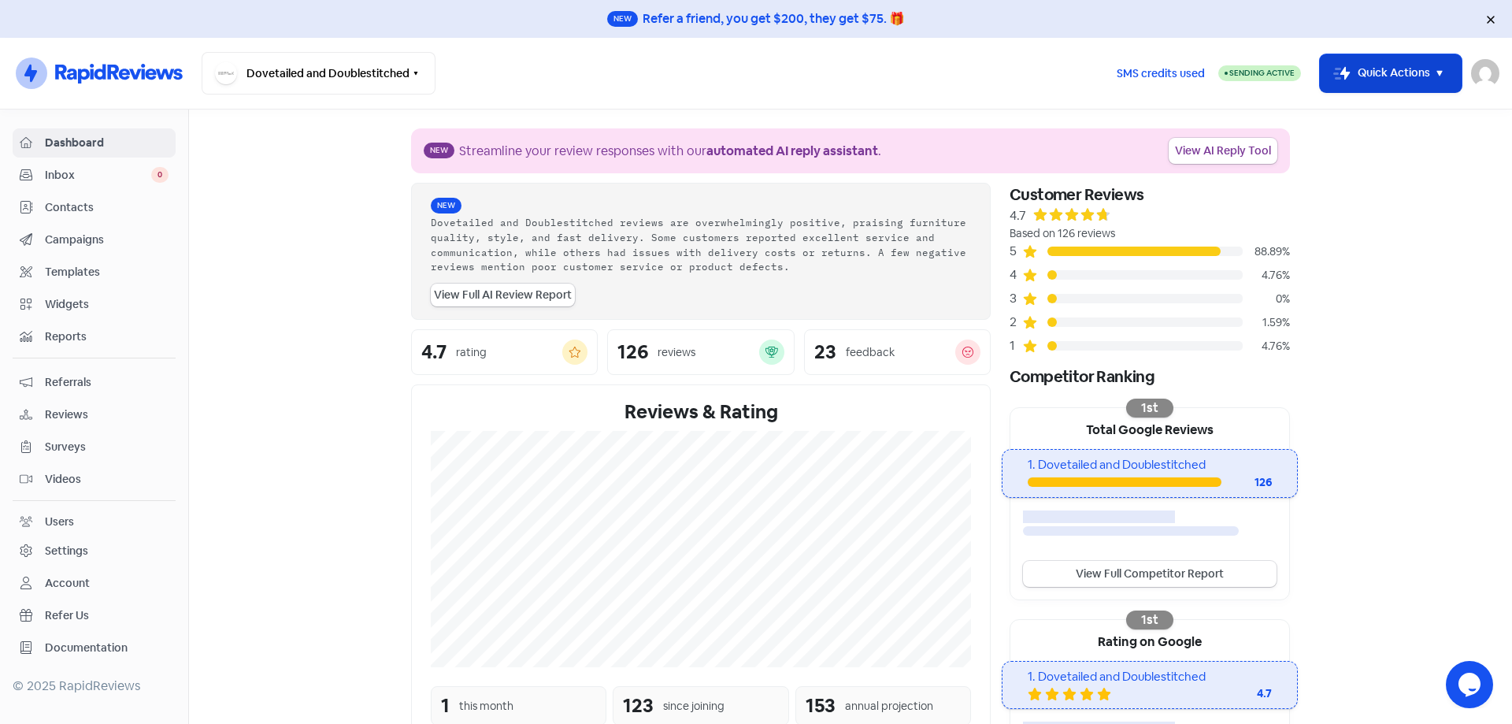
click at [1333, 69] on icon "button" at bounding box center [1337, 74] width 8 height 12
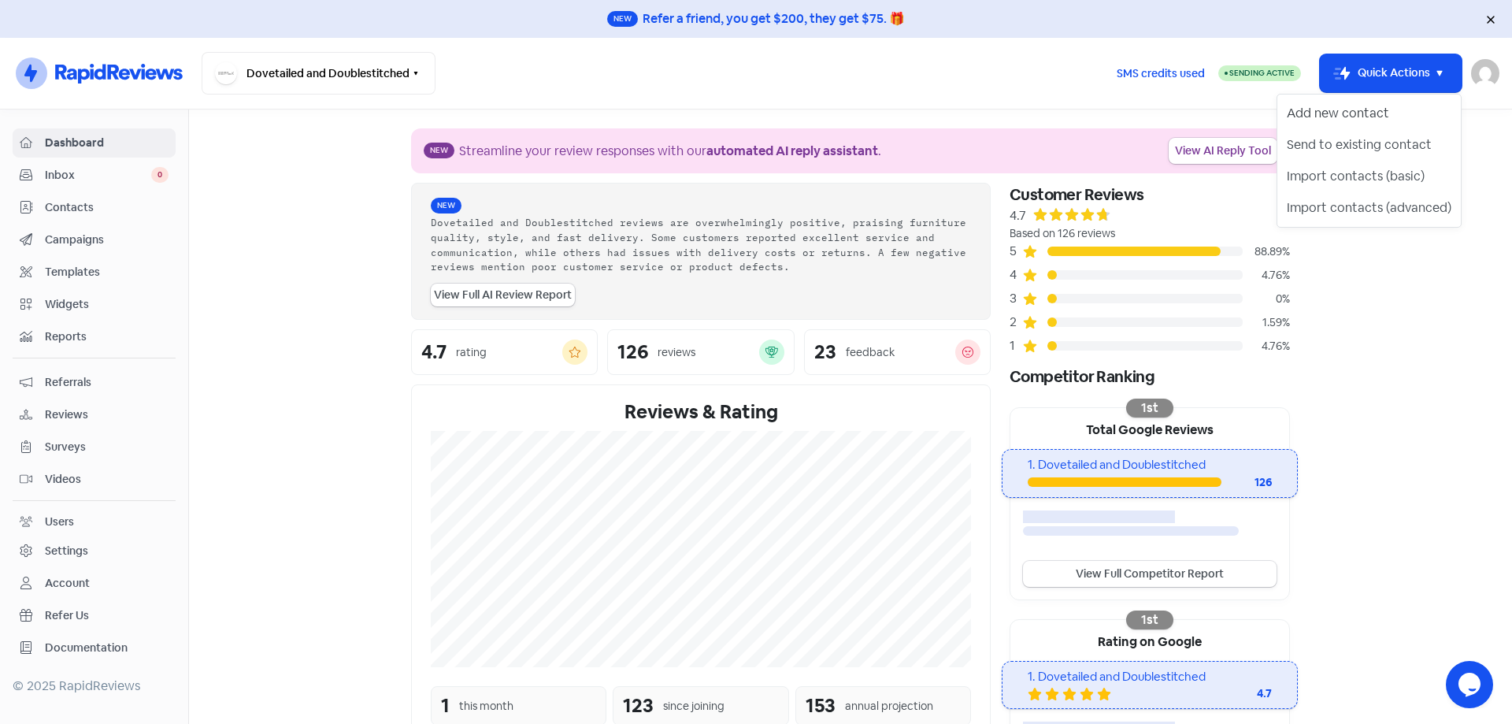
click at [1354, 99] on button "Add new contact" at bounding box center [1368, 113] width 183 height 31
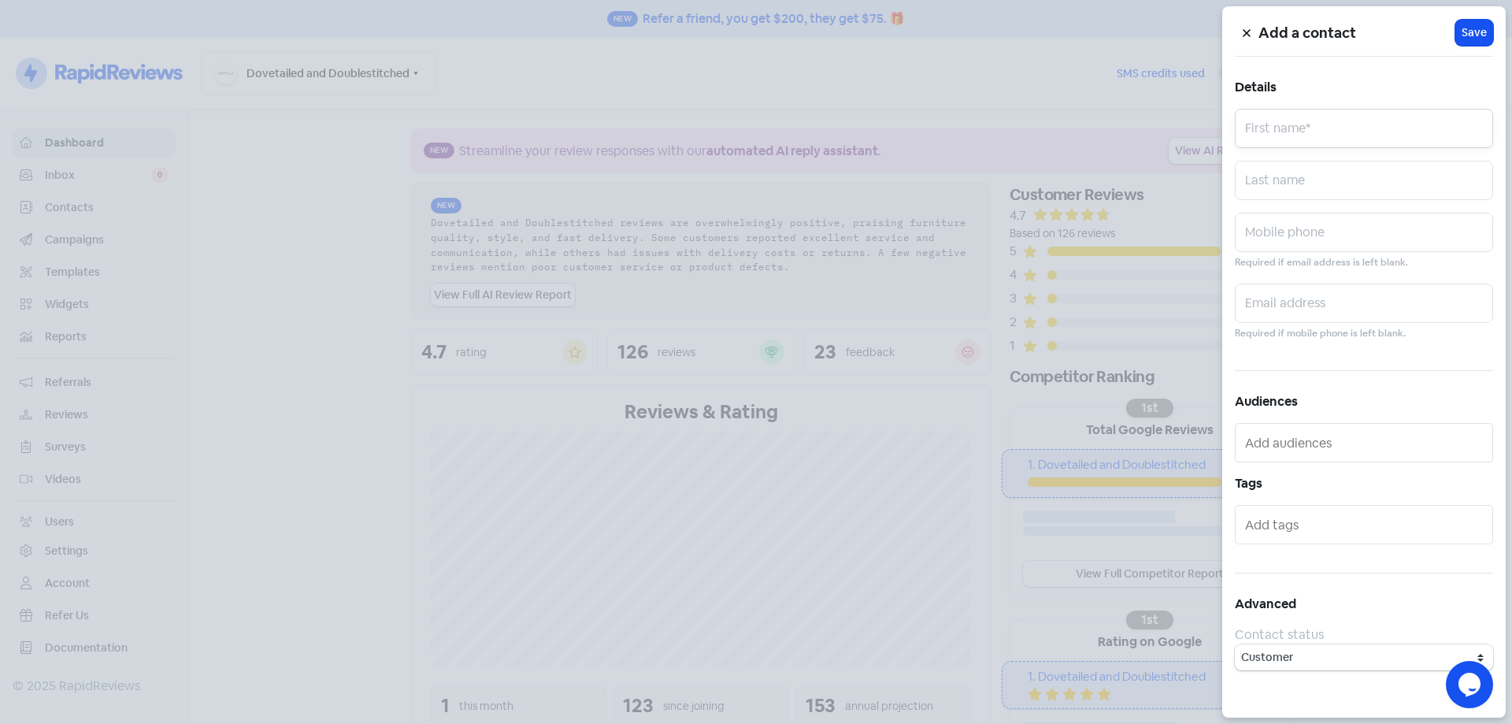
click at [1357, 124] on input "text" at bounding box center [1364, 128] width 258 height 39
paste input "Phil"
type input "Phil"
click at [1322, 233] on input "text" at bounding box center [1364, 232] width 258 height 39
paste input "428481956"
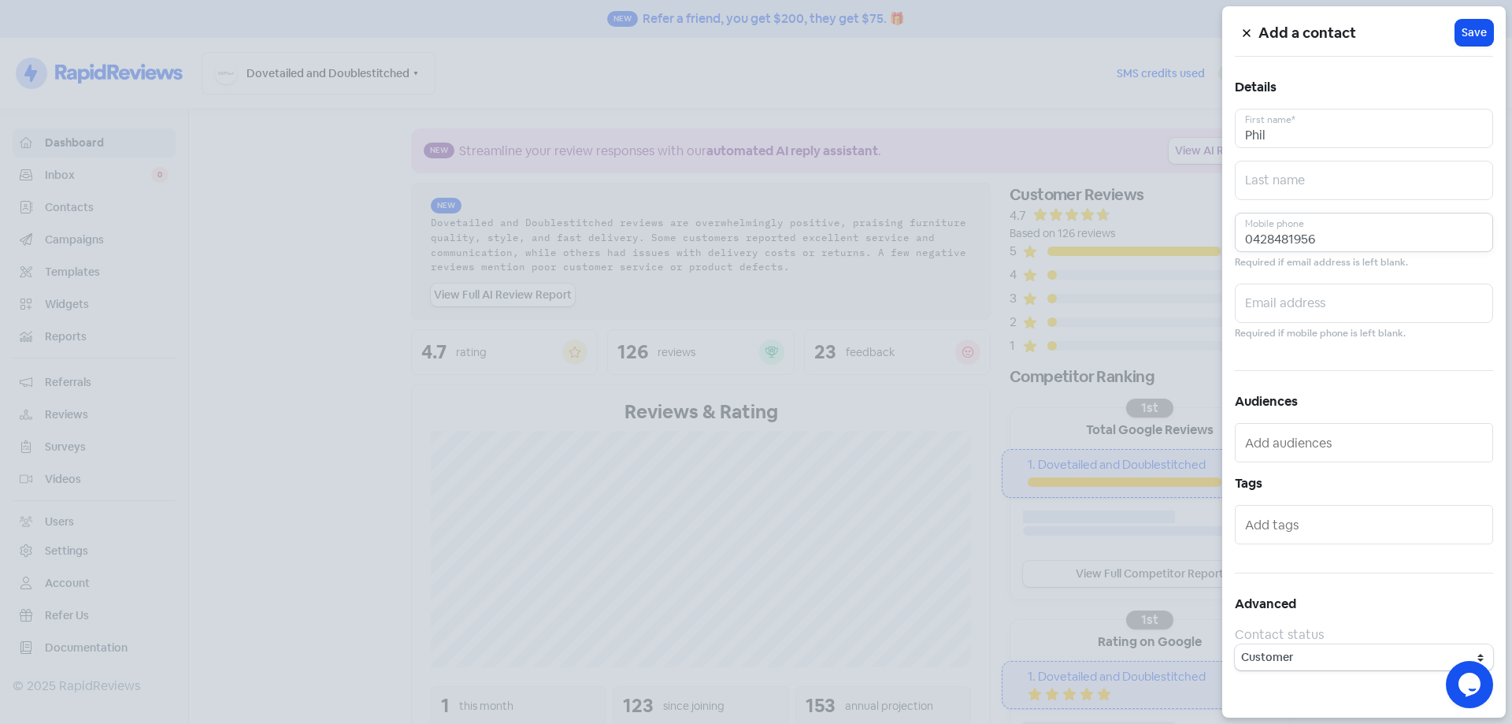
type input "0428481956"
click at [1376, 318] on input "text" at bounding box center [1364, 302] width 258 height 39
paste input "[EMAIL_ADDRESS][DOMAIN_NAME]"
type input "[EMAIL_ADDRESS][DOMAIN_NAME]"
click at [1469, 52] on div "Add a contact Icon For Loading Save Details [PERSON_NAME] First name* Last name…" at bounding box center [1363, 361] width 283 height 711
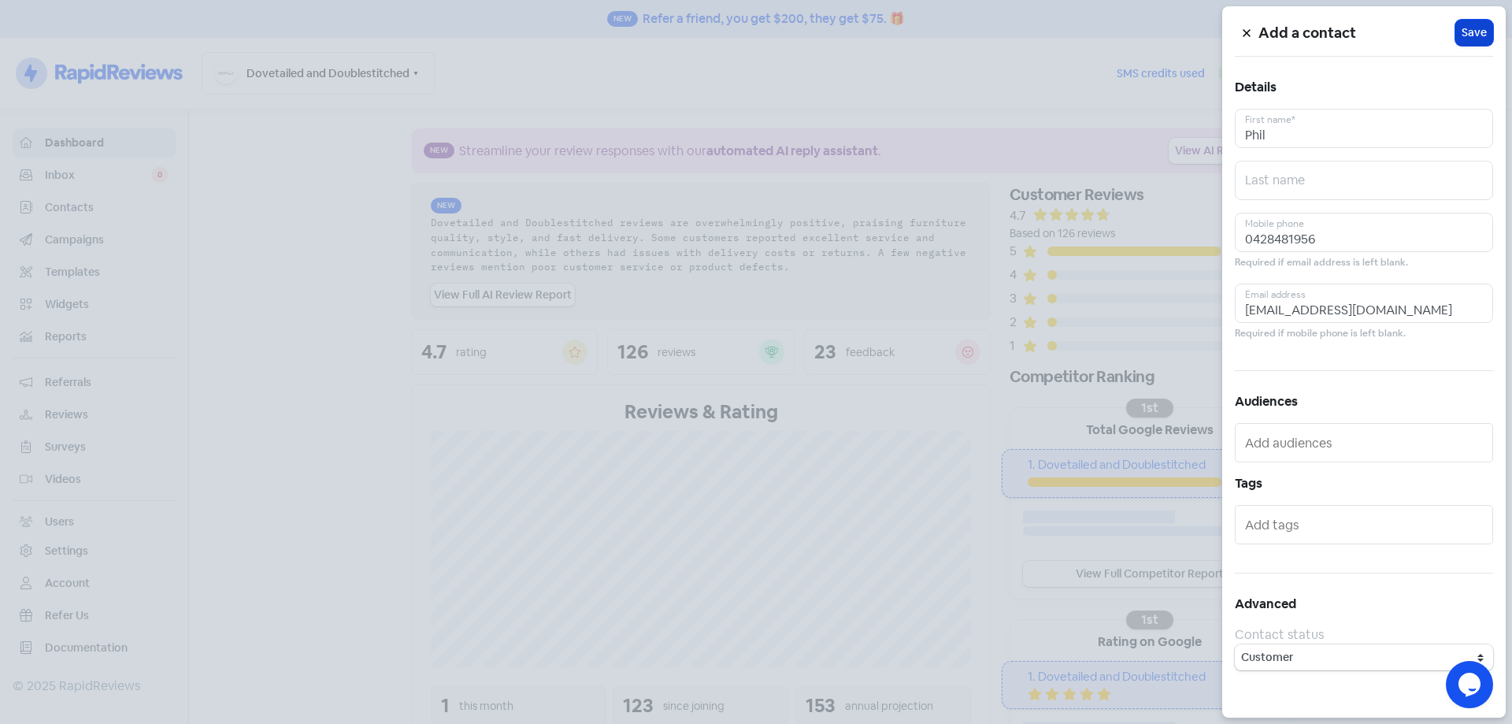
click at [1467, 28] on span "Save" at bounding box center [1473, 32] width 25 height 17
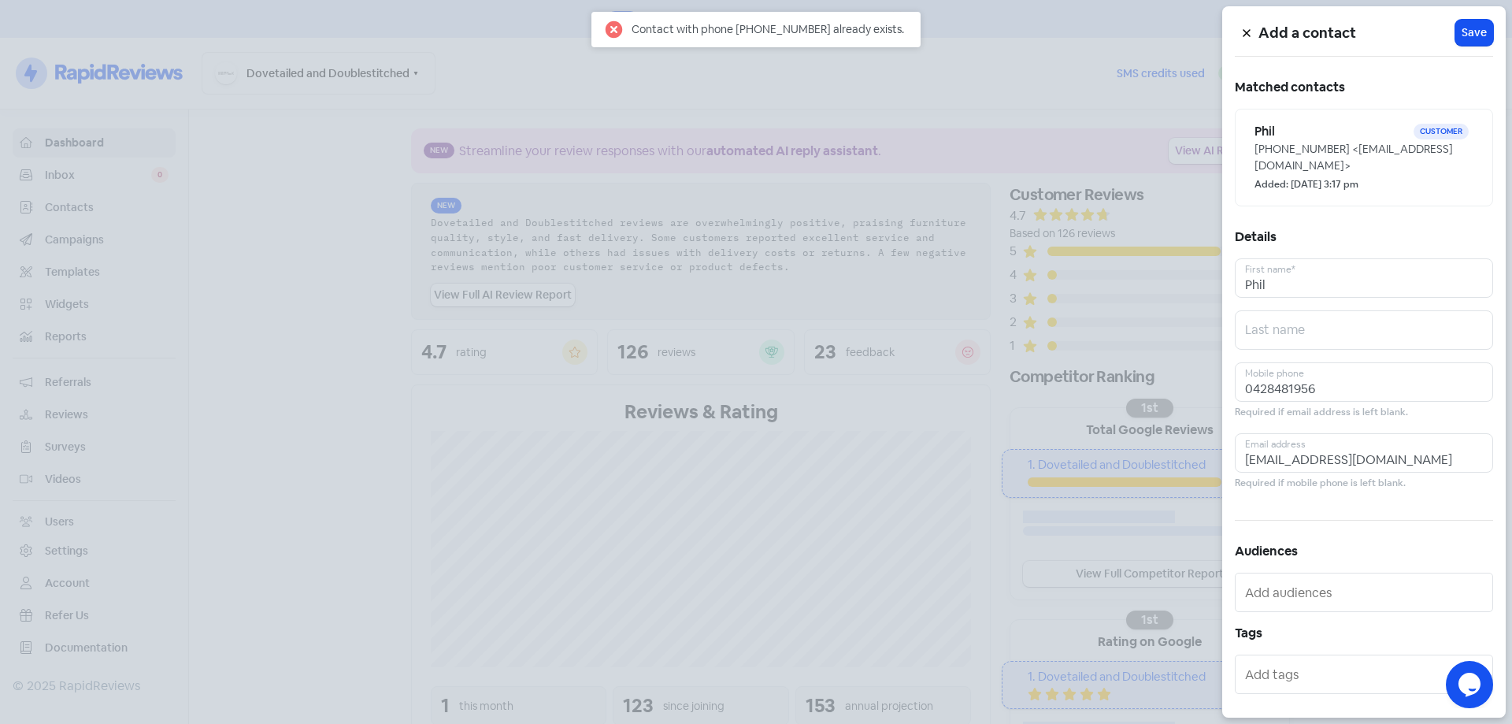
click at [1246, 38] on icon at bounding box center [1246, 32] width 9 height 9
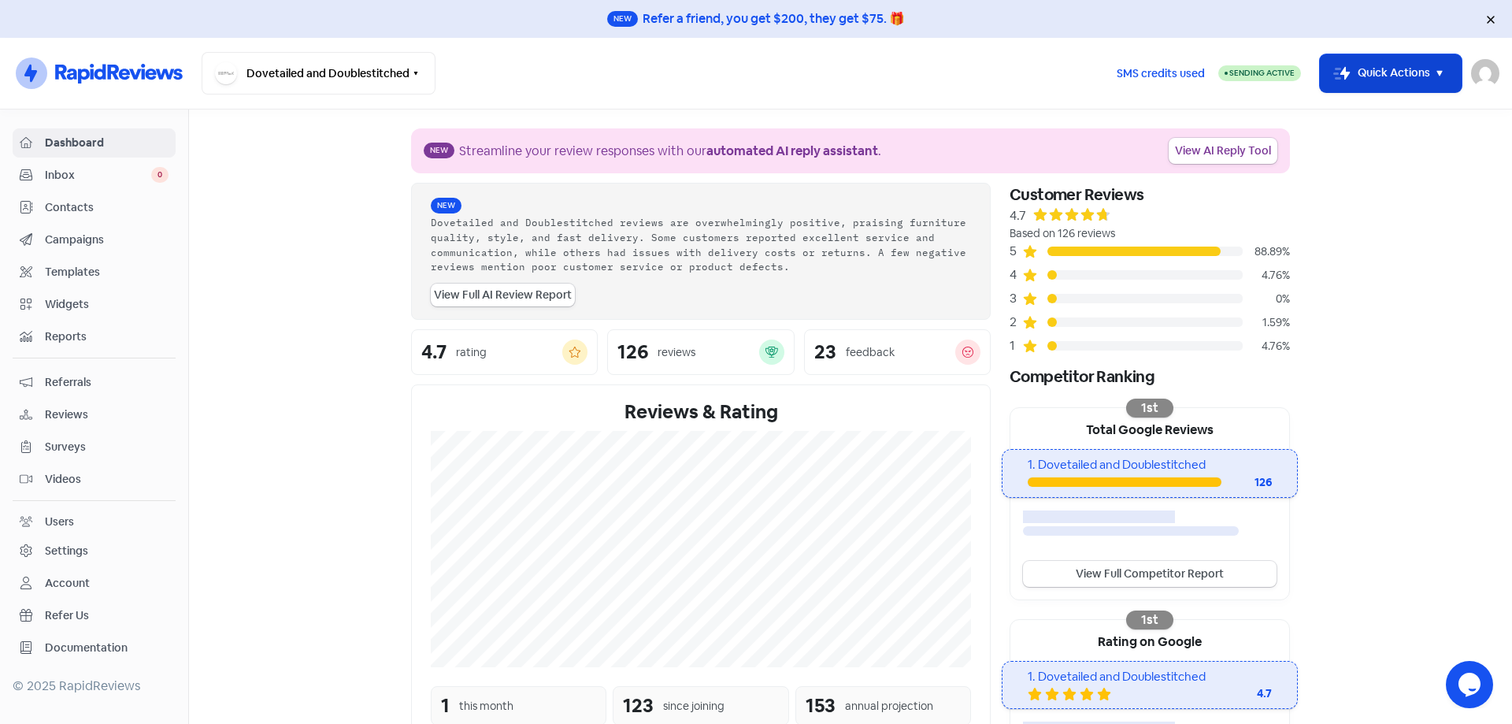
click at [1417, 71] on button "Icon For Thunder-move Quick Actions" at bounding box center [1391, 73] width 142 height 38
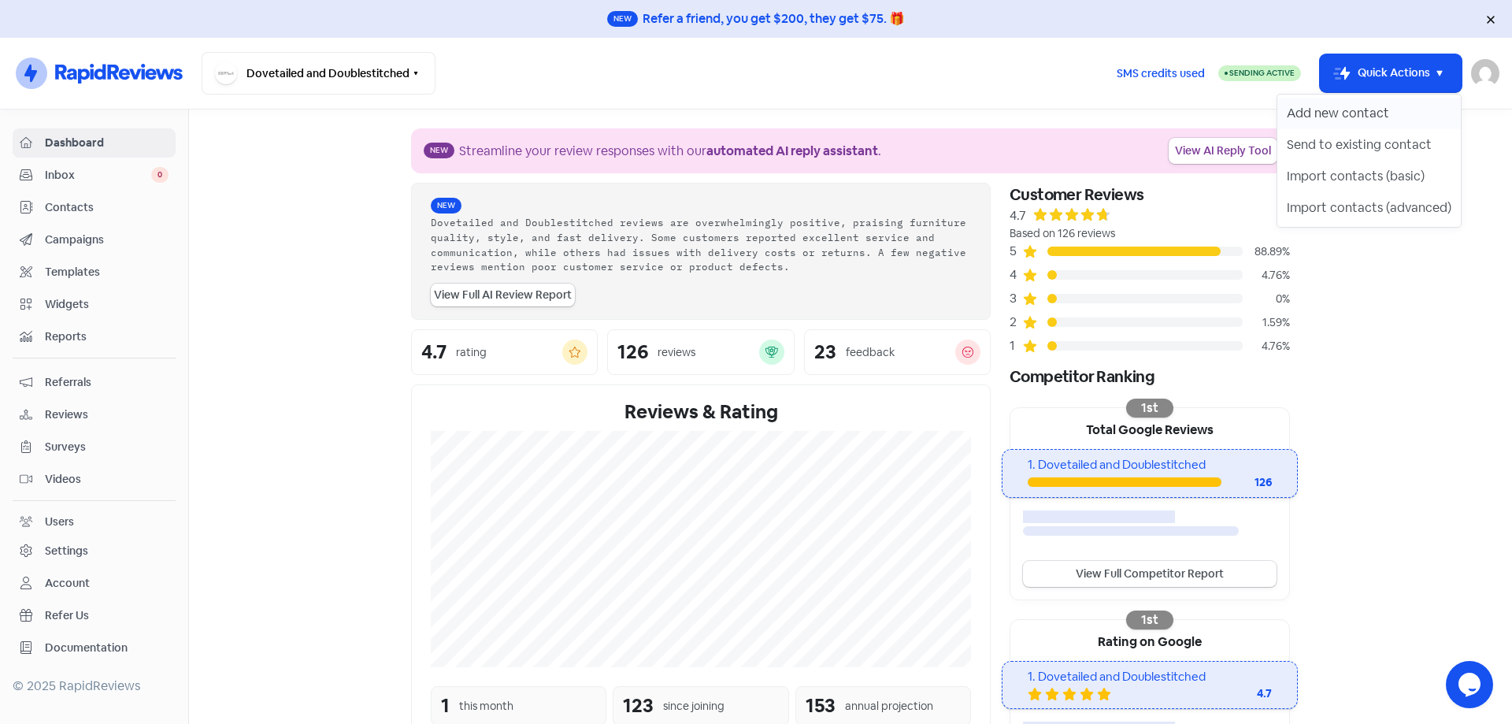
click at [1376, 107] on button "Add new contact" at bounding box center [1368, 113] width 183 height 31
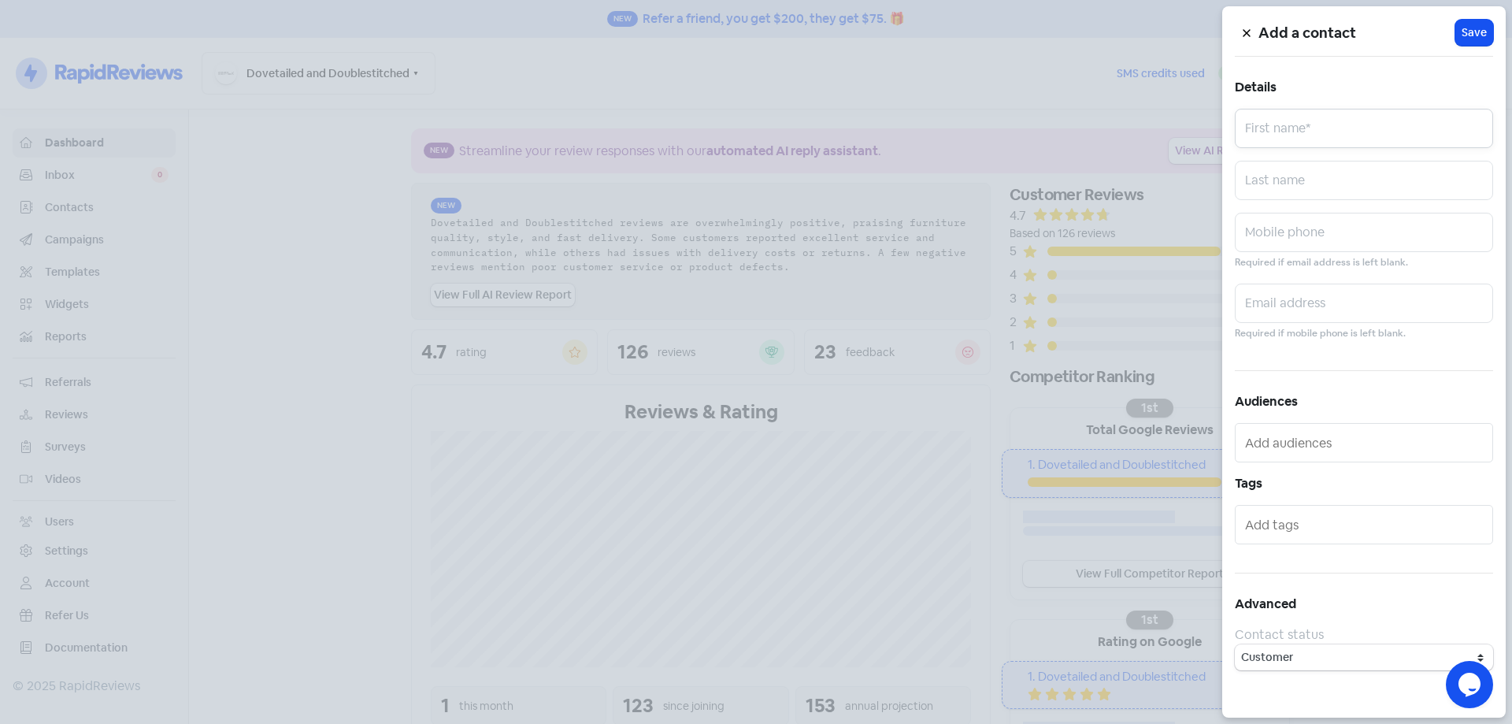
drag, startPoint x: 1371, startPoint y: 132, endPoint x: 1354, endPoint y: 133, distance: 16.6
click at [1368, 133] on input "text" at bounding box center [1364, 128] width 258 height 39
paste input "[PERSON_NAME]"
type input "[PERSON_NAME]"
click at [1302, 240] on input "text" at bounding box center [1364, 232] width 258 height 39
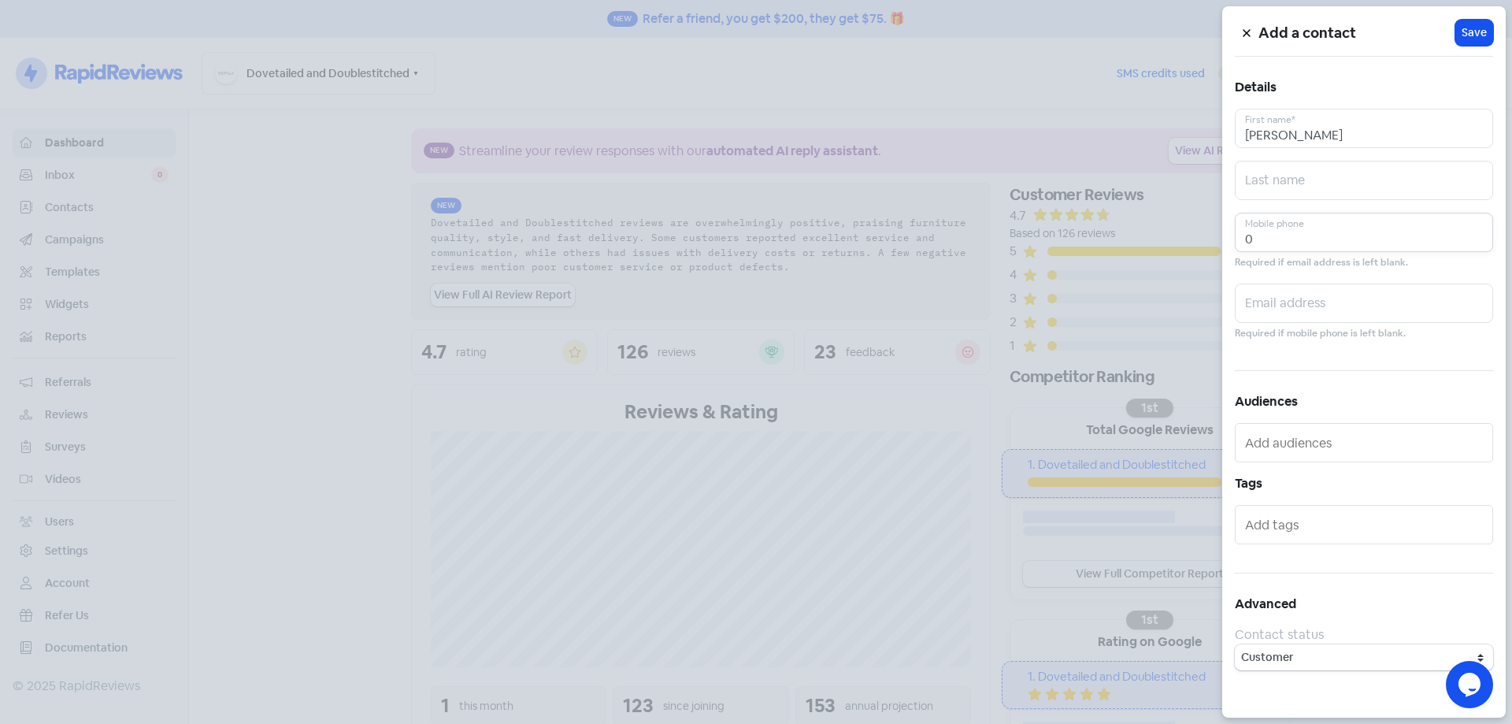
paste input "421764678"
type input "0421764678"
click at [1310, 322] on input "text" at bounding box center [1364, 302] width 258 height 39
paste input "[EMAIL_ADDRESS][DOMAIN_NAME]"
type input "[EMAIL_ADDRESS][DOMAIN_NAME]"
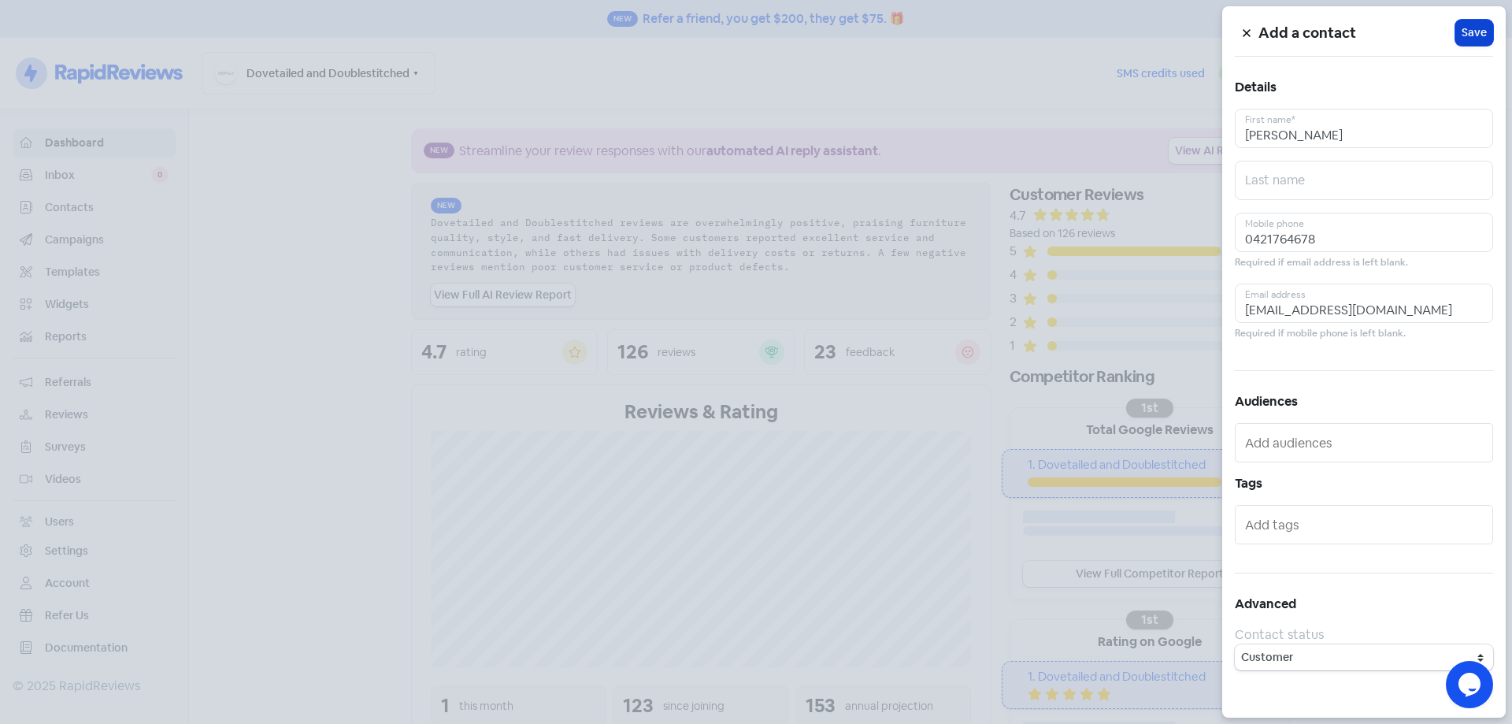
click at [1473, 40] on span "Save" at bounding box center [1473, 32] width 25 height 17
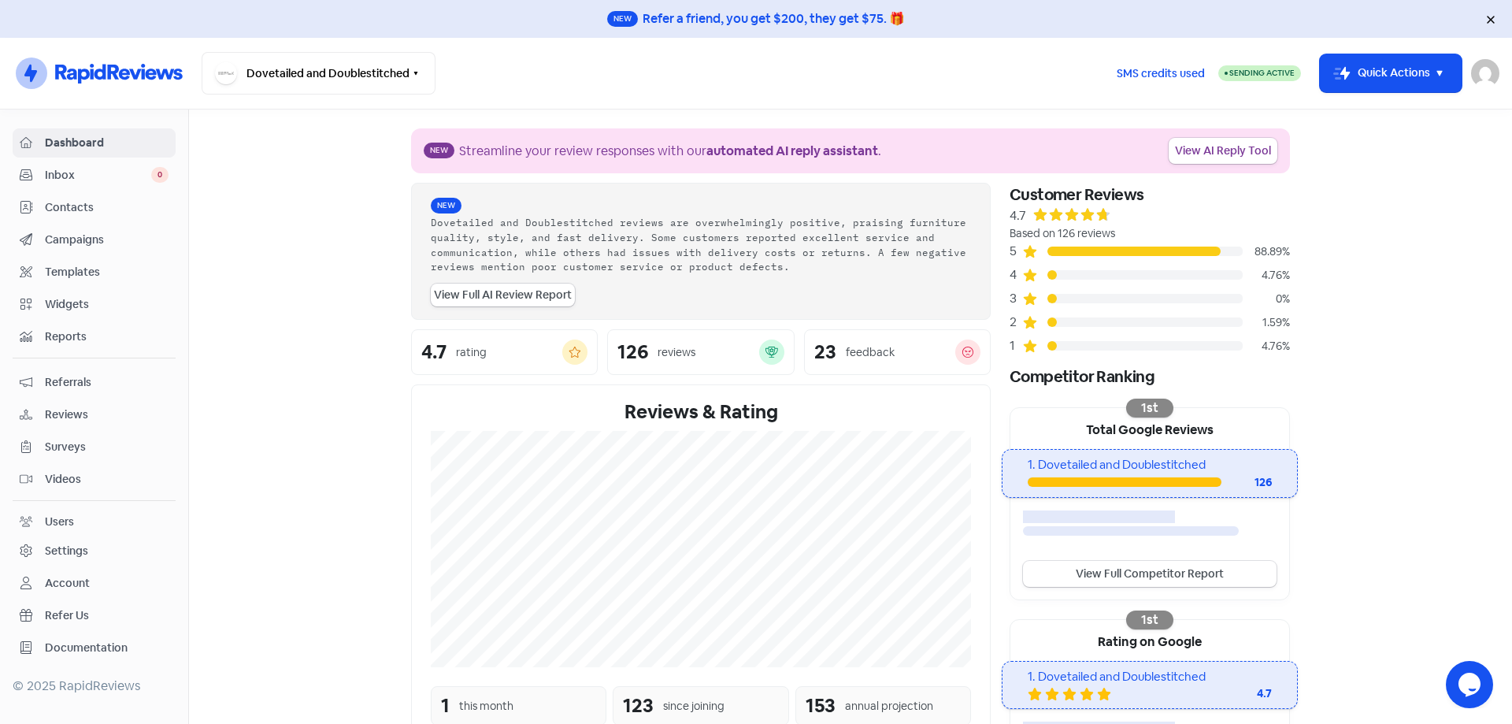
drag, startPoint x: 1444, startPoint y: 69, endPoint x: 1388, endPoint y: 97, distance: 62.7
click at [1444, 70] on icon "button" at bounding box center [1439, 73] width 19 height 19
click at [1354, 112] on button "Add new contact" at bounding box center [1368, 113] width 183 height 31
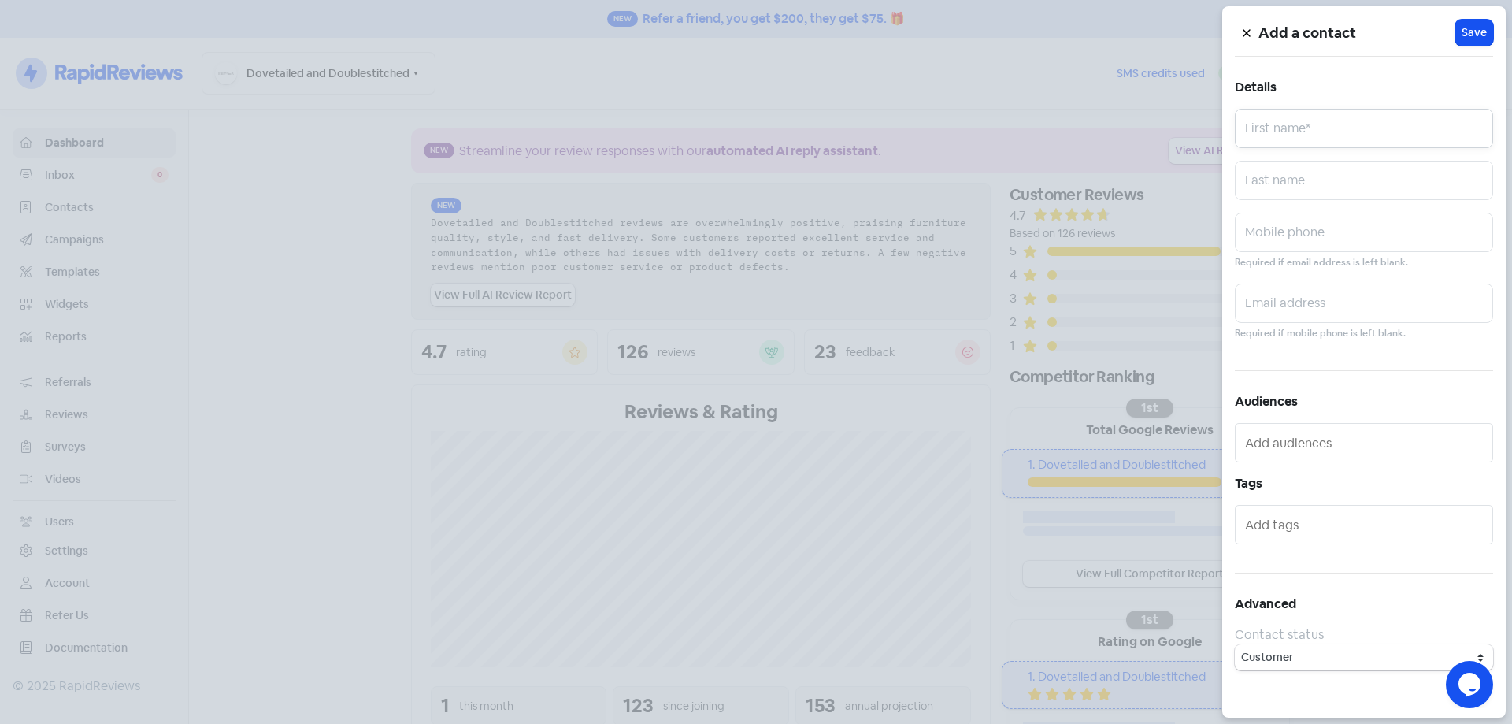
click at [1365, 132] on input "text" at bounding box center [1364, 128] width 258 height 39
paste input "[PERSON_NAME]"
type input "[PERSON_NAME]"
click at [1328, 235] on input "text" at bounding box center [1364, 232] width 258 height 39
paste input "400060508"
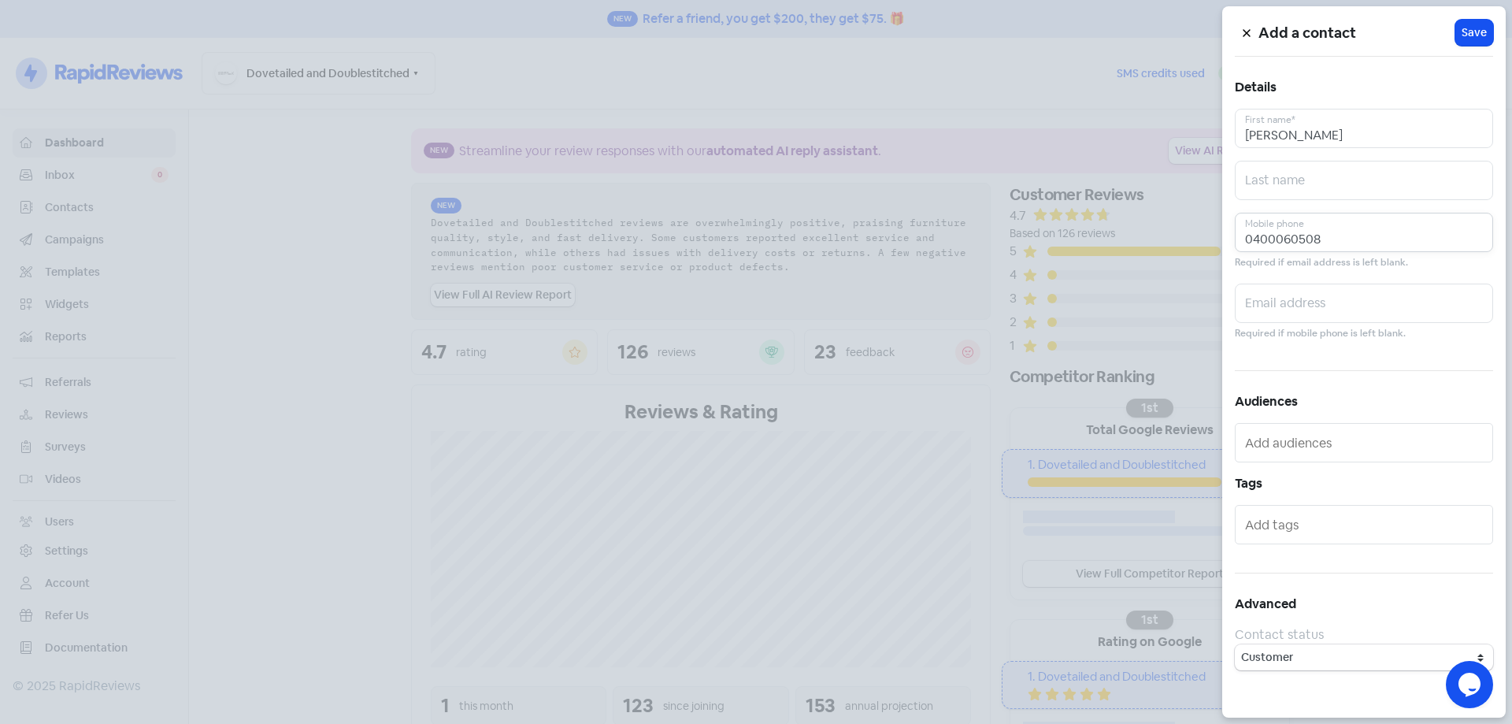
type input "0400060508"
click at [1358, 298] on input "text" at bounding box center [1364, 302] width 258 height 39
paste input "[EMAIL_ADDRESS][DOMAIN_NAME]"
type input "[EMAIL_ADDRESS][DOMAIN_NAME]"
click at [1470, 32] on span "Save" at bounding box center [1473, 32] width 25 height 17
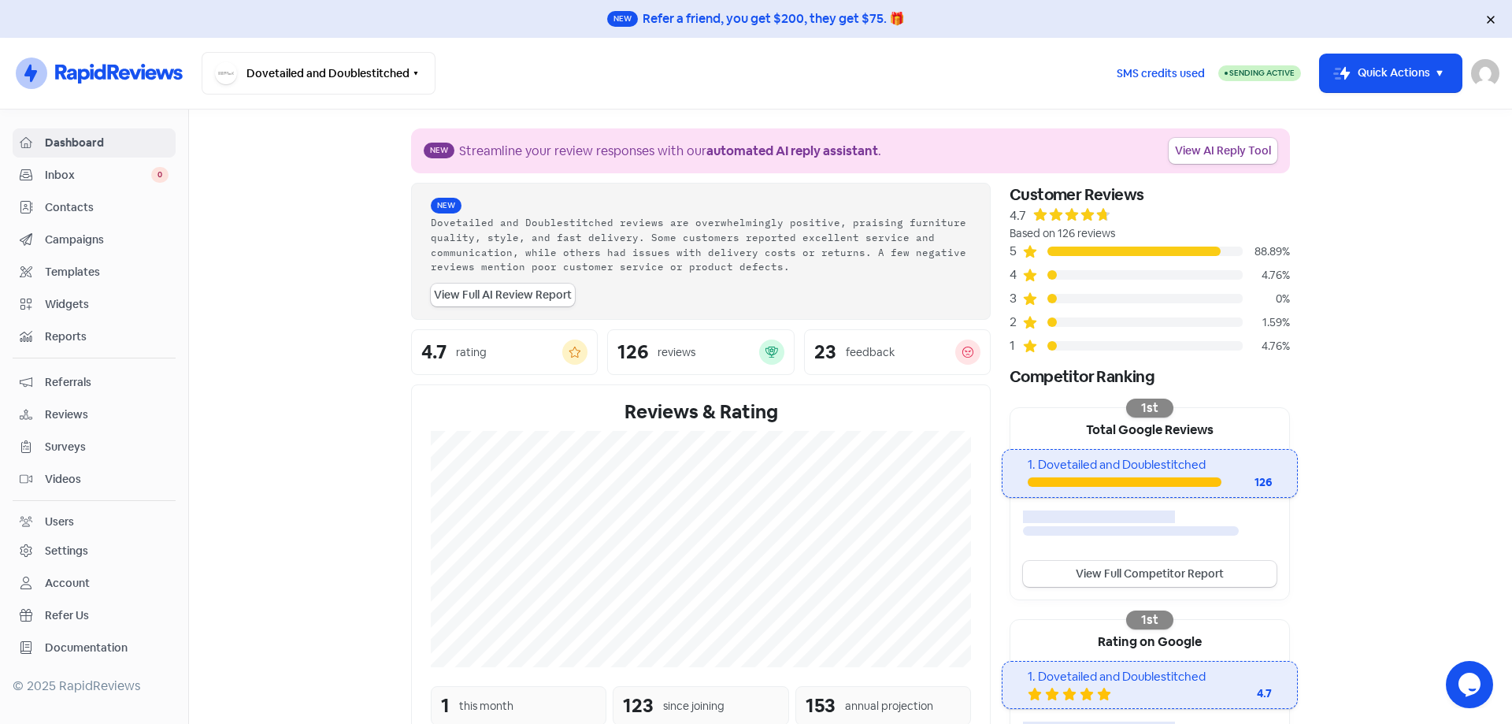
click at [81, 211] on span "Contacts" at bounding box center [107, 207] width 124 height 17
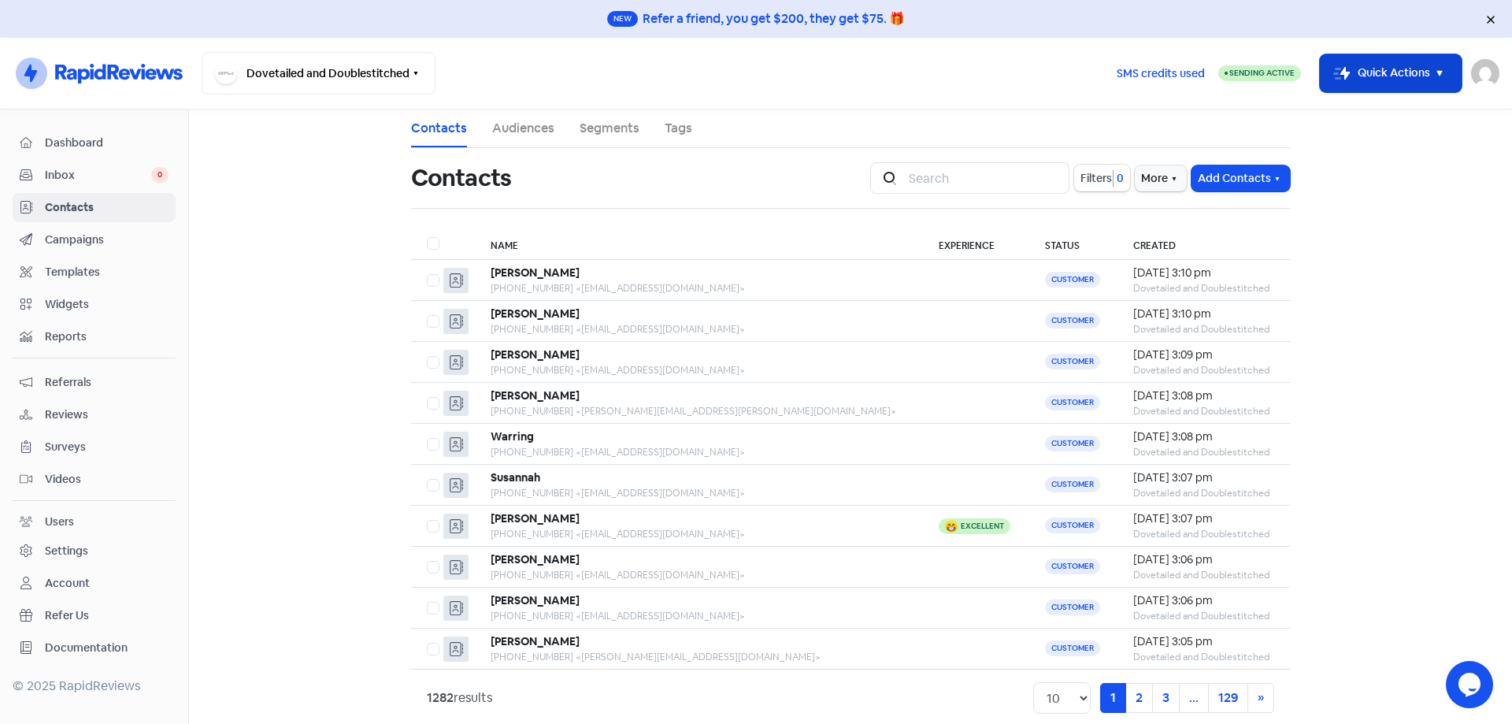
click at [1403, 86] on button "Icon For Thunder-move Quick Actions" at bounding box center [1391, 73] width 142 height 38
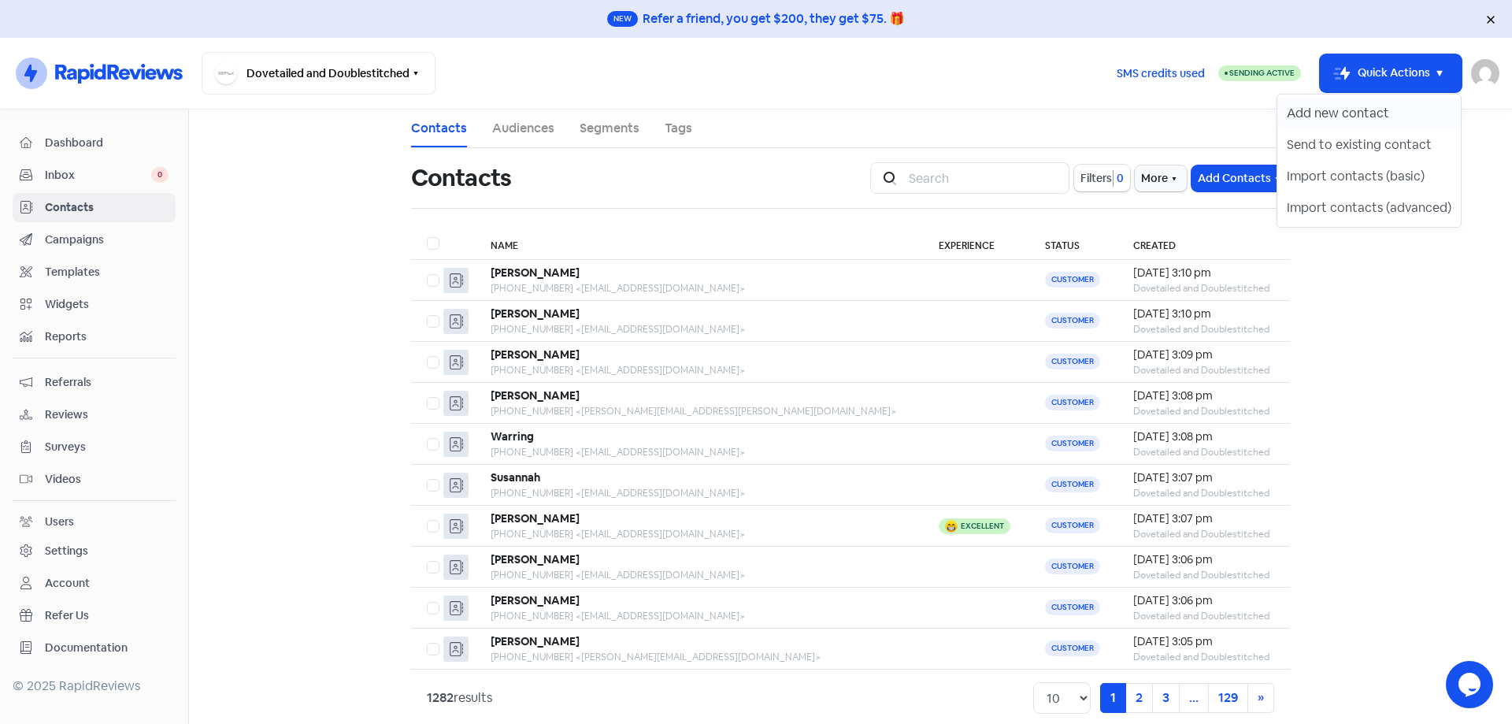
click at [1372, 124] on button "Add new contact" at bounding box center [1368, 113] width 183 height 31
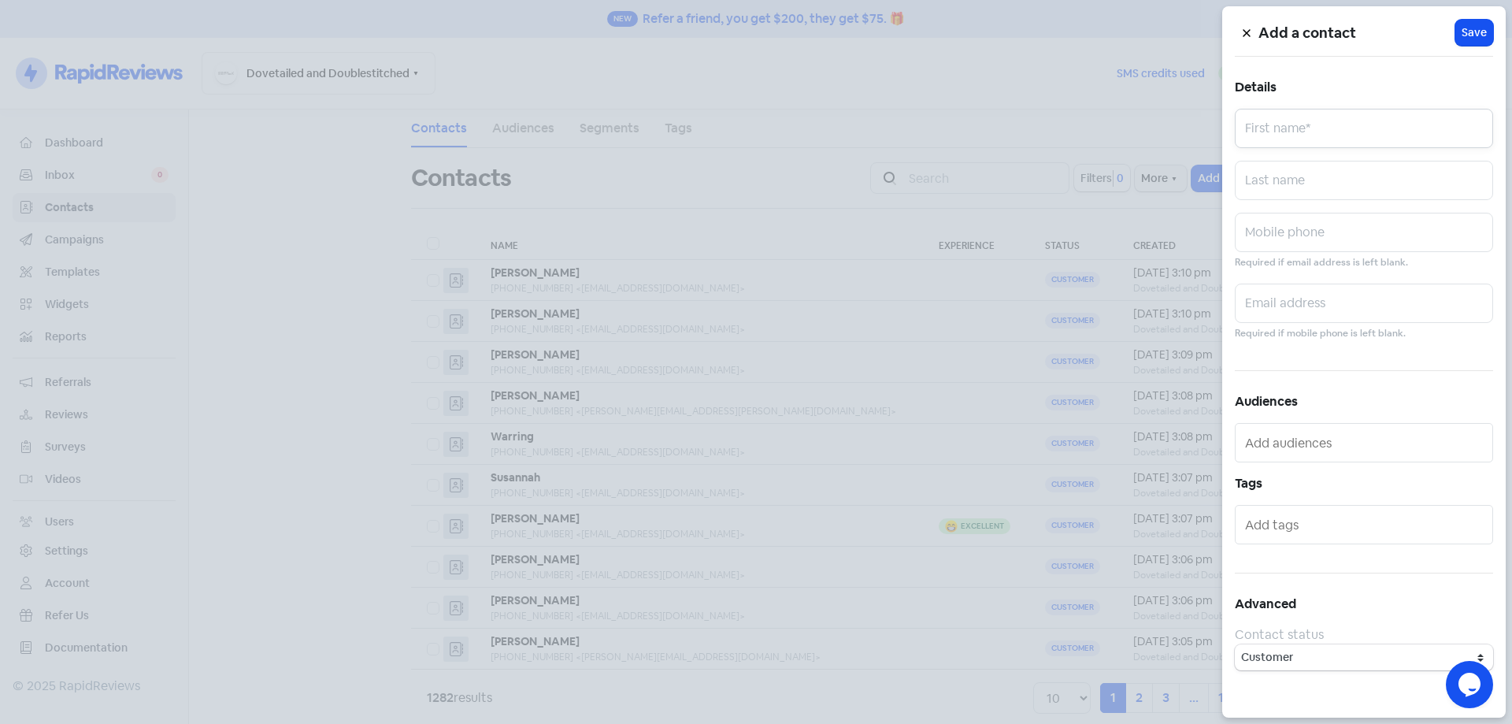
drag, startPoint x: 1372, startPoint y: 124, endPoint x: 1361, endPoint y: 130, distance: 13.4
click at [1361, 130] on input "text" at bounding box center [1364, 128] width 258 height 39
paste input "[PERSON_NAME]"
type input "[PERSON_NAME]"
click at [1325, 235] on input "text" at bounding box center [1364, 232] width 258 height 39
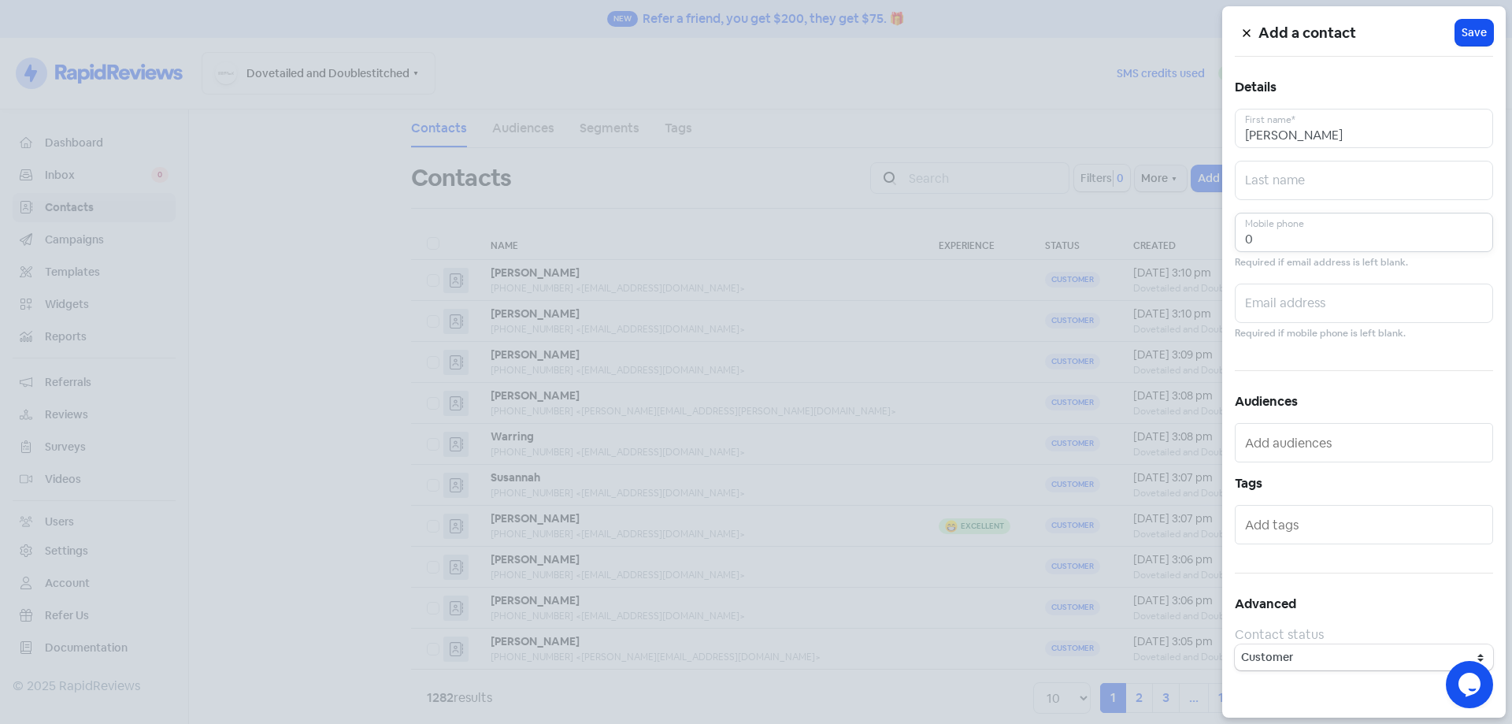
paste input "434557288"
type input "0434557288"
click at [1357, 303] on input "text" at bounding box center [1364, 302] width 258 height 39
paste input "[EMAIL_ADDRESS][DOMAIN_NAME]"
type input "[EMAIL_ADDRESS][DOMAIN_NAME]"
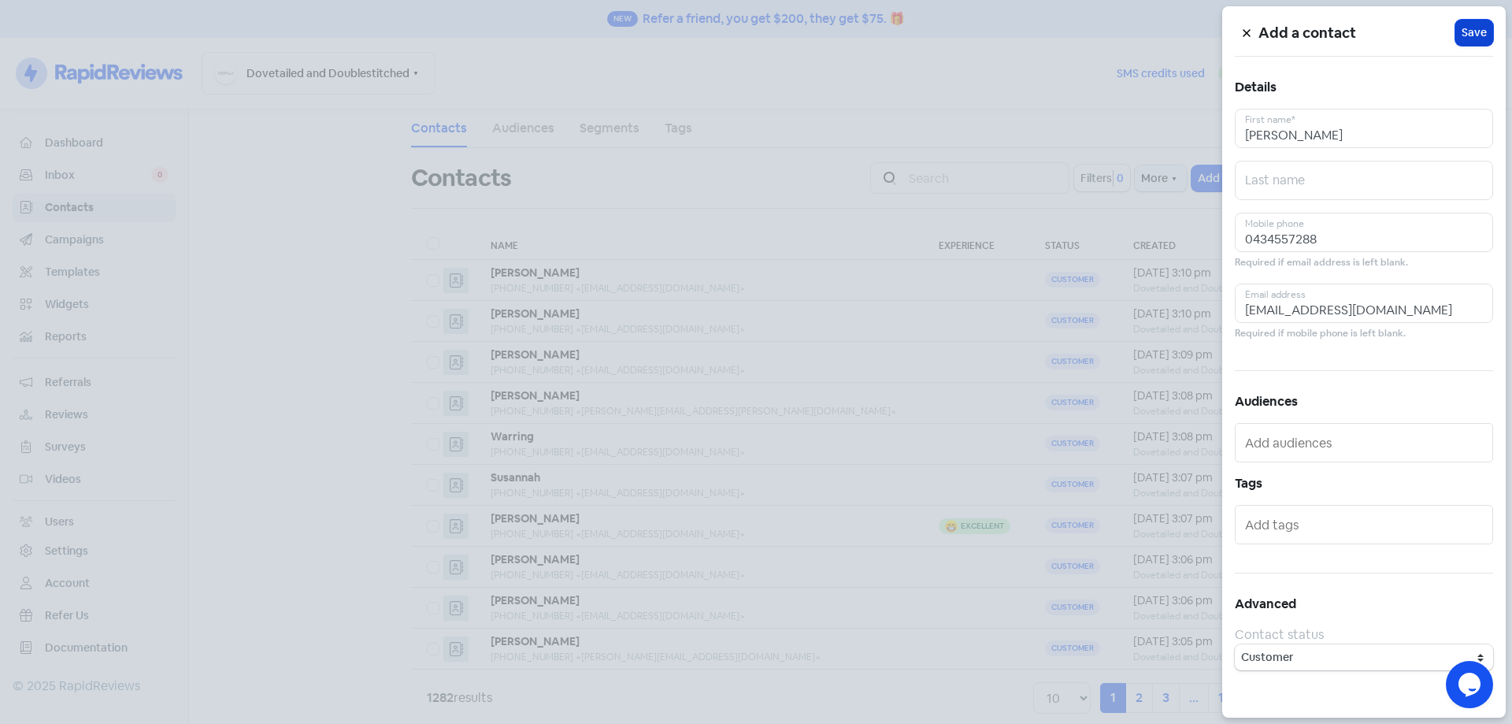
click at [1483, 32] on span "Save" at bounding box center [1473, 32] width 25 height 17
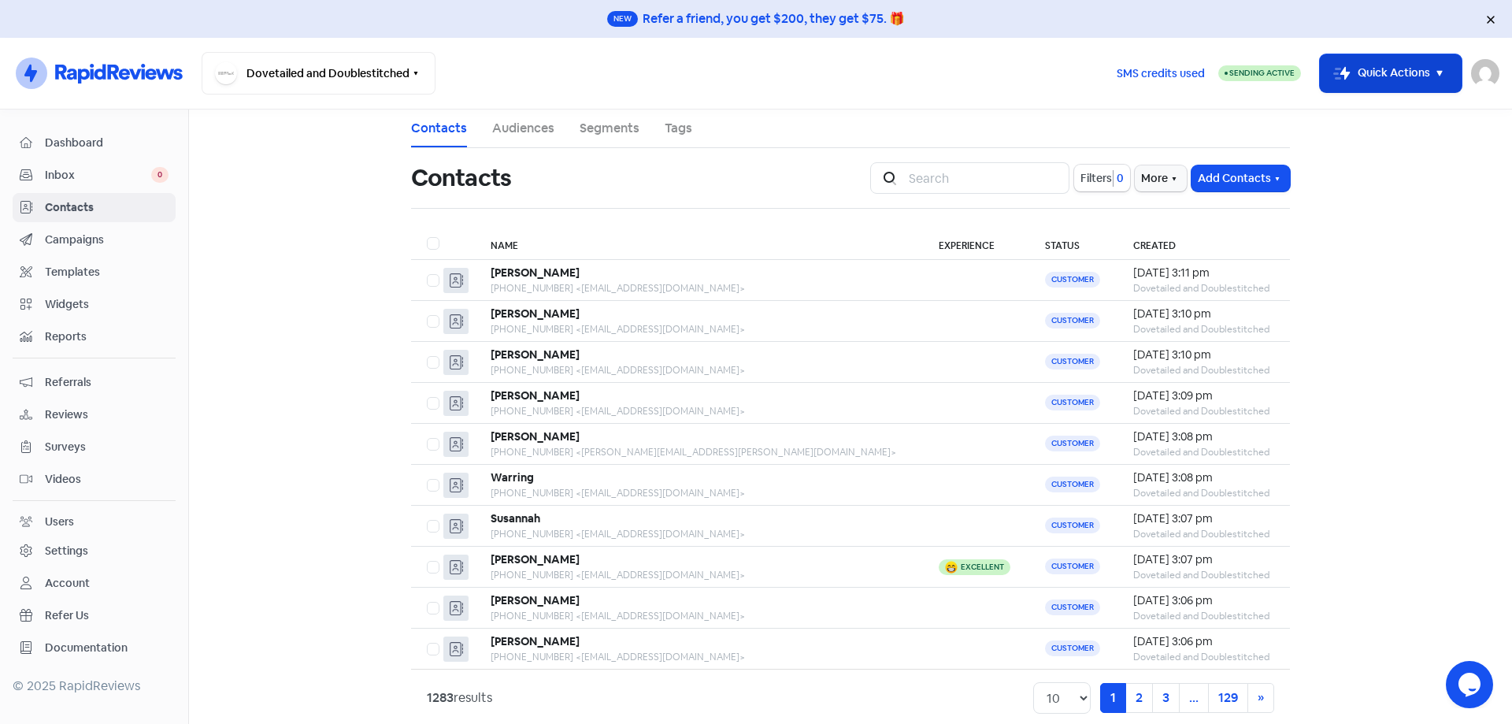
click at [1396, 89] on button "Icon For Thunder-move Quick Actions" at bounding box center [1391, 73] width 142 height 38
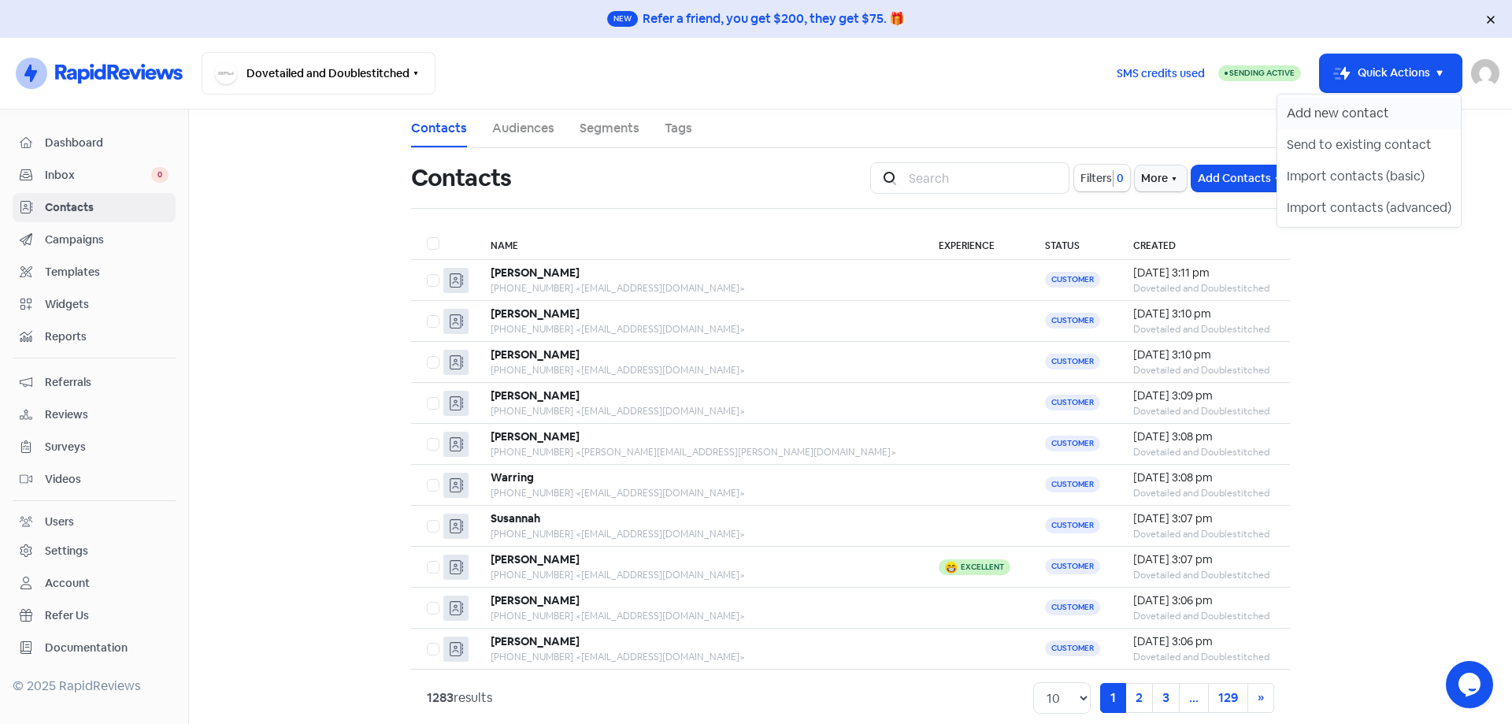
click at [1376, 123] on button "Add new contact" at bounding box center [1368, 113] width 183 height 31
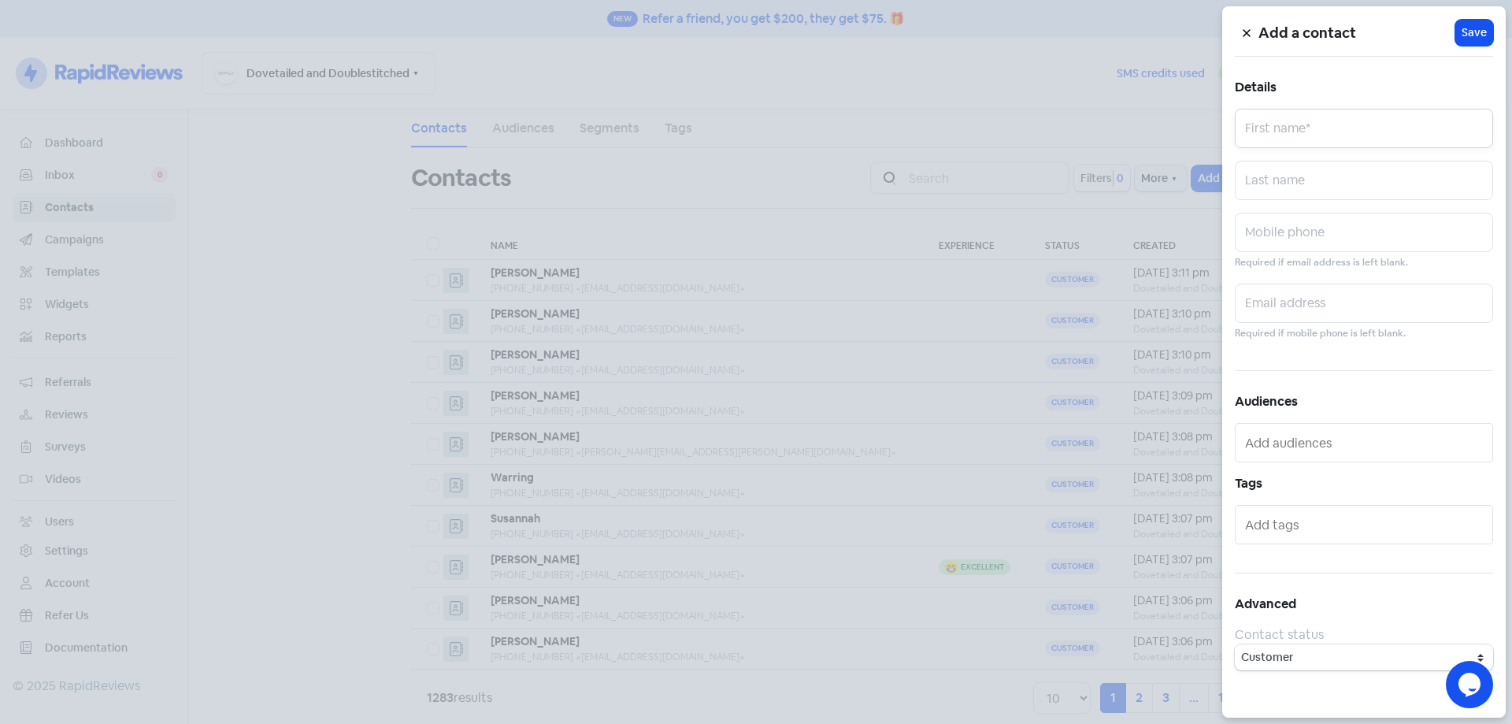
click at [1372, 139] on input "text" at bounding box center [1364, 128] width 258 height 39
paste input "[PERSON_NAME]"
type input "[PERSON_NAME]"
click at [1320, 242] on input "text" at bounding box center [1364, 232] width 258 height 39
paste input "0402130701"
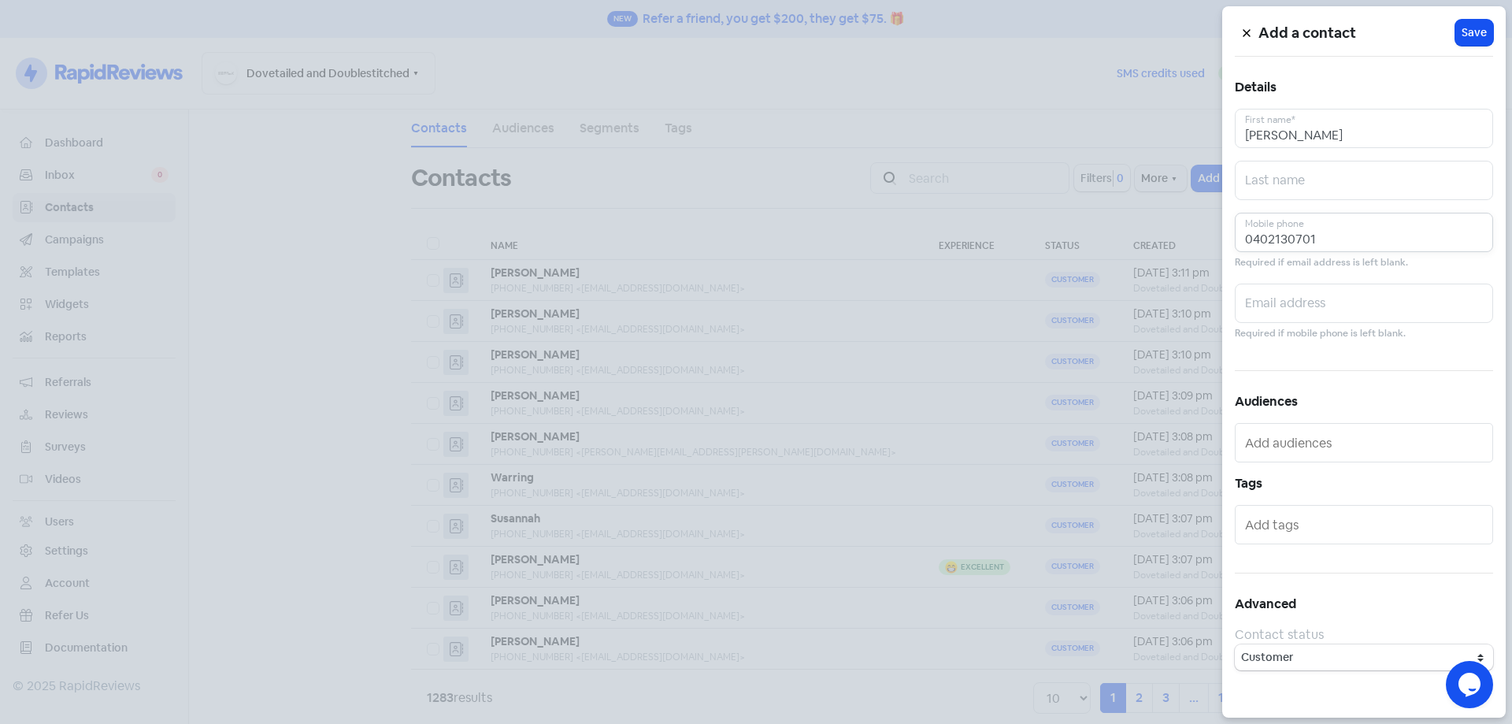
type input "0402130701"
click at [1315, 294] on input "text" at bounding box center [1364, 302] width 258 height 39
paste input "[EMAIL_ADDRESS][DOMAIN_NAME]"
type input "[EMAIL_ADDRESS][DOMAIN_NAME]"
click at [1482, 33] on span "Save" at bounding box center [1473, 32] width 25 height 17
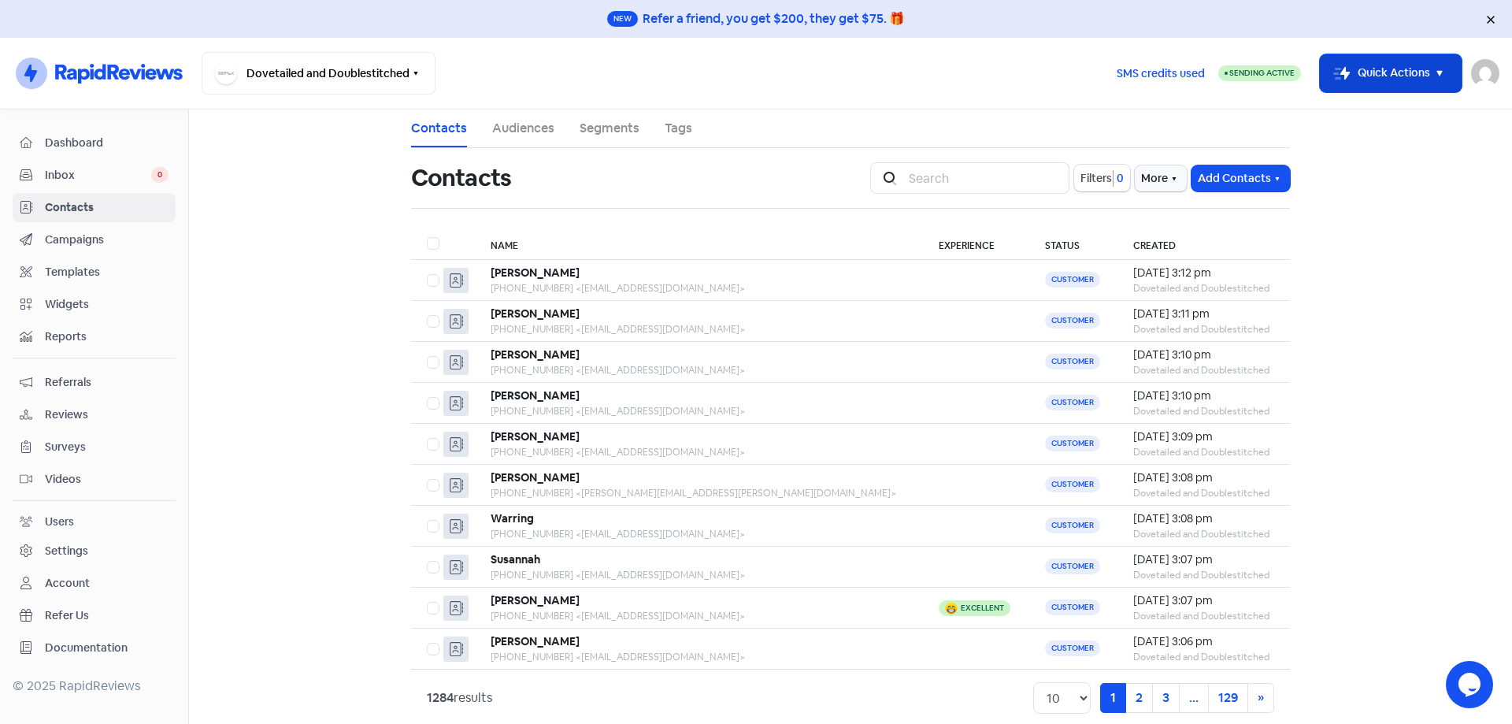
click at [1344, 61] on button "Icon For Thunder-move Quick Actions" at bounding box center [1391, 73] width 142 height 38
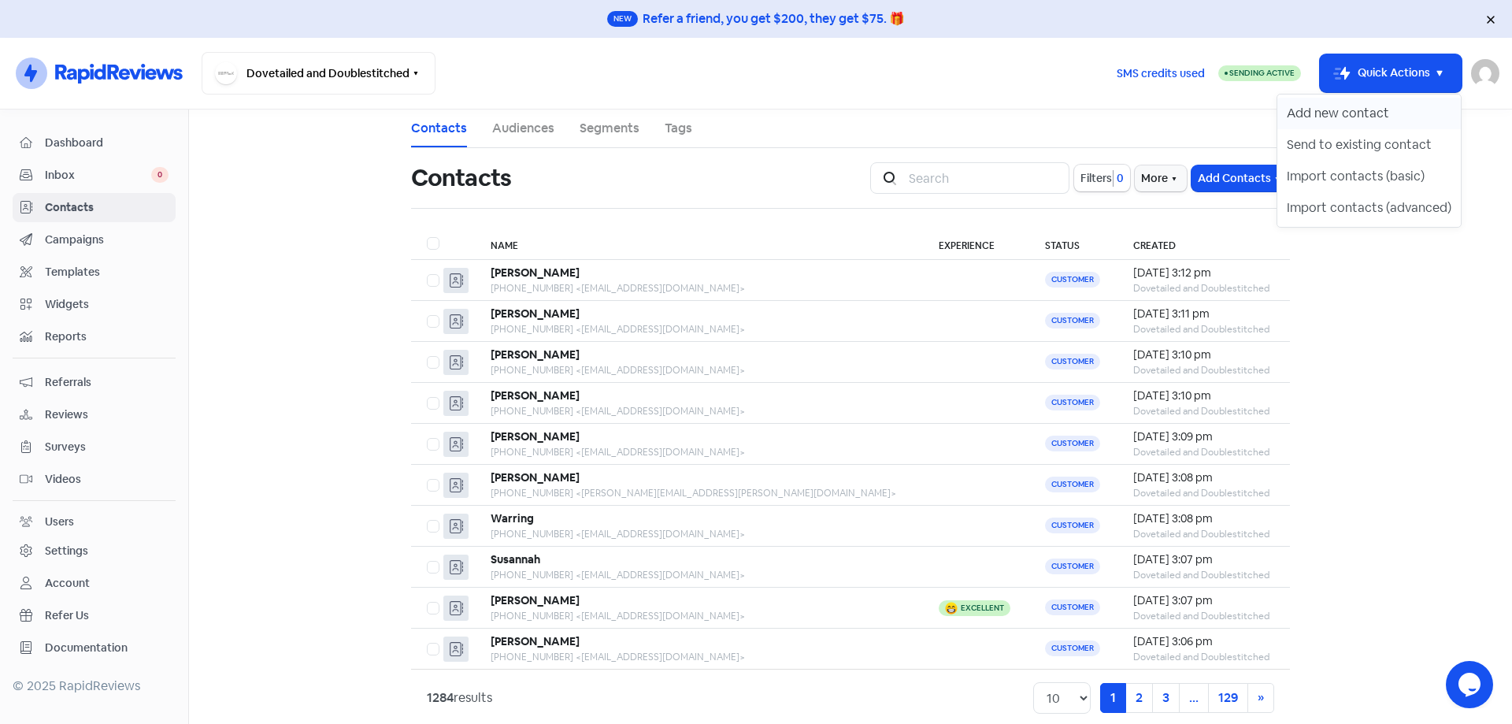
click at [1361, 114] on button "Add new contact" at bounding box center [1368, 113] width 183 height 31
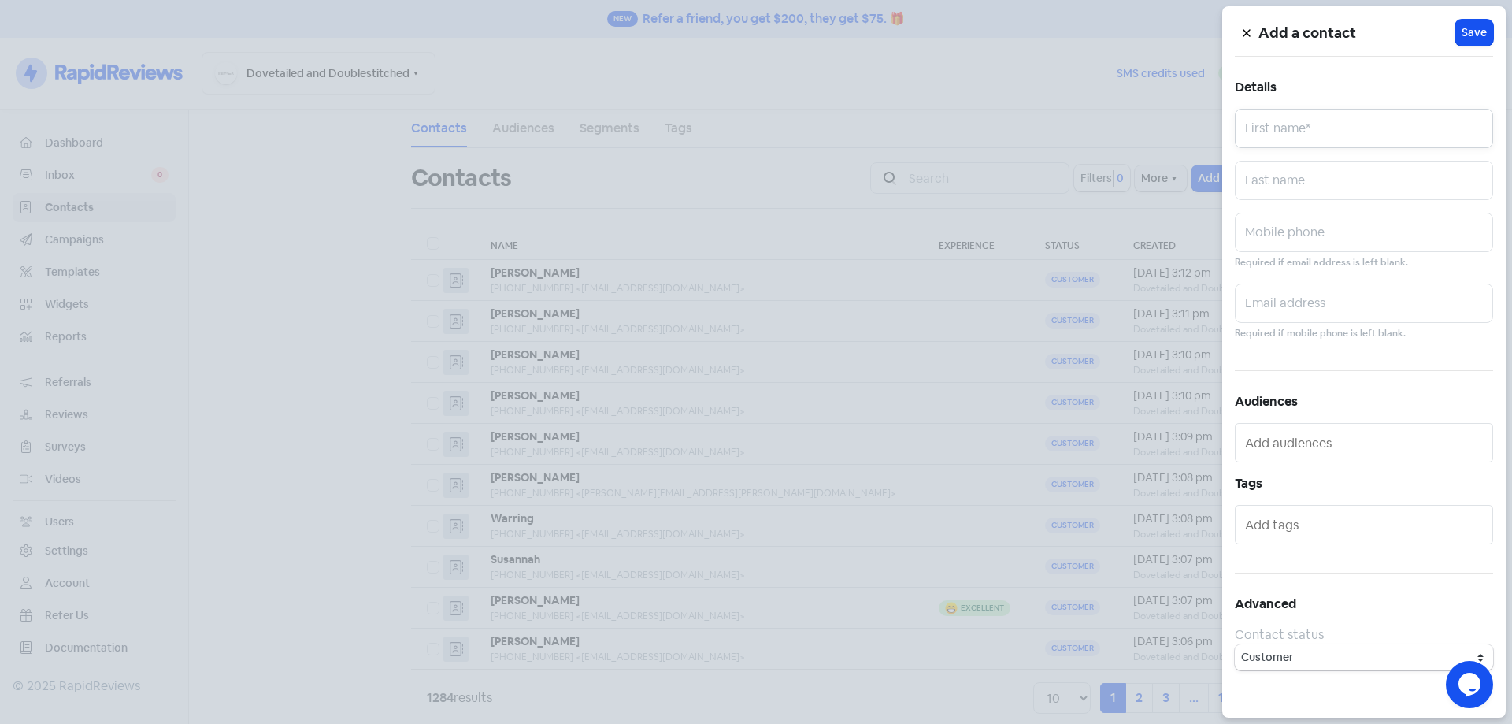
click at [1348, 132] on input "text" at bounding box center [1364, 128] width 258 height 39
paste input "[PERSON_NAME]"
type input "[PERSON_NAME]"
click at [1300, 227] on input "text" at bounding box center [1364, 232] width 258 height 39
paste input "0413383702"
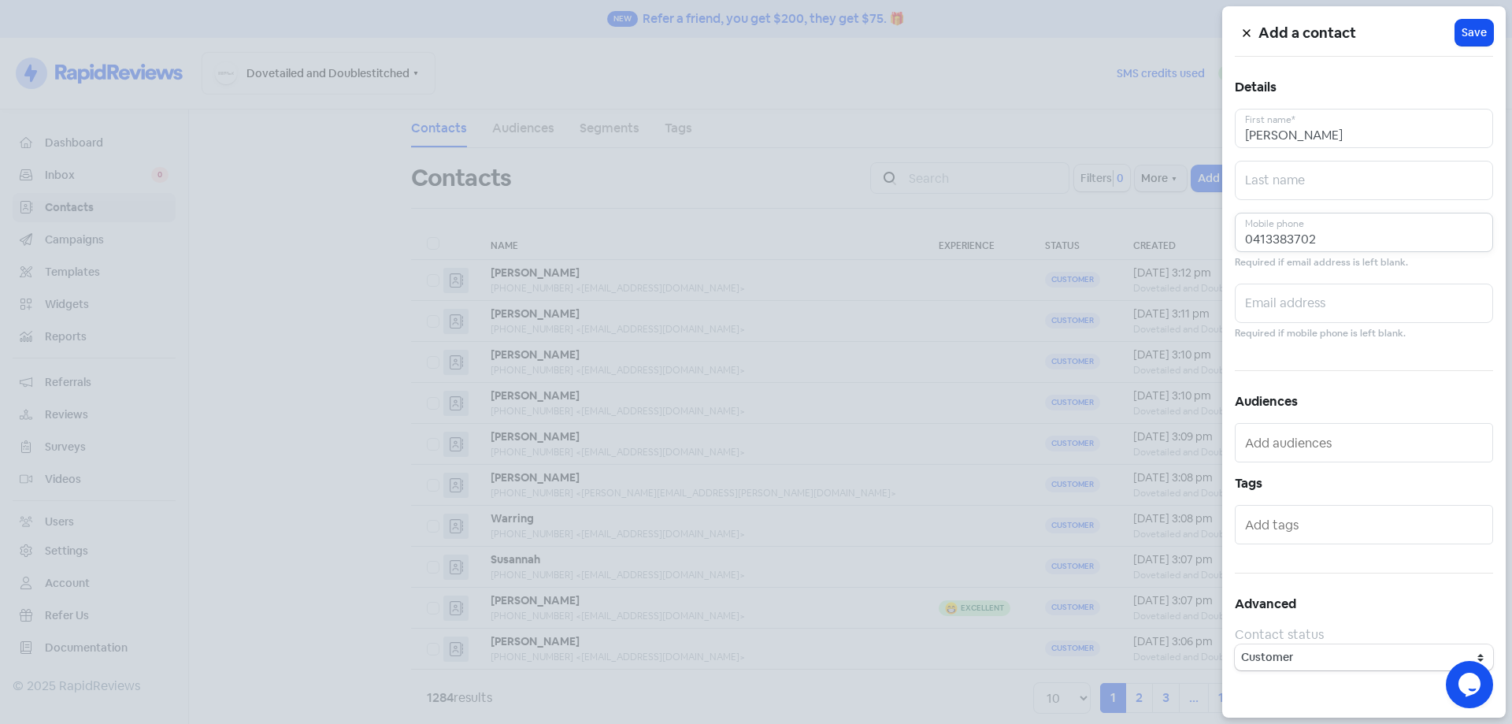
type input "0413383702"
click at [1369, 310] on input "text" at bounding box center [1364, 302] width 258 height 39
paste input "[PERSON_NAME][EMAIL_ADDRESS][DOMAIN_NAME]"
type input "[PERSON_NAME][EMAIL_ADDRESS][DOMAIN_NAME]"
click at [1463, 29] on span "Save" at bounding box center [1473, 32] width 25 height 17
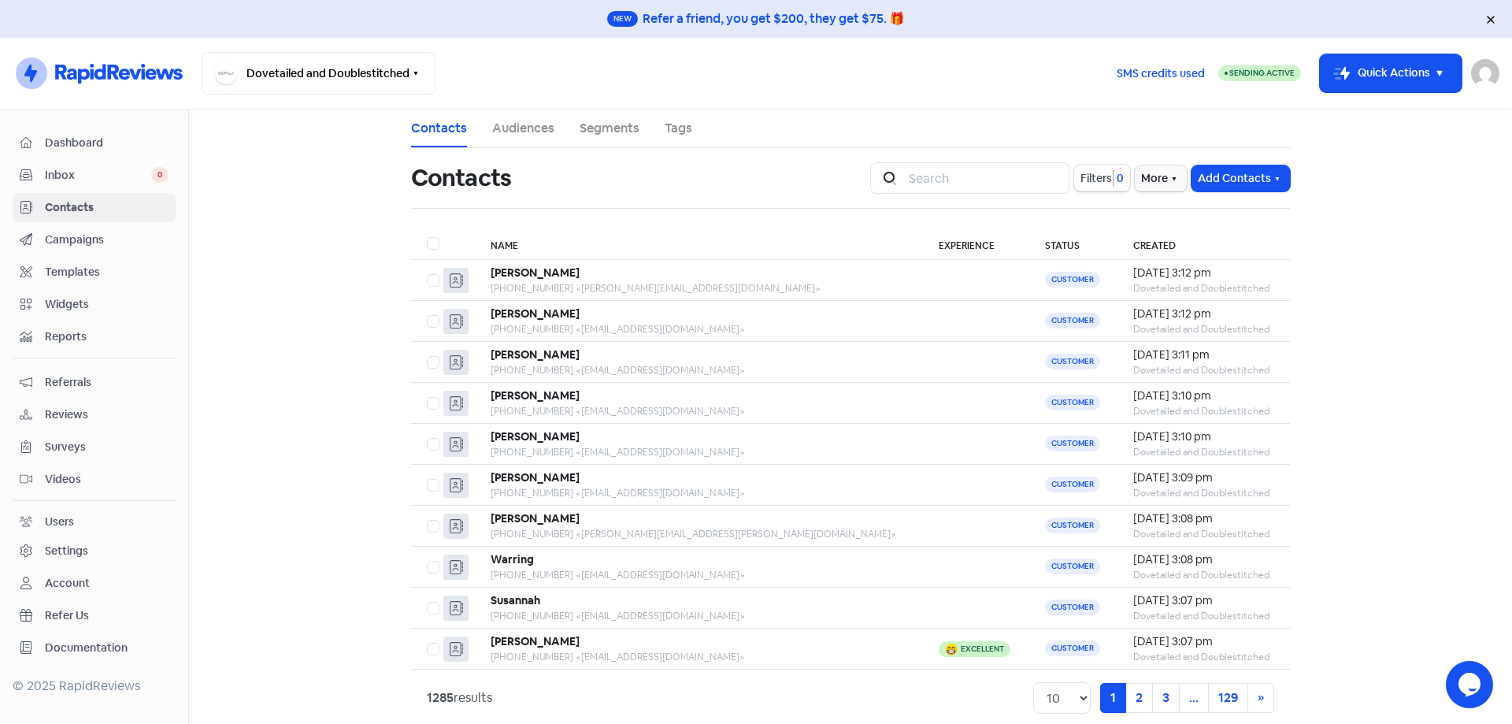
drag, startPoint x: 1402, startPoint y: 83, endPoint x: 1395, endPoint y: 98, distance: 17.3
click at [1402, 82] on button "Icon For Thunder-move Quick Actions" at bounding box center [1391, 73] width 142 height 38
click at [1388, 113] on button "Add new contact" at bounding box center [1368, 113] width 183 height 31
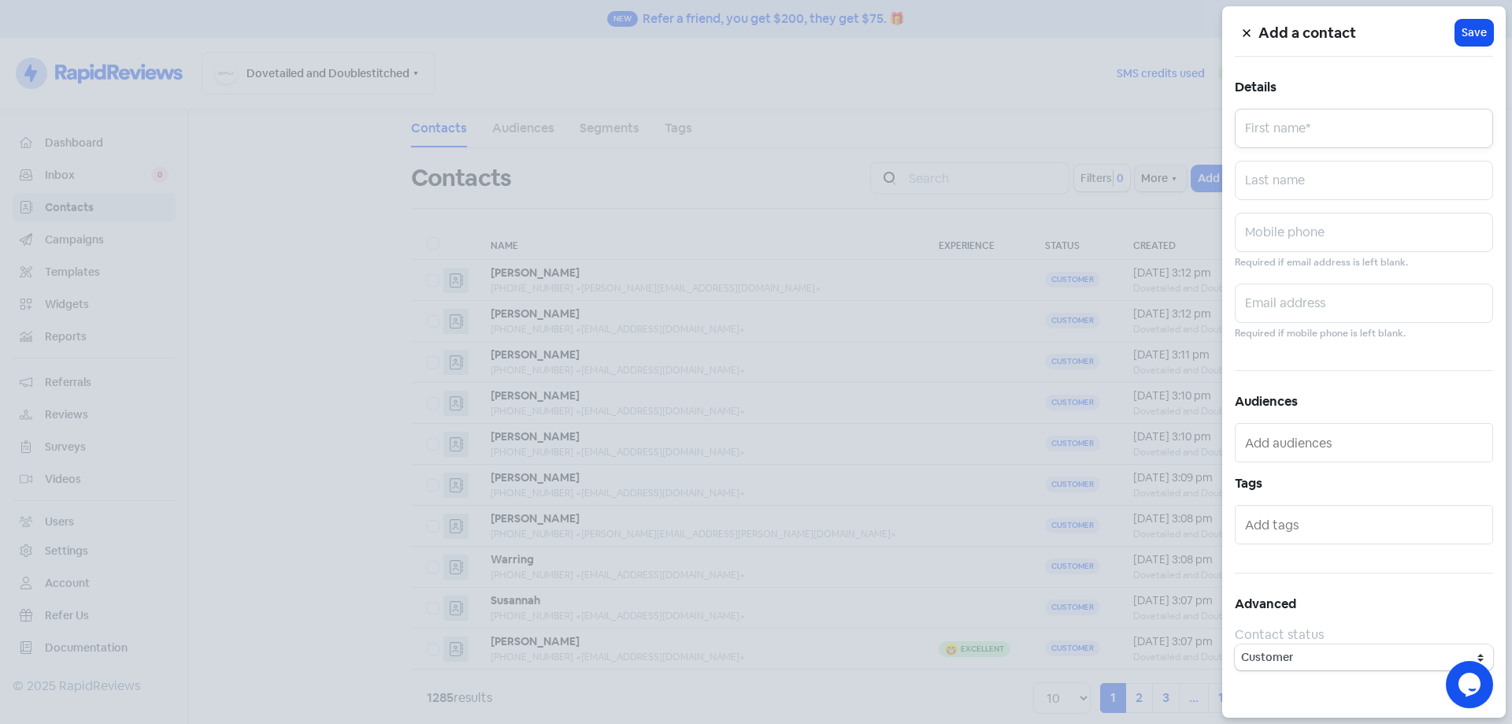
click at [1390, 132] on input "text" at bounding box center [1364, 128] width 258 height 39
paste input "[PERSON_NAME]"
type input "[PERSON_NAME]"
click at [1295, 218] on input "text" at bounding box center [1364, 232] width 258 height 39
paste input "0416093594"
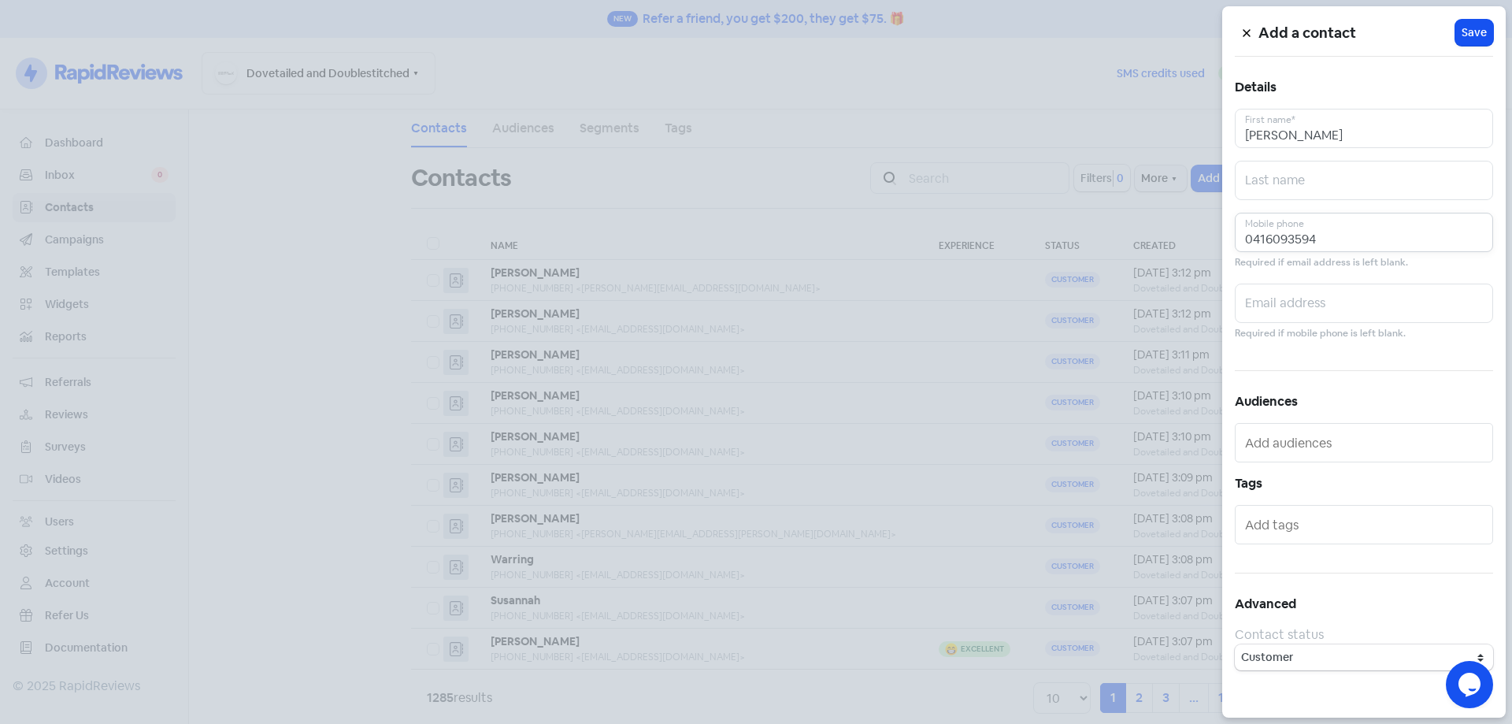
type input "0416093594"
click at [1350, 296] on input "text" at bounding box center [1364, 302] width 258 height 39
paste input "[EMAIL_ADDRESS][DOMAIN_NAME]"
type input "[EMAIL_ADDRESS][DOMAIN_NAME]"
click at [1480, 28] on span "Save" at bounding box center [1473, 32] width 25 height 17
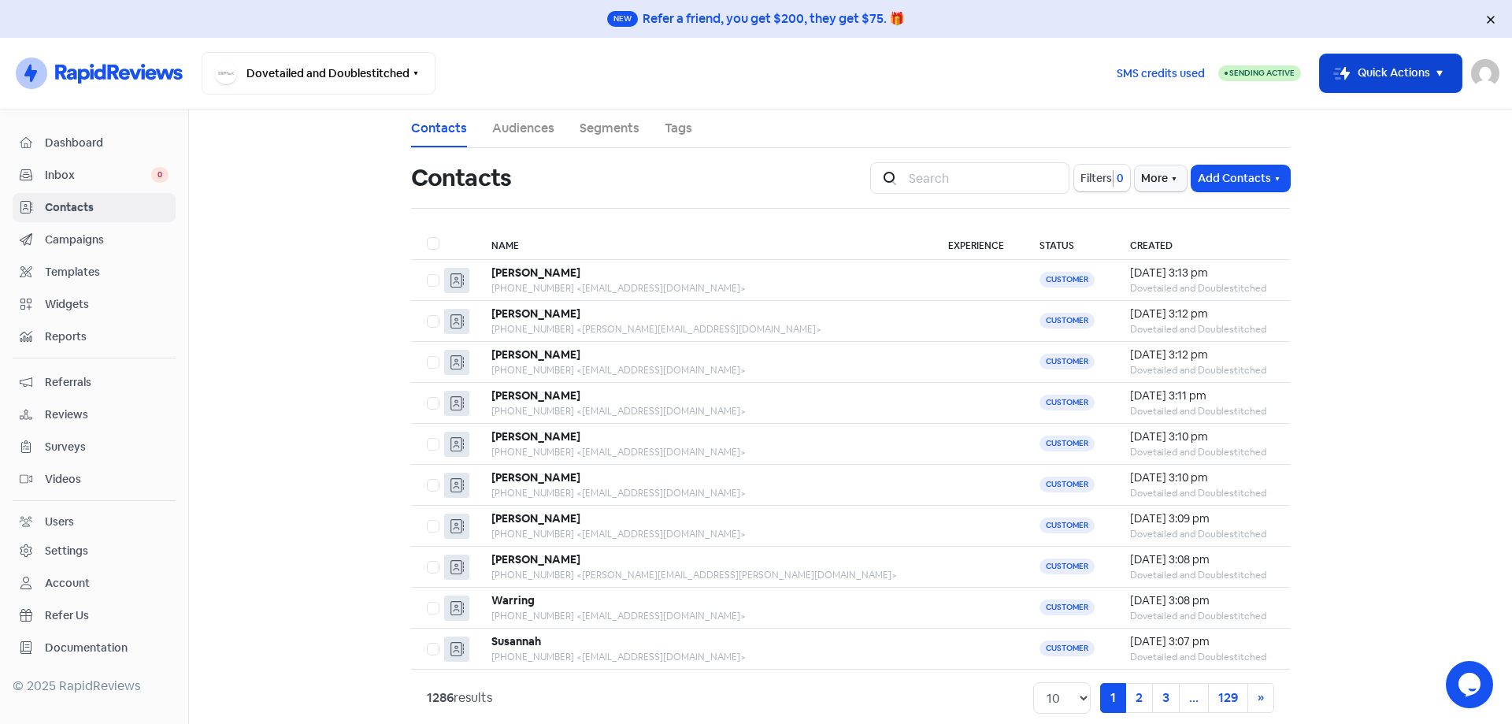
click at [1375, 58] on button "Icon For Thunder-move Quick Actions" at bounding box center [1391, 73] width 142 height 38
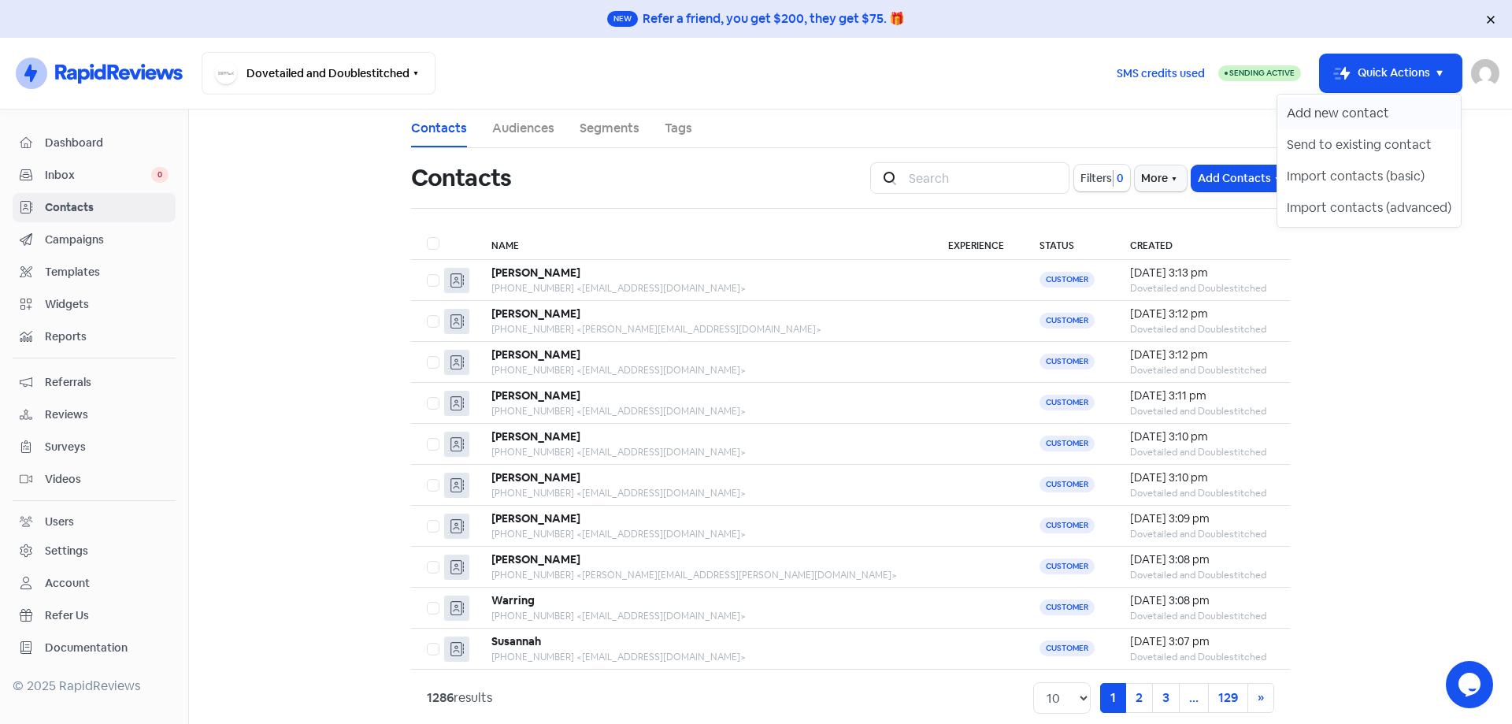
click at [1376, 106] on button "Add new contact" at bounding box center [1368, 113] width 183 height 31
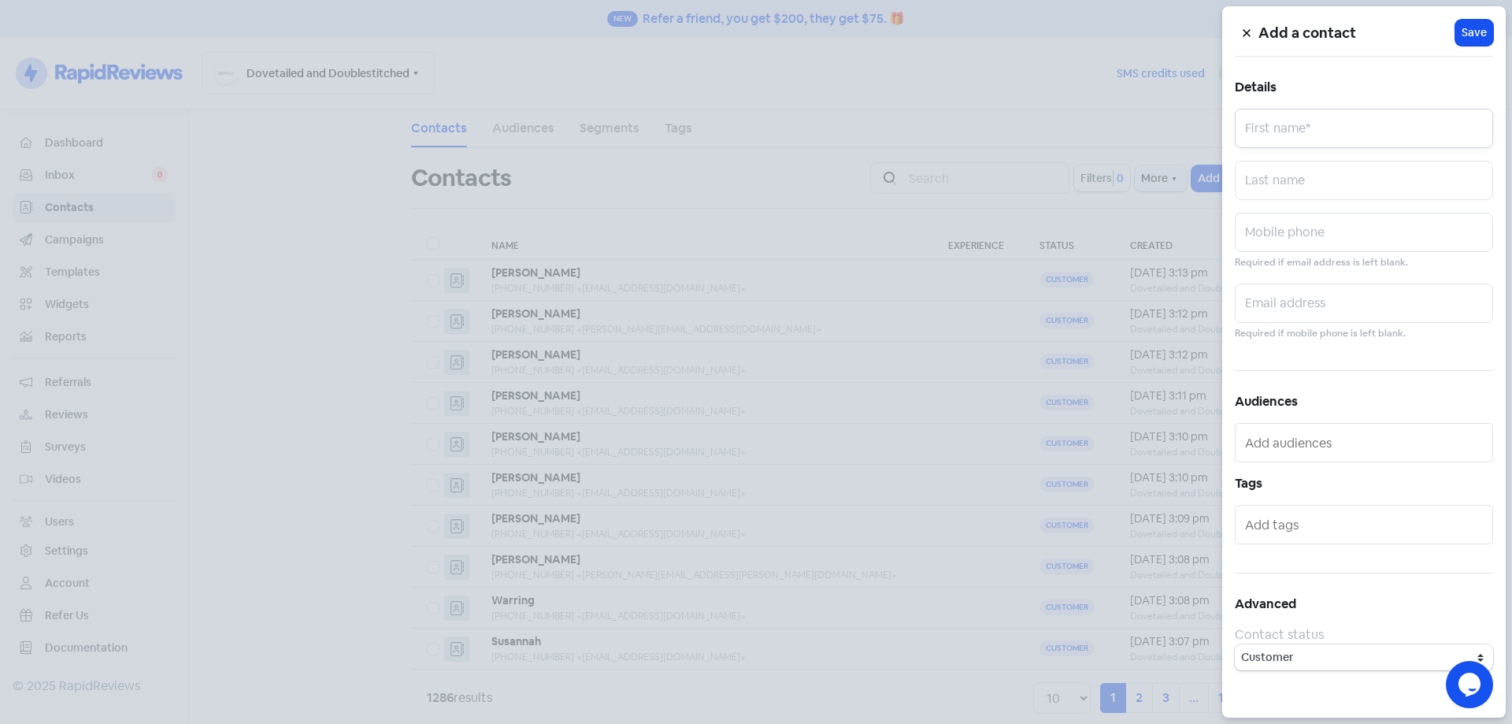
click at [1372, 126] on input "text" at bounding box center [1364, 128] width 258 height 39
paste input "[PERSON_NAME]"
type input "[PERSON_NAME]"
click at [1284, 254] on div "Mobile phone Required if email address is left blank." at bounding box center [1364, 242] width 258 height 58
click at [1302, 238] on input "text" at bounding box center [1364, 232] width 258 height 39
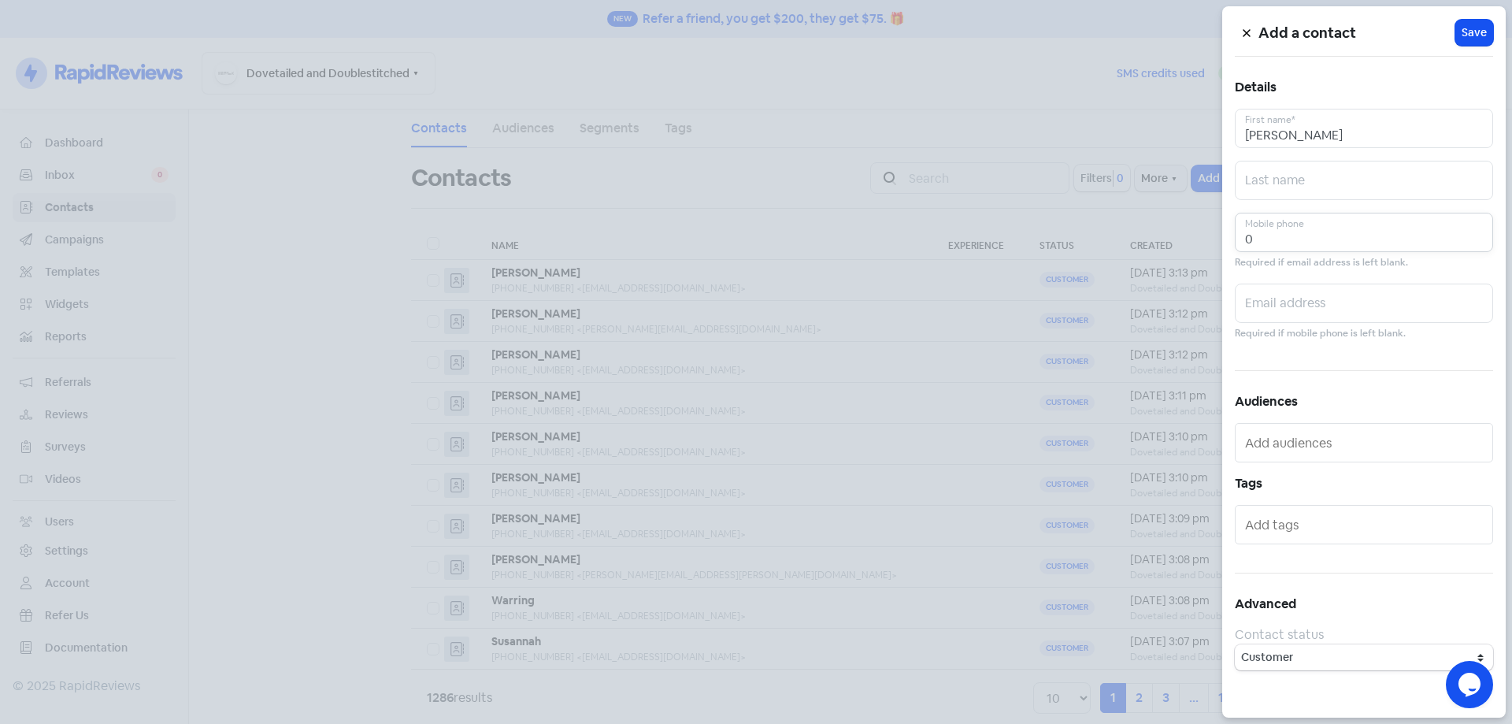
paste input "407345521"
type input "0407345521"
click at [1359, 314] on input "text" at bounding box center [1364, 302] width 258 height 39
paste input "[PERSON_NAME][EMAIL_ADDRESS][PERSON_NAME][DOMAIN_NAME]"
type input "[PERSON_NAME][EMAIL_ADDRESS][PERSON_NAME][DOMAIN_NAME]"
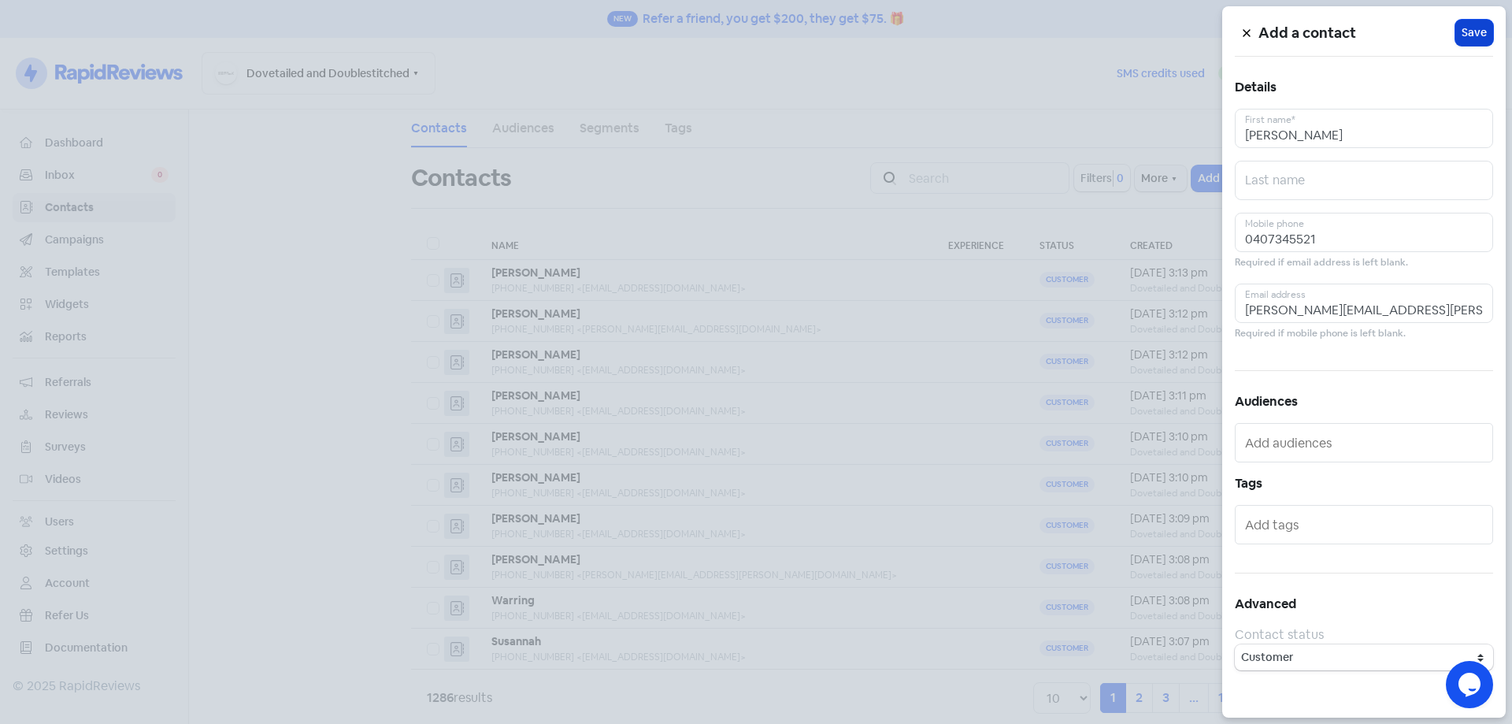
click at [1465, 44] on button "Icon For Loading Save" at bounding box center [1474, 33] width 38 height 26
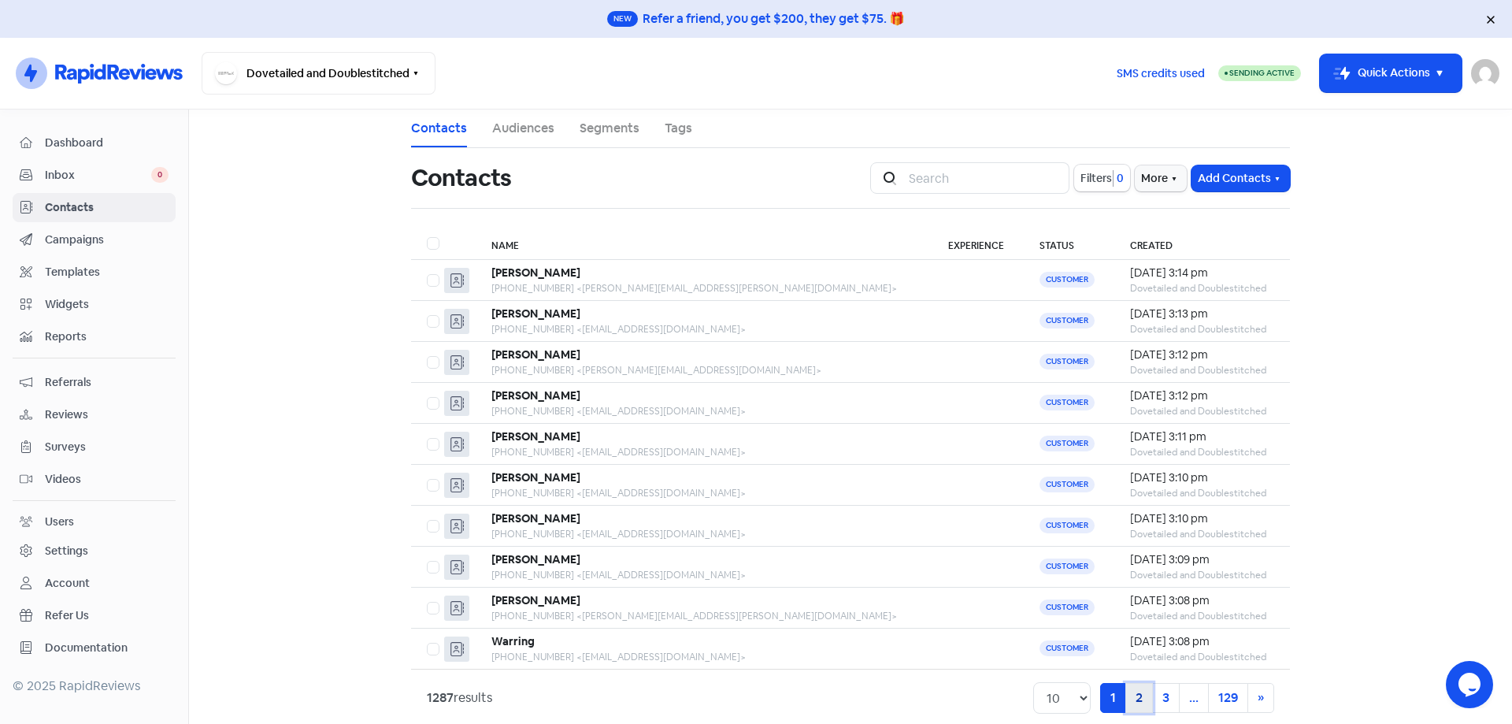
click at [1139, 700] on link "2" at bounding box center [1139, 698] width 28 height 30
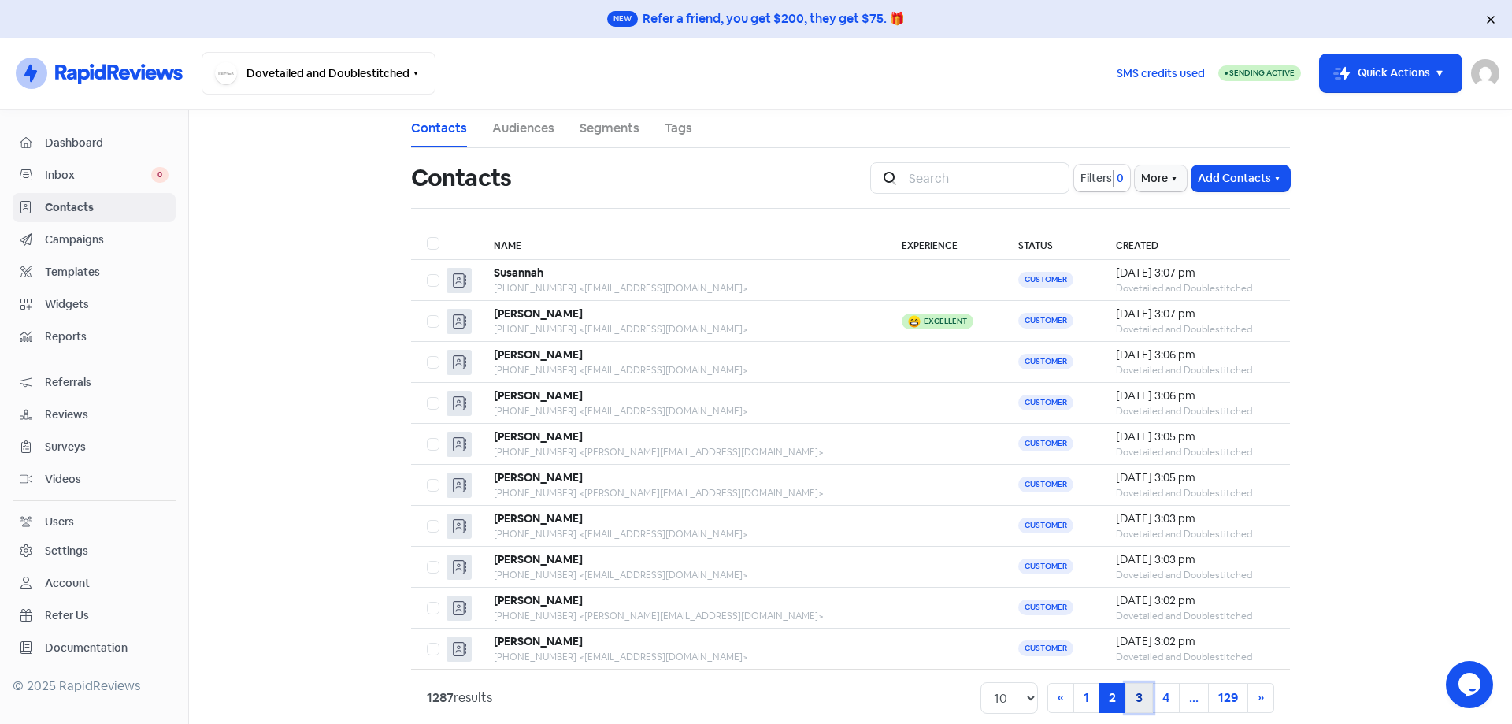
click at [1140, 700] on link "3" at bounding box center [1139, 698] width 28 height 30
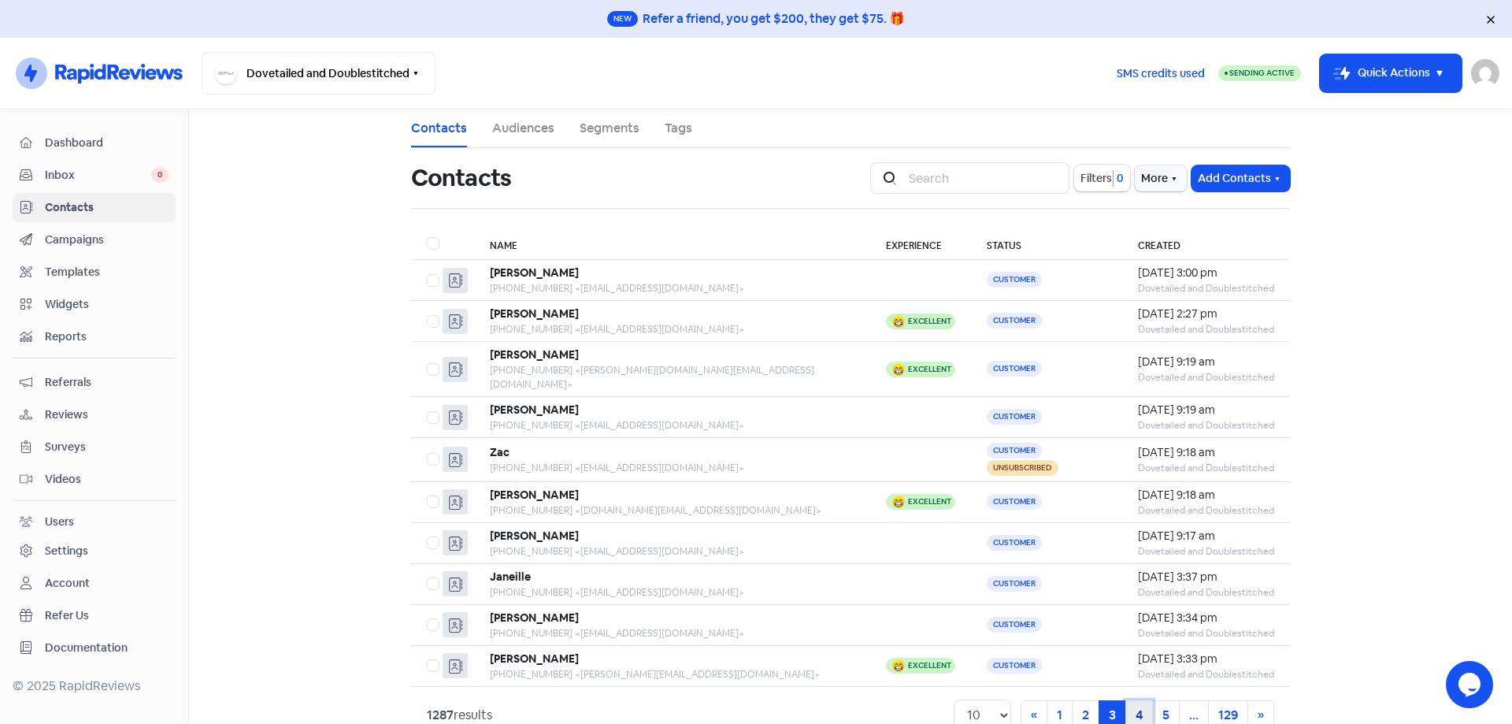
click at [1149, 700] on link "4" at bounding box center [1139, 715] width 28 height 30
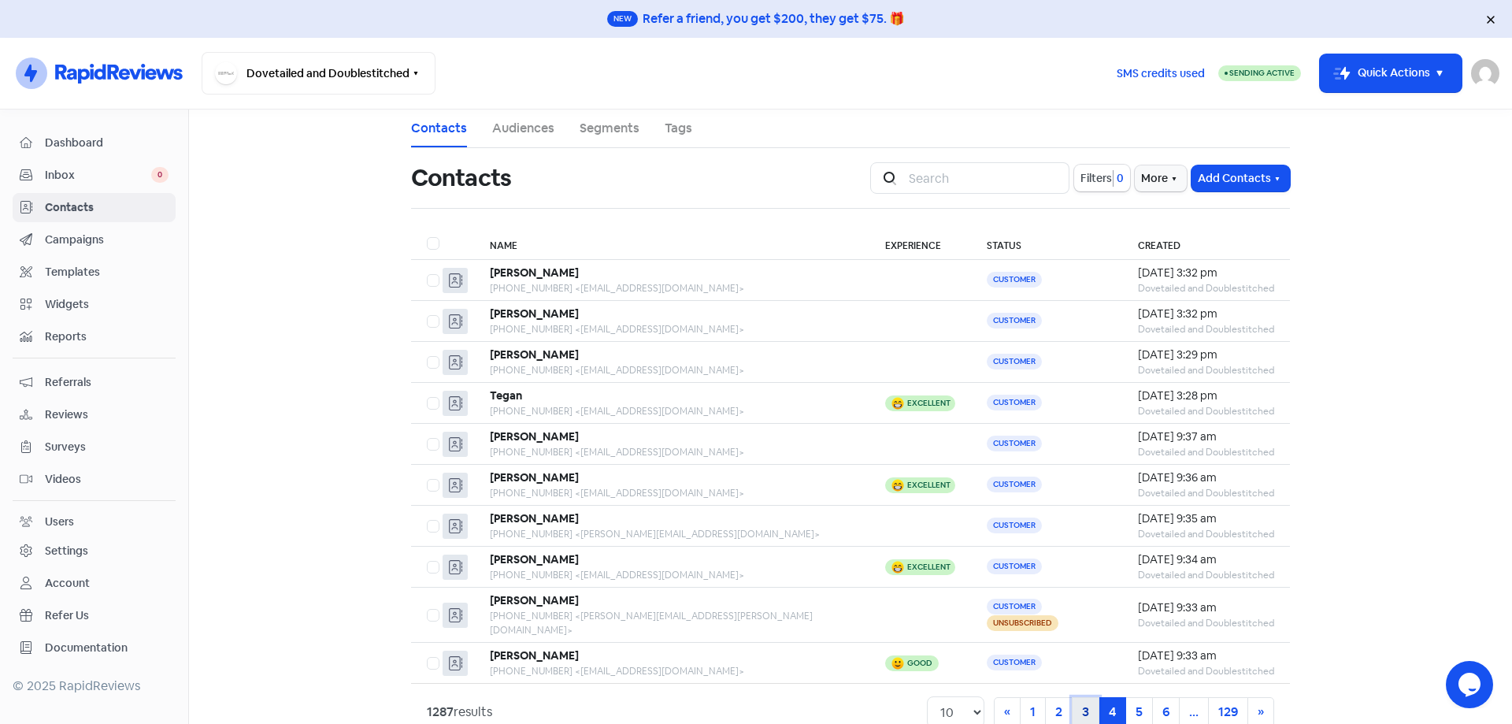
click at [1084, 700] on link "3" at bounding box center [1086, 712] width 28 height 30
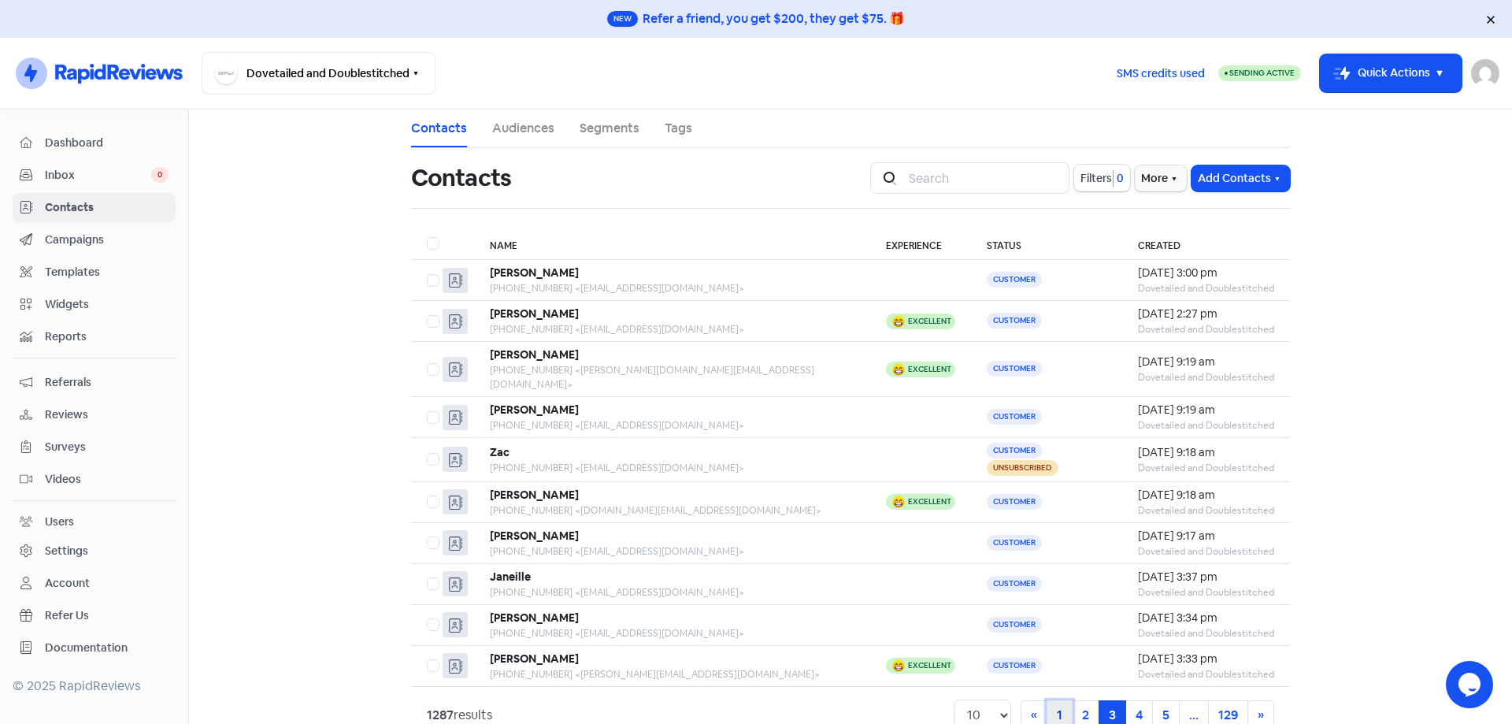
click at [1058, 700] on link "1" at bounding box center [1059, 715] width 26 height 30
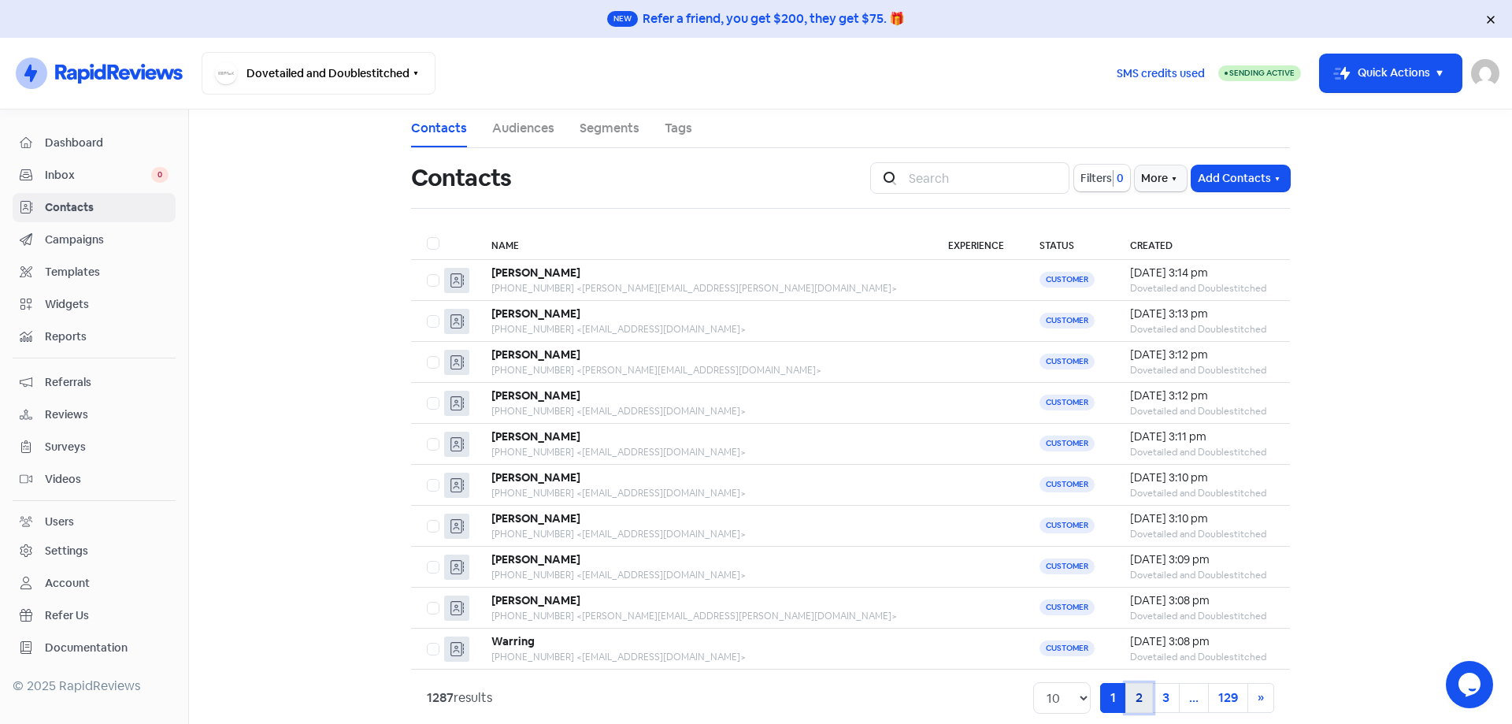
click at [1143, 694] on link "2" at bounding box center [1139, 698] width 28 height 30
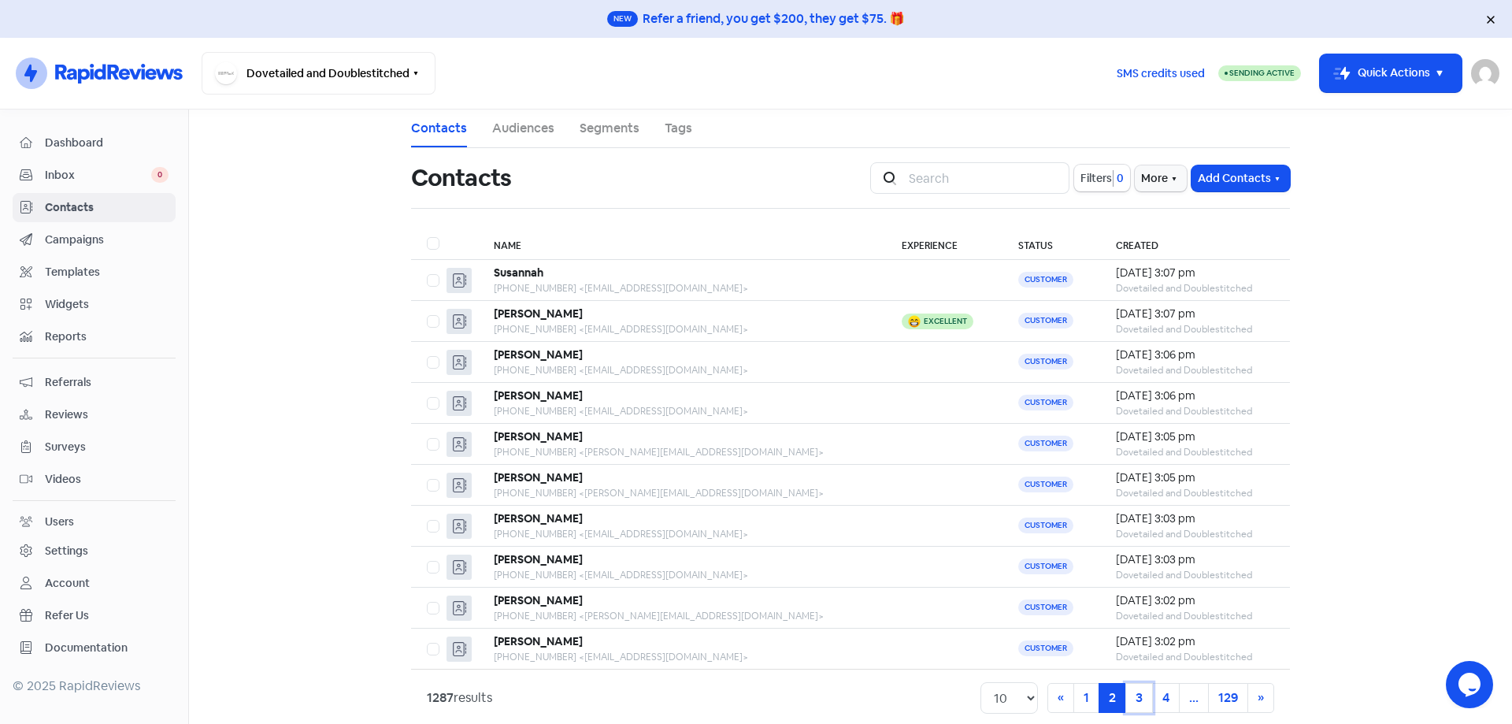
click at [1143, 694] on link "3" at bounding box center [1139, 698] width 28 height 30
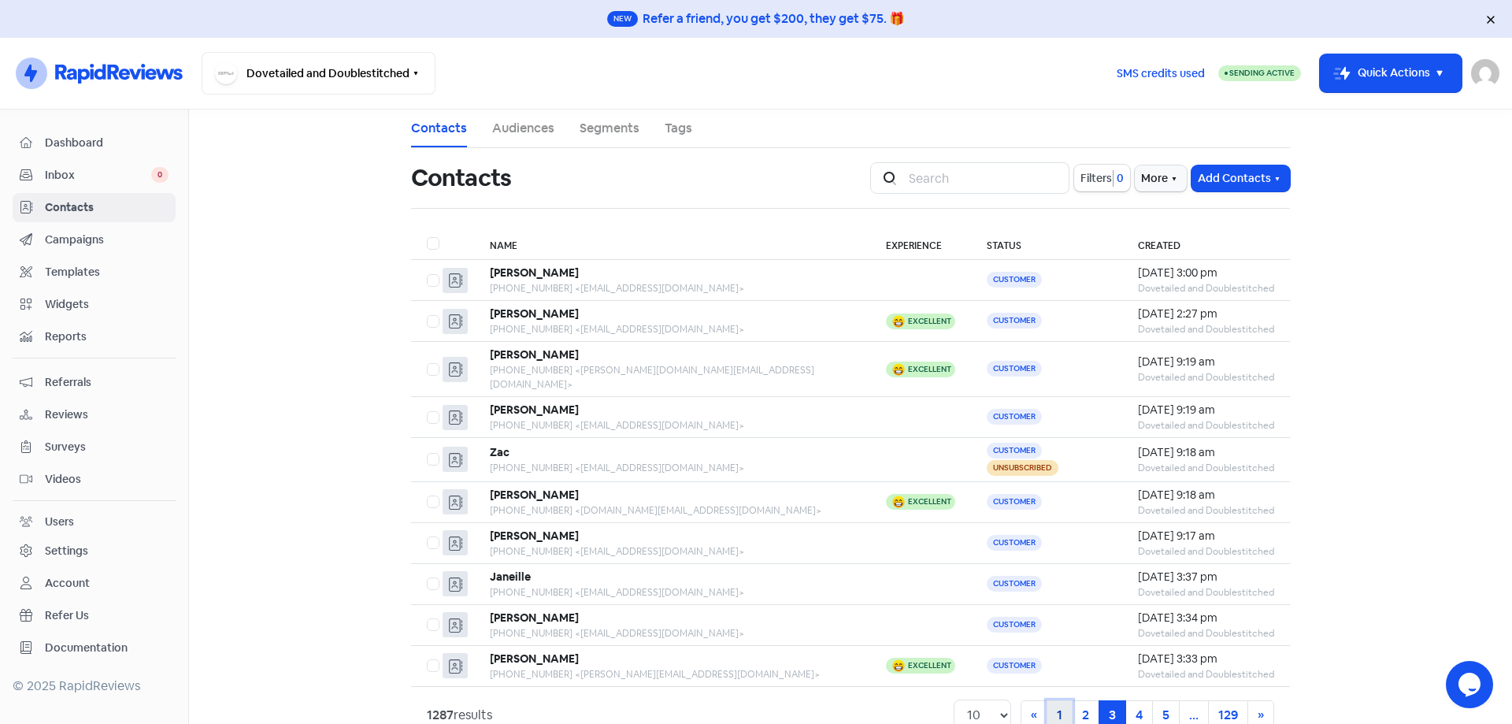
click at [1054, 700] on link "1" at bounding box center [1059, 715] width 26 height 30
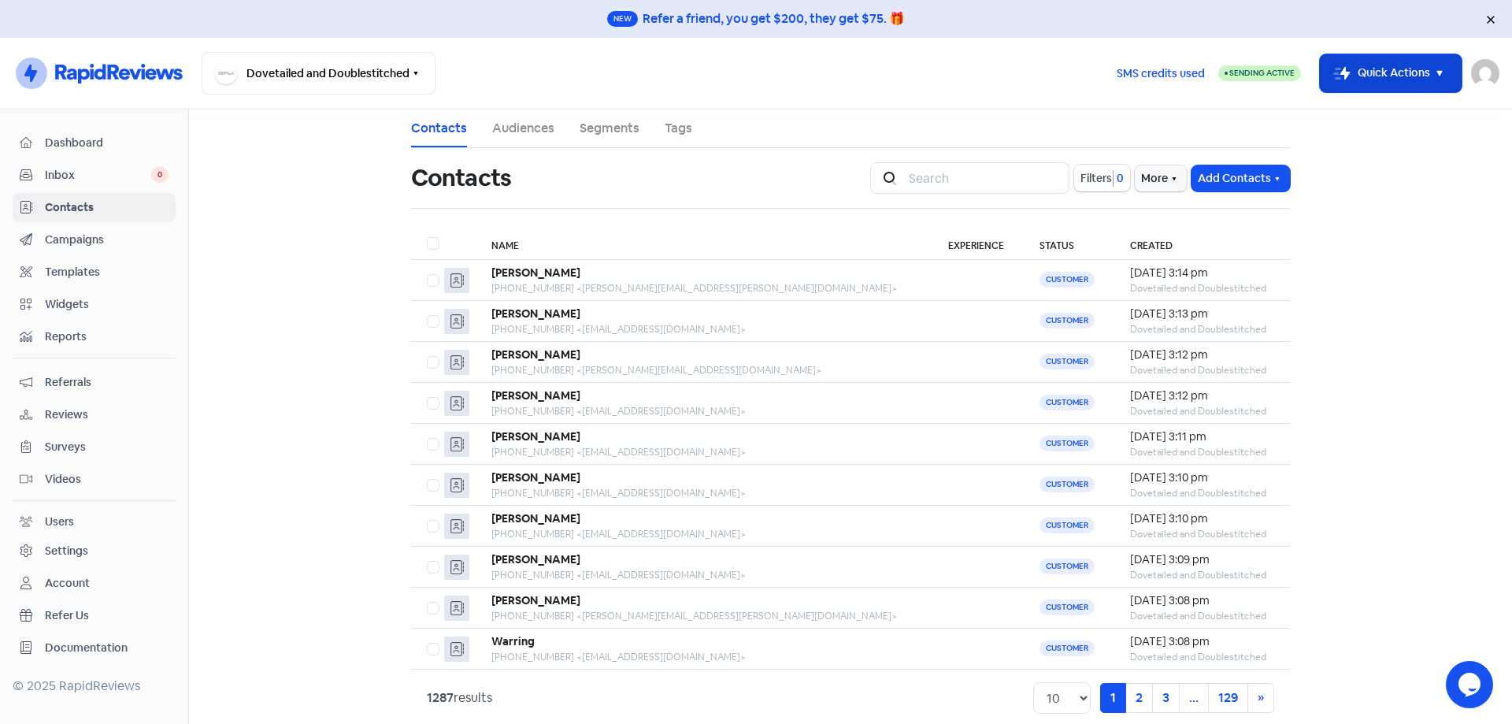
click at [1413, 76] on button "Icon For Thunder-move Quick Actions" at bounding box center [1391, 73] width 142 height 38
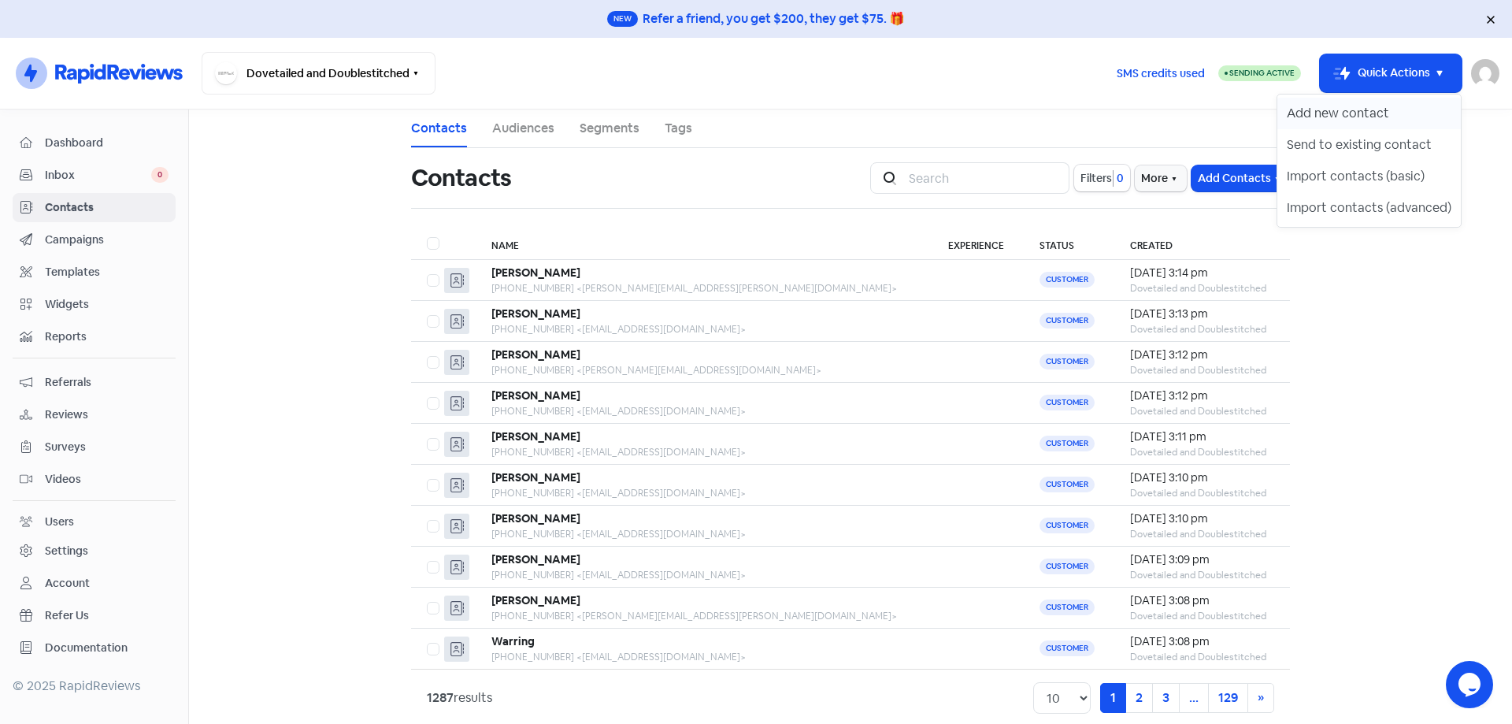
click at [1381, 109] on button "Add new contact" at bounding box center [1368, 113] width 183 height 31
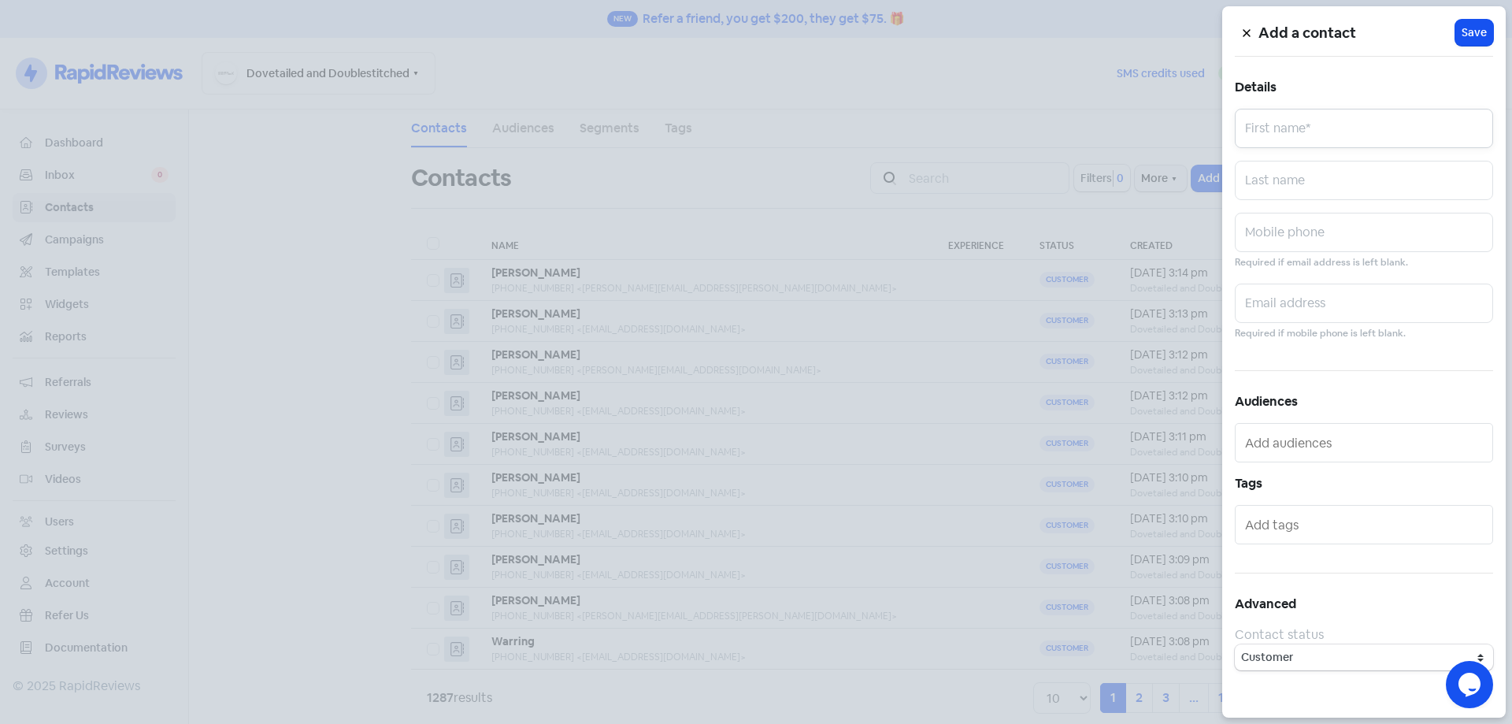
click at [1344, 136] on input "text" at bounding box center [1364, 128] width 258 height 39
paste input "[PERSON_NAME]"
type input "[PERSON_NAME]"
click at [1299, 246] on input "text" at bounding box center [1364, 232] width 258 height 39
paste input "0422051889"
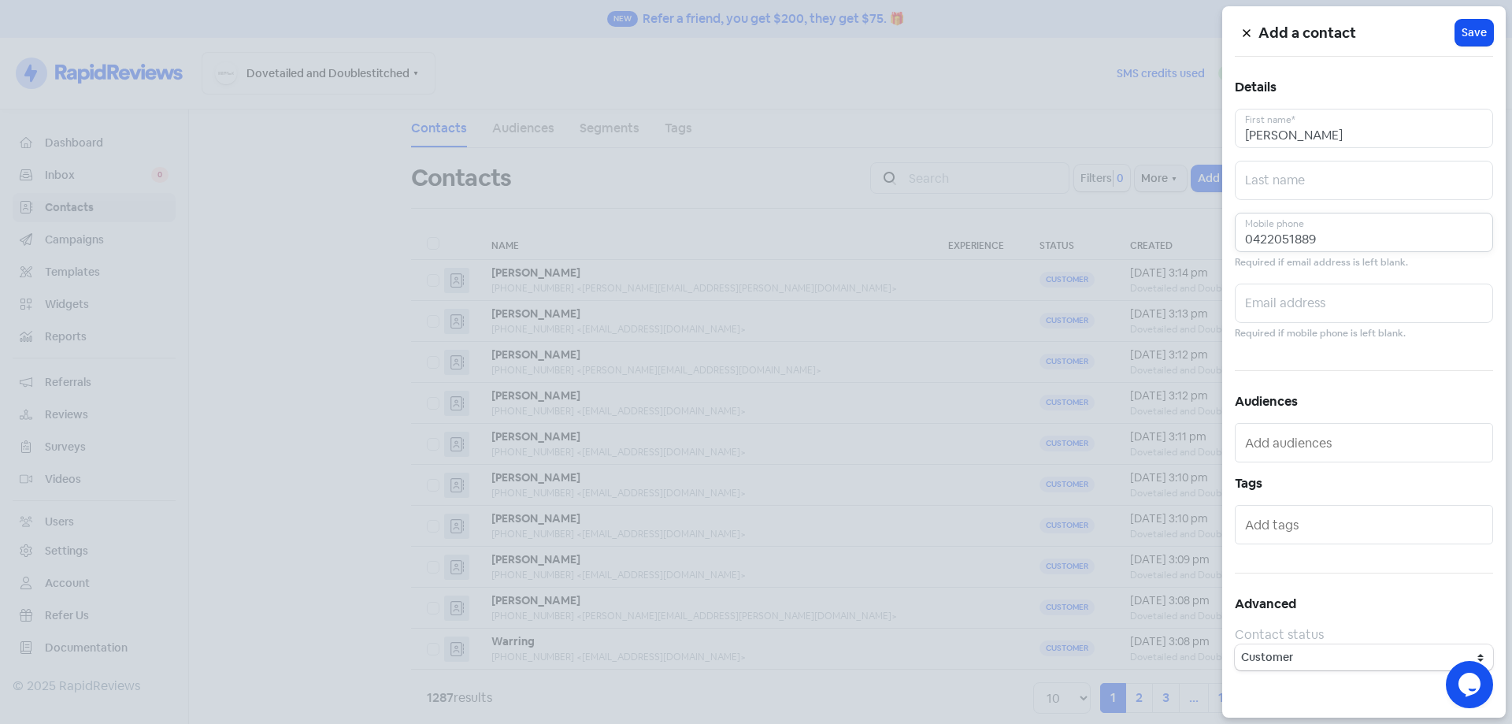
type input "0422051889"
click at [1297, 308] on input "text" at bounding box center [1364, 302] width 258 height 39
paste input "[EMAIL_ADDRESS][DOMAIN_NAME]"
type input "[EMAIL_ADDRESS][DOMAIN_NAME]"
click at [1483, 35] on span "Save" at bounding box center [1473, 32] width 25 height 17
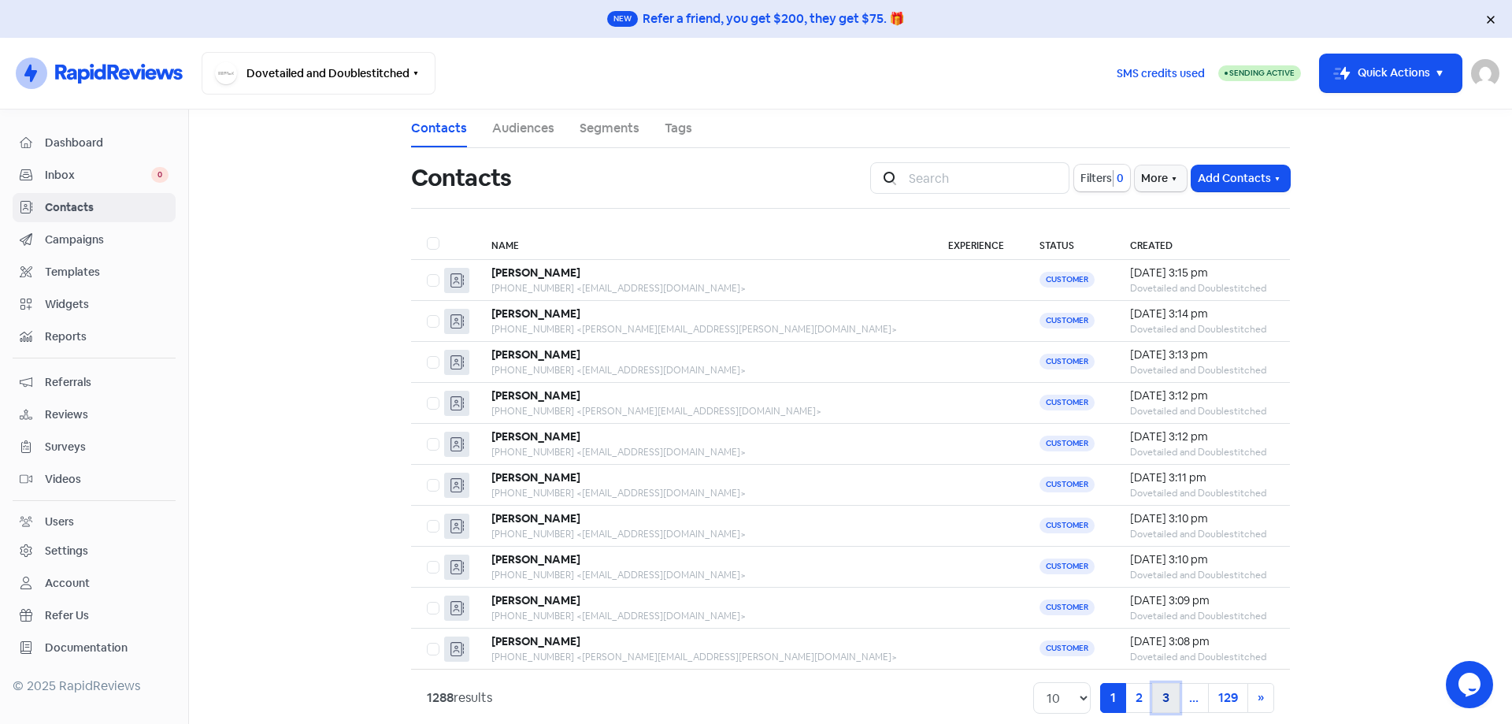
click at [1158, 699] on link "3" at bounding box center [1166, 698] width 28 height 30
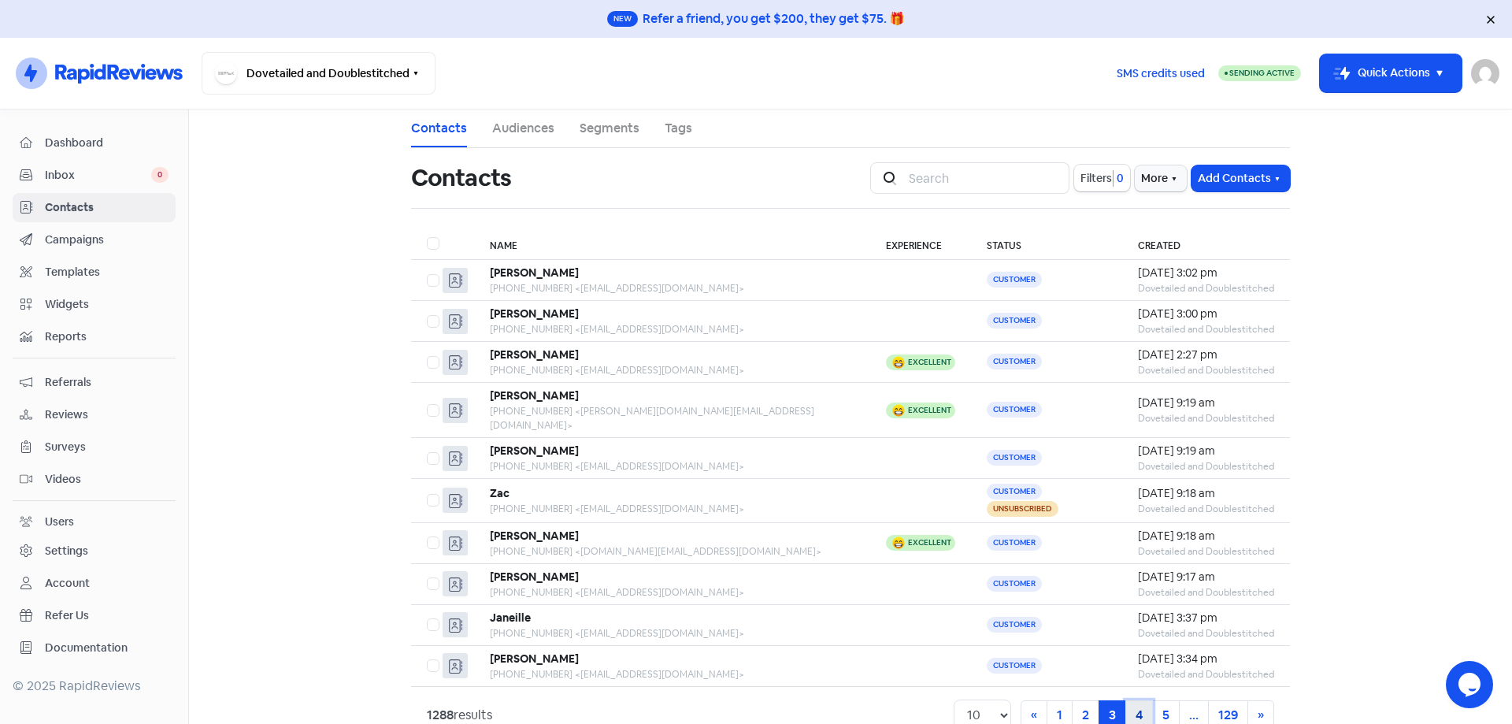
click at [1141, 700] on link "4" at bounding box center [1139, 715] width 28 height 30
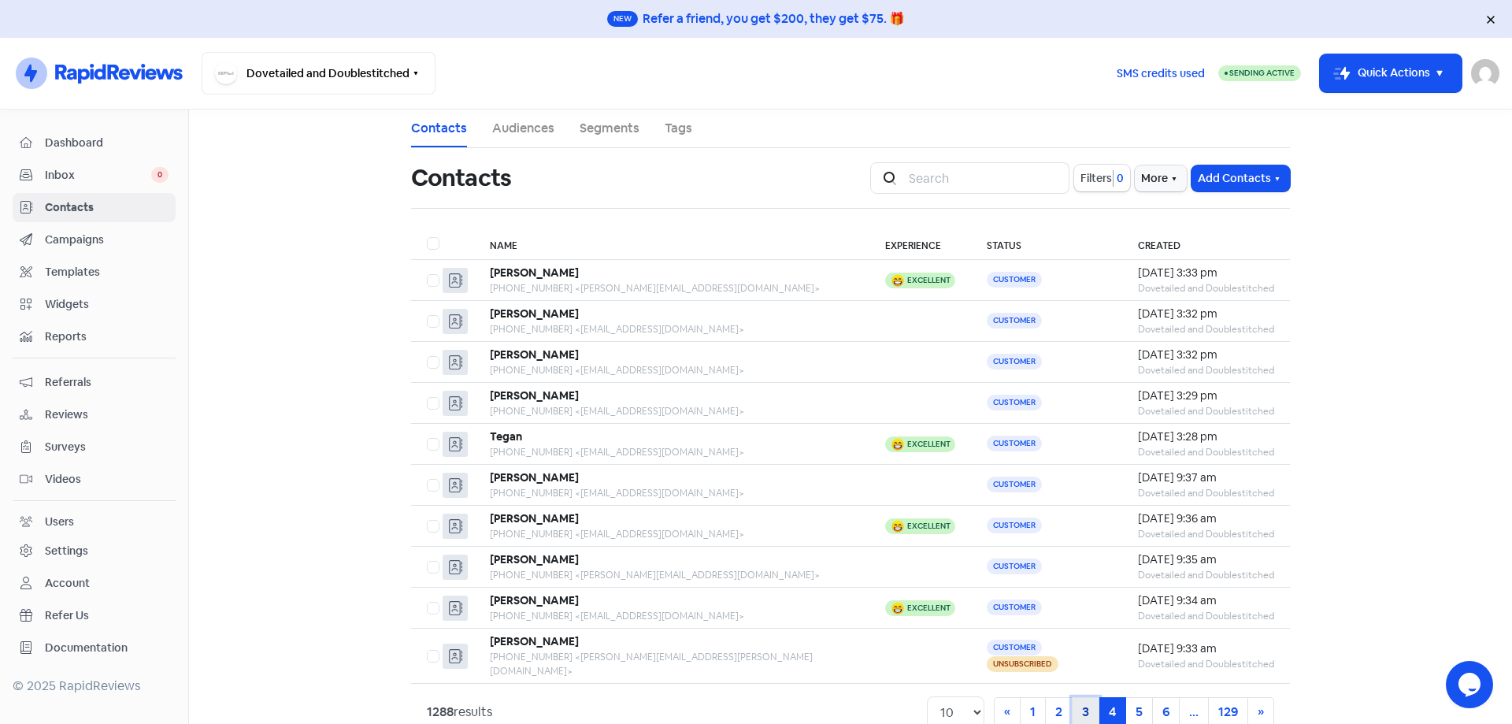
click at [1087, 701] on link "3" at bounding box center [1086, 712] width 28 height 30
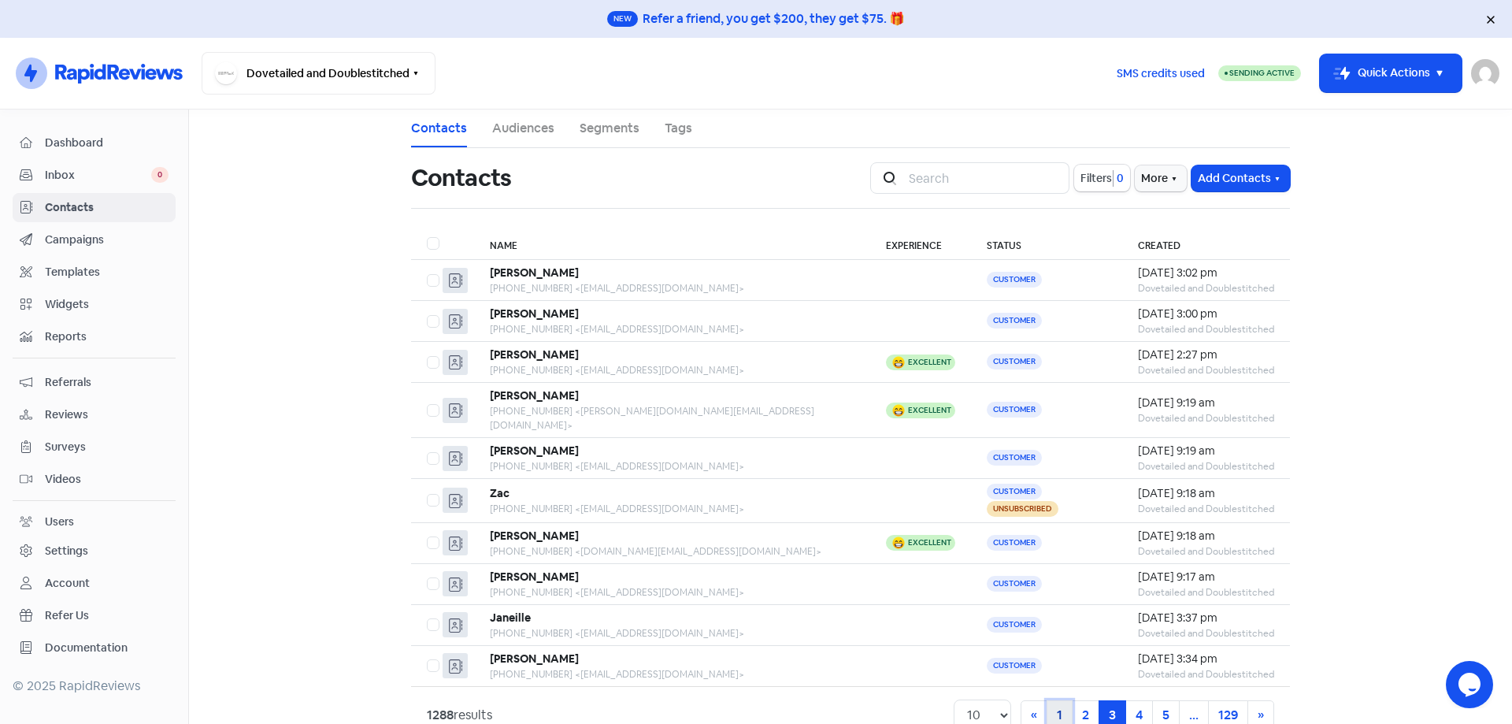
click at [1063, 700] on link "1" at bounding box center [1059, 715] width 26 height 30
